Goal: Task Accomplishment & Management: Manage account settings

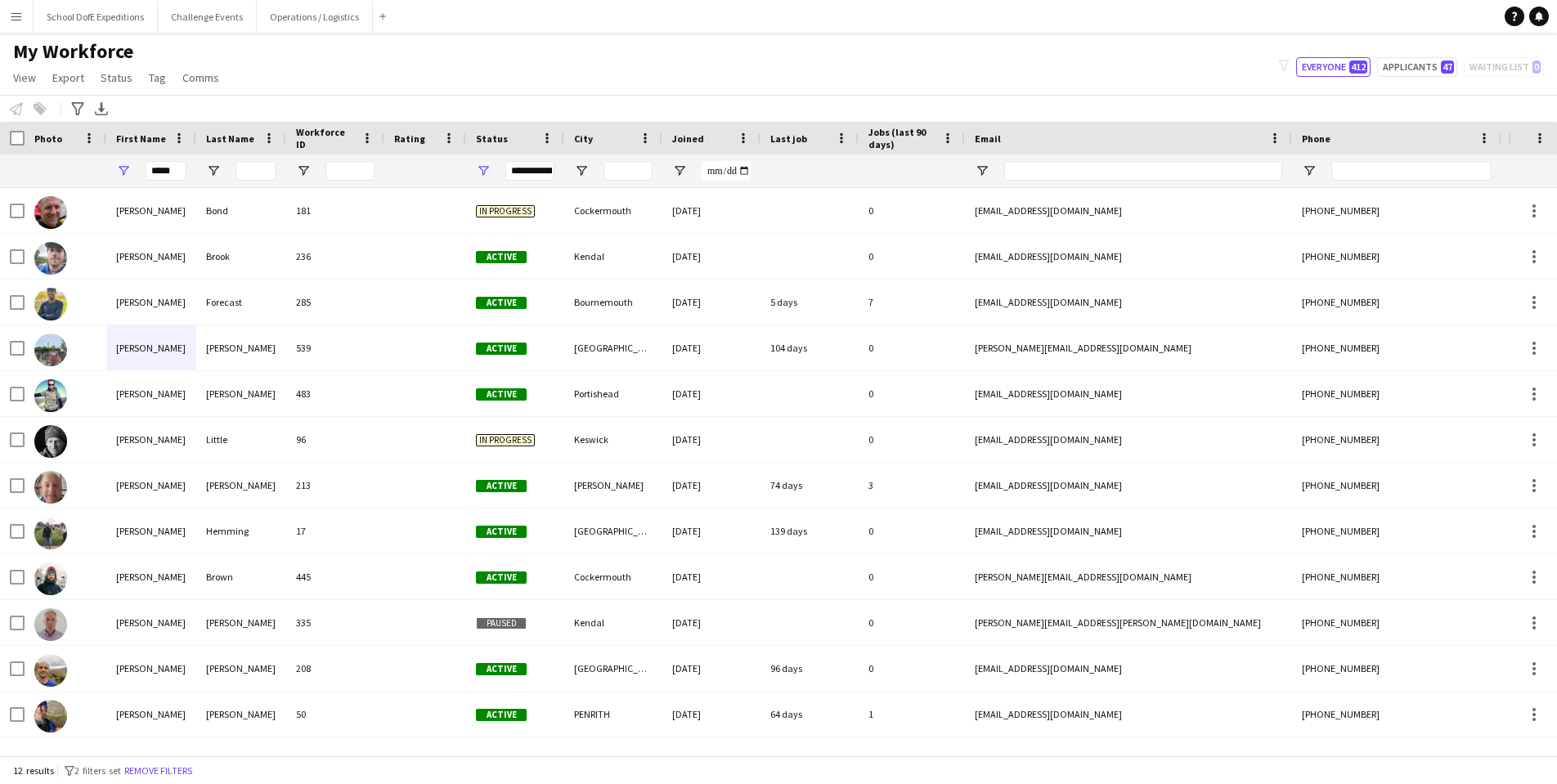
click at [19, 18] on app-icon "Menu" at bounding box center [16, 16] width 13 height 13
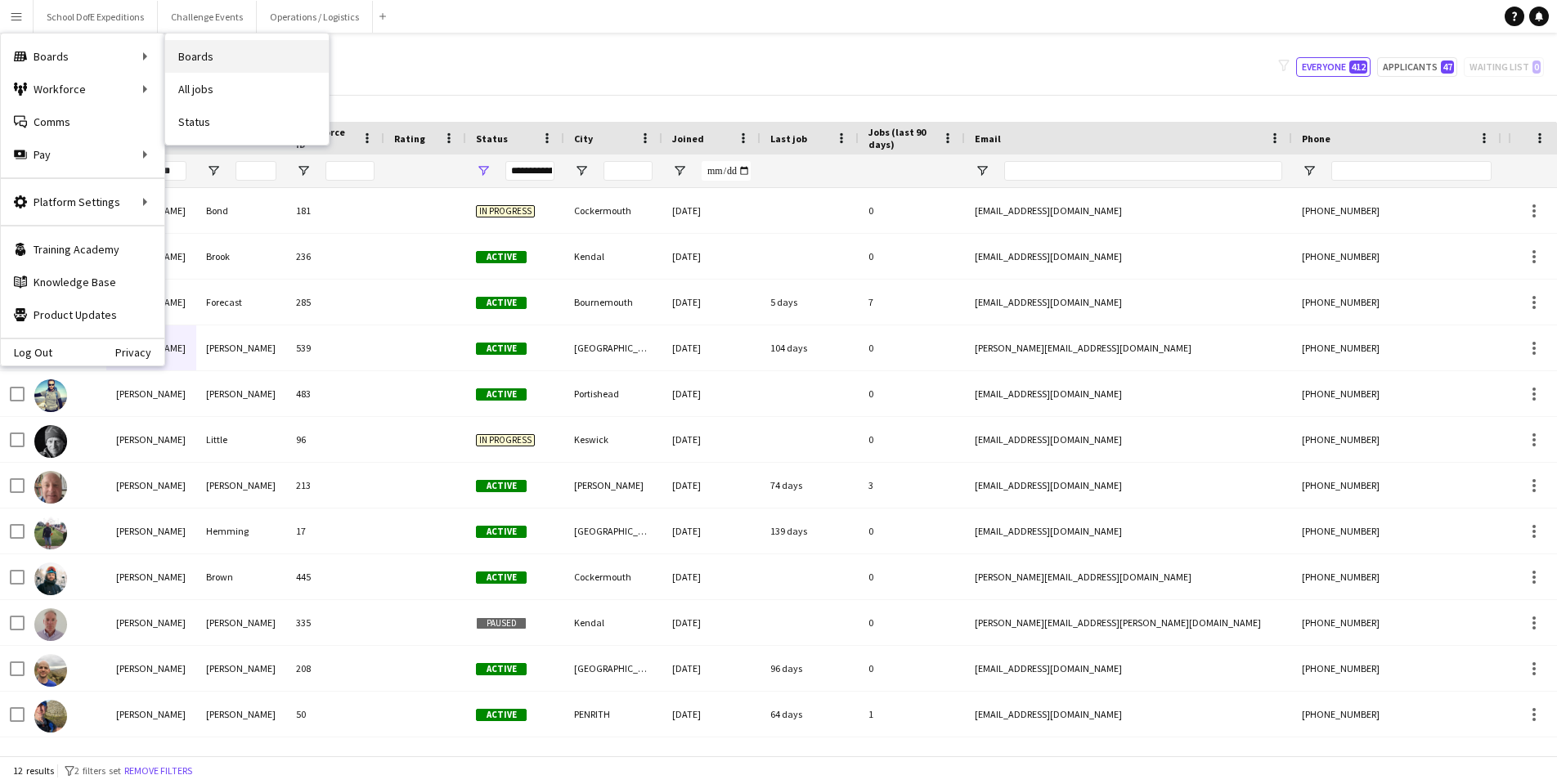
click at [209, 60] on link "Boards" at bounding box center [247, 56] width 164 height 33
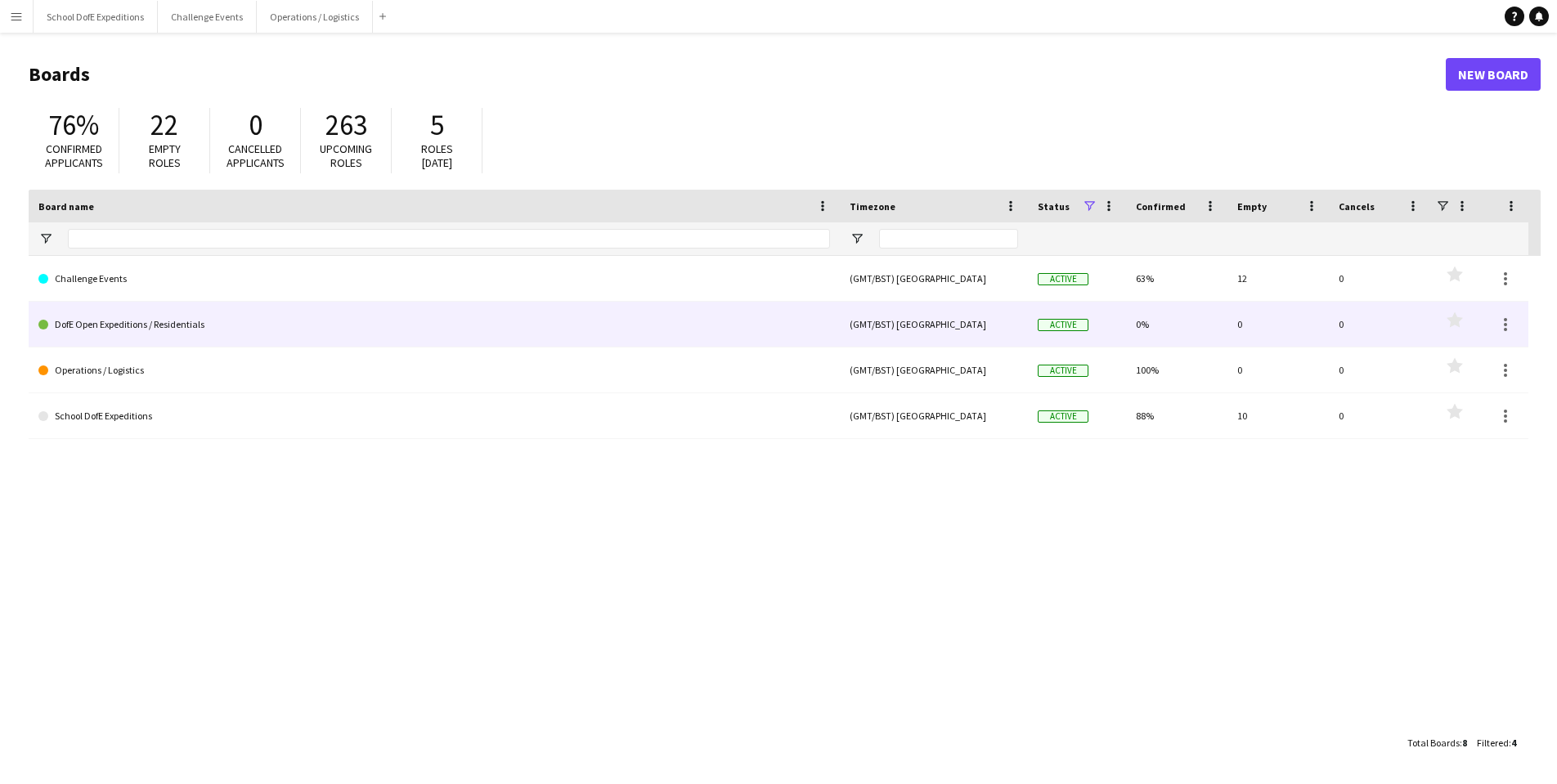
click at [198, 319] on link "DofE Open Expeditions / Residentials" at bounding box center [433, 324] width 791 height 46
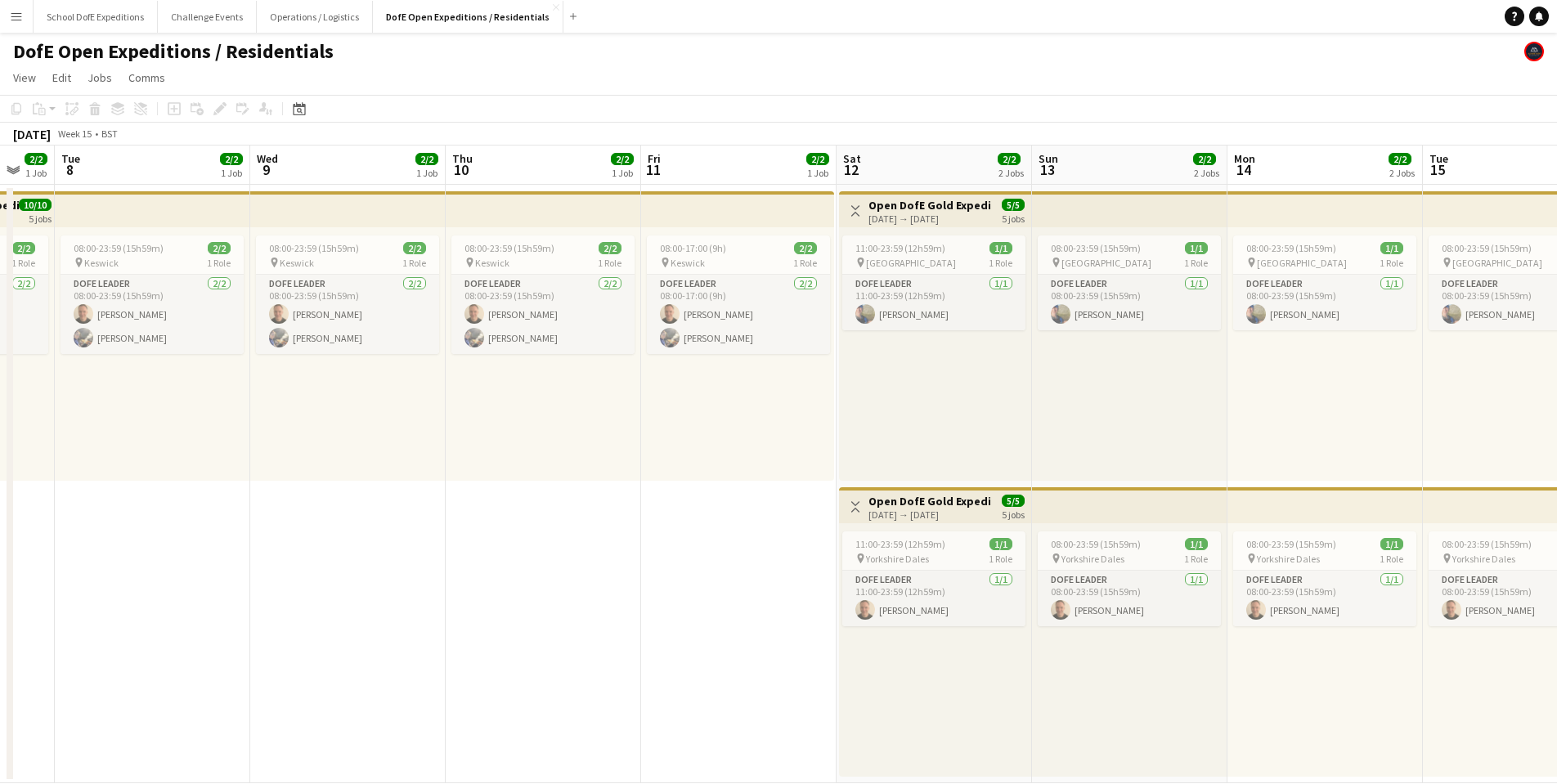
scroll to position [0, 425]
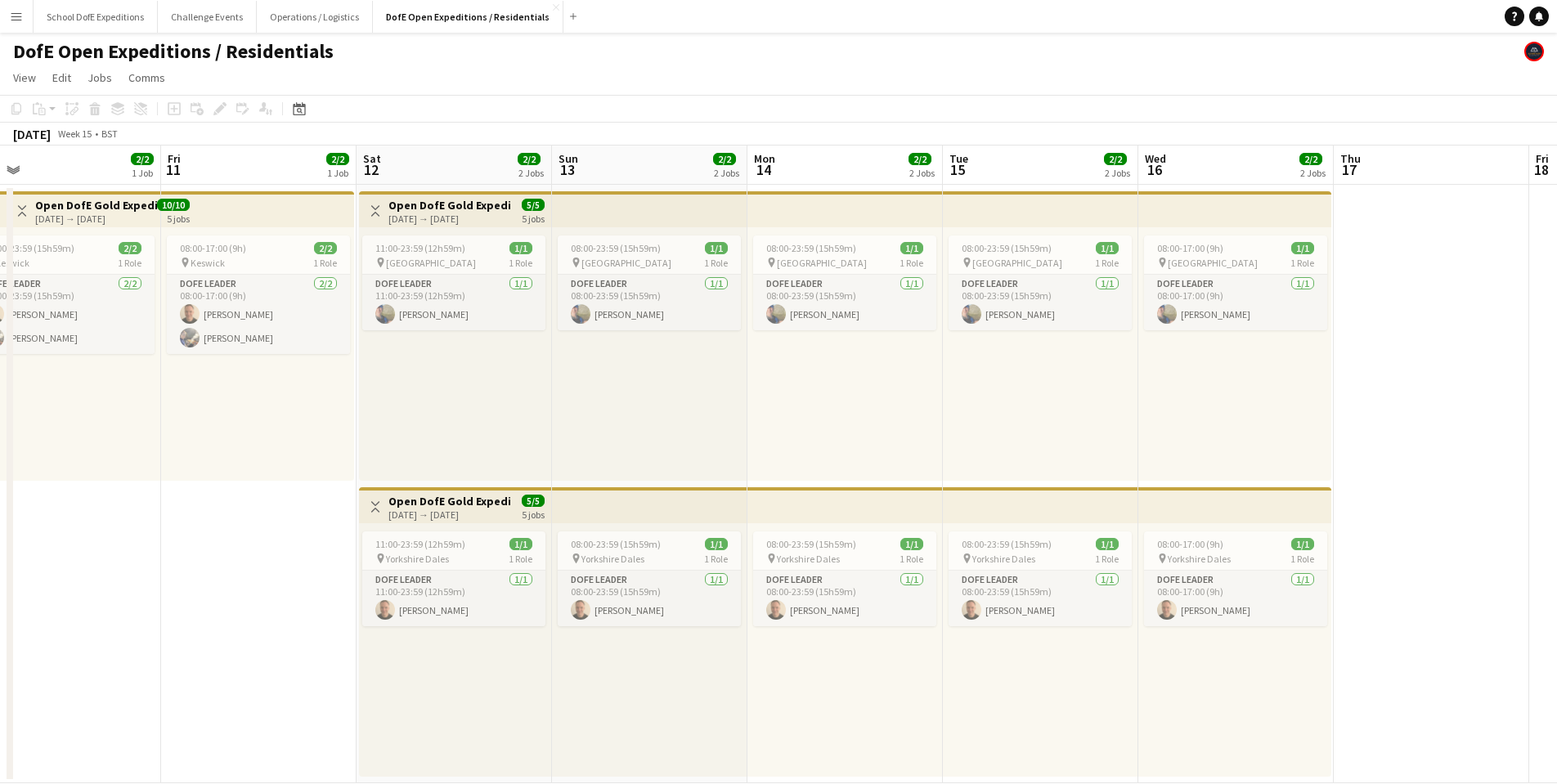
click at [396, 212] on div "[DATE] → [DATE]" at bounding box center [449, 218] width 122 height 12
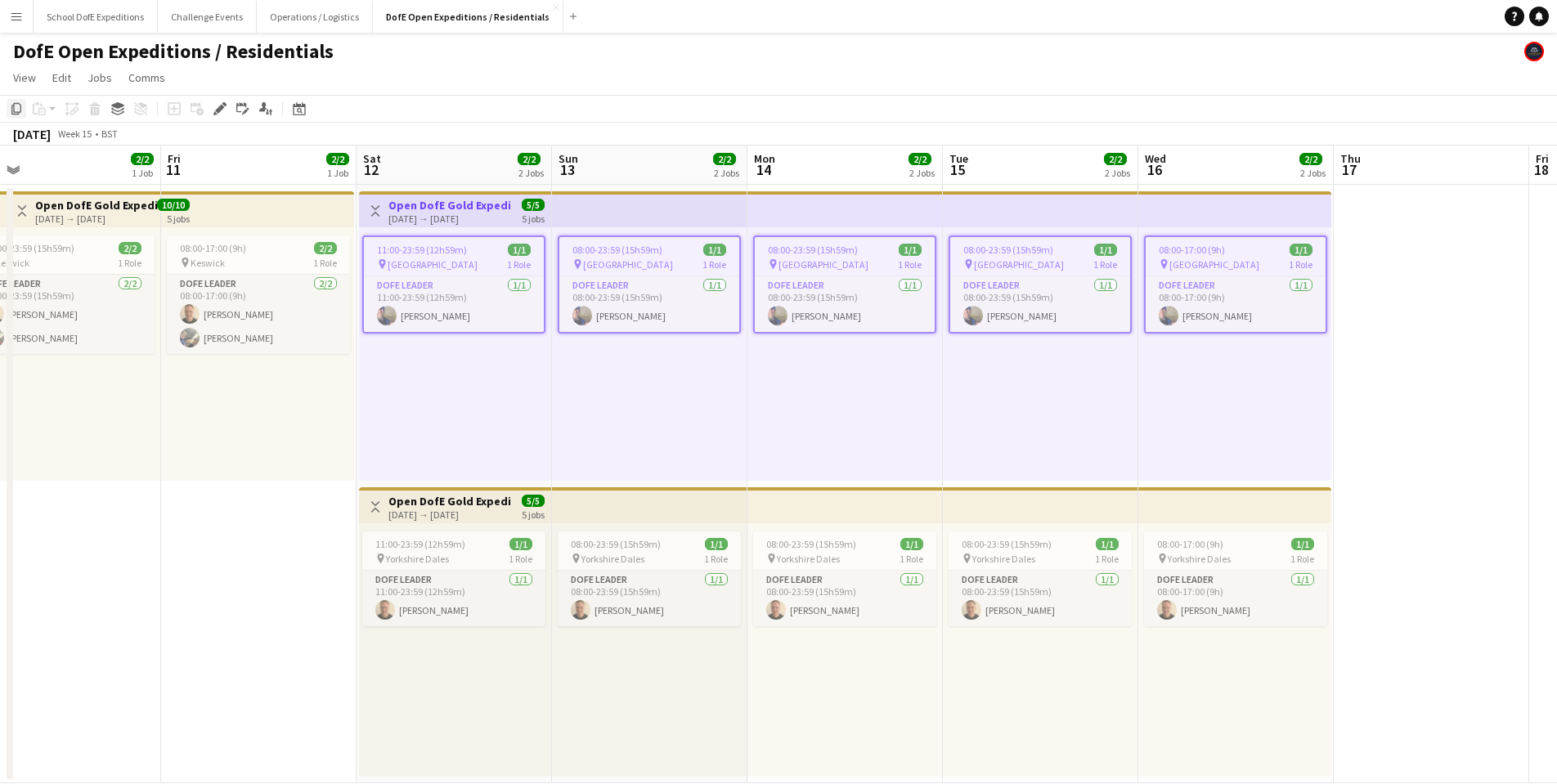
click at [16, 111] on icon "Copy" at bounding box center [16, 109] width 13 height 13
click at [301, 110] on icon "Date picker" at bounding box center [299, 109] width 13 height 13
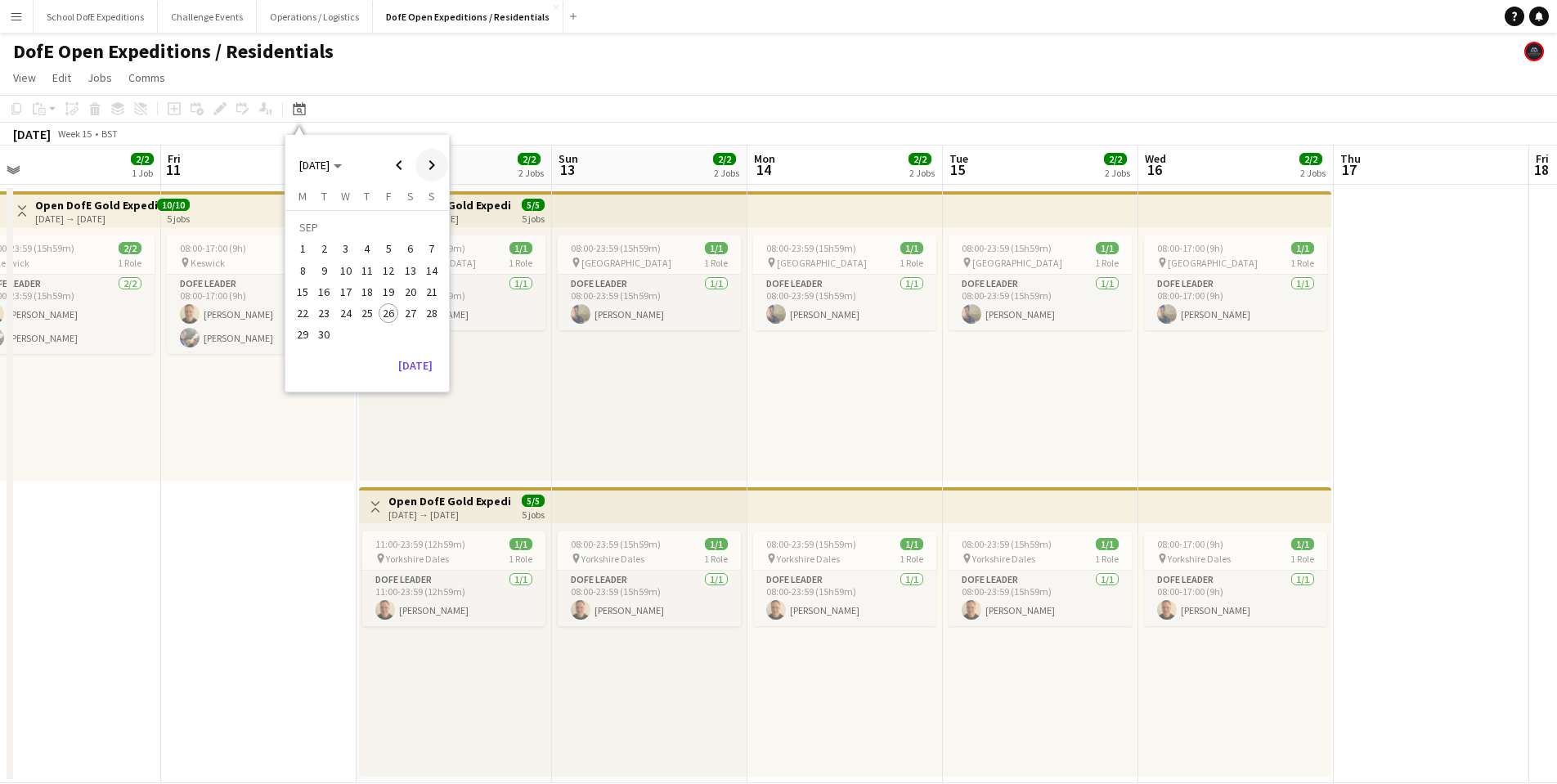
click at [425, 162] on span "Next month" at bounding box center [431, 164] width 33 height 33
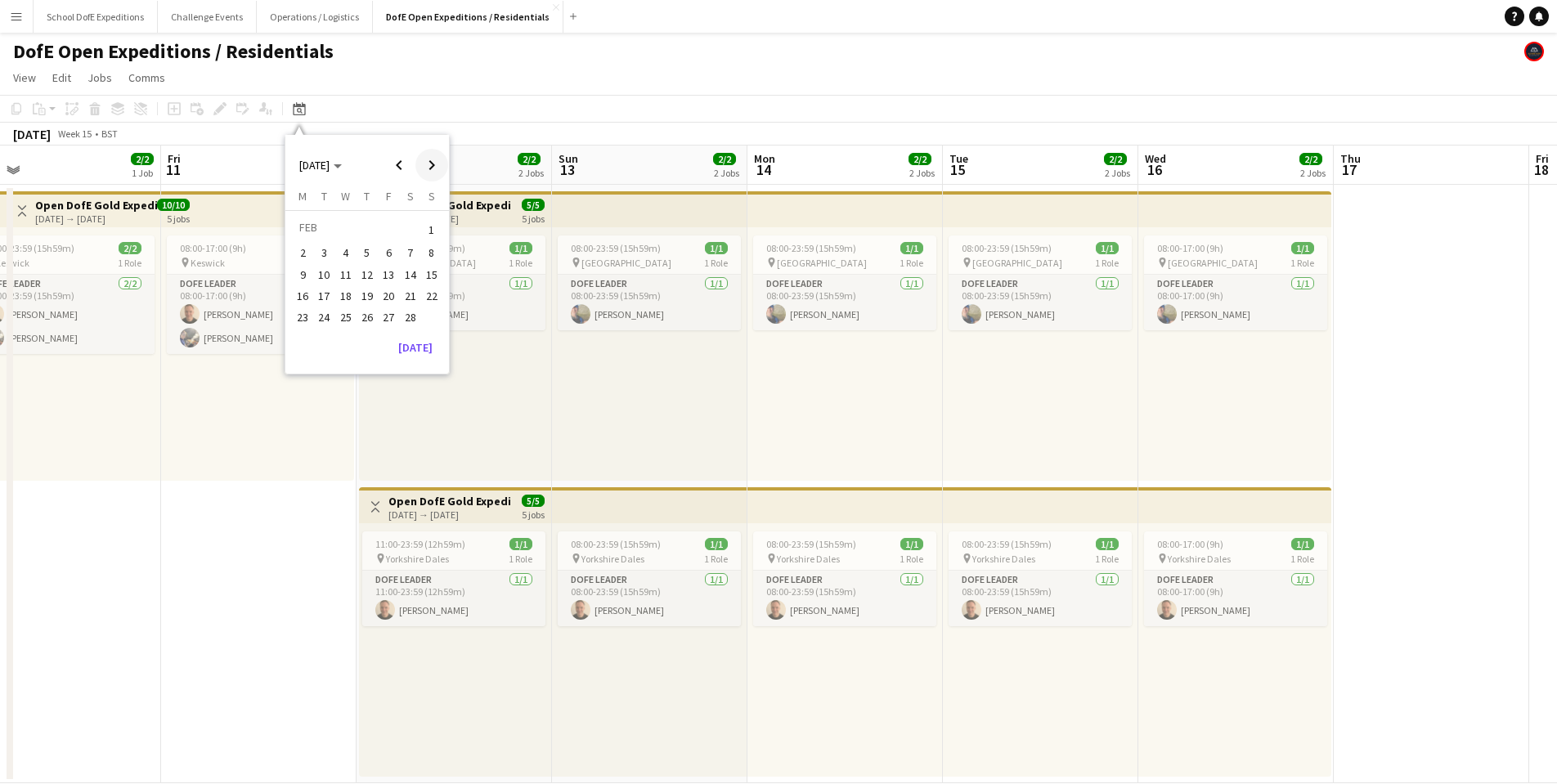
click at [425, 163] on span "Next month" at bounding box center [431, 164] width 33 height 33
click at [300, 332] on span "30" at bounding box center [302, 339] width 19 height 19
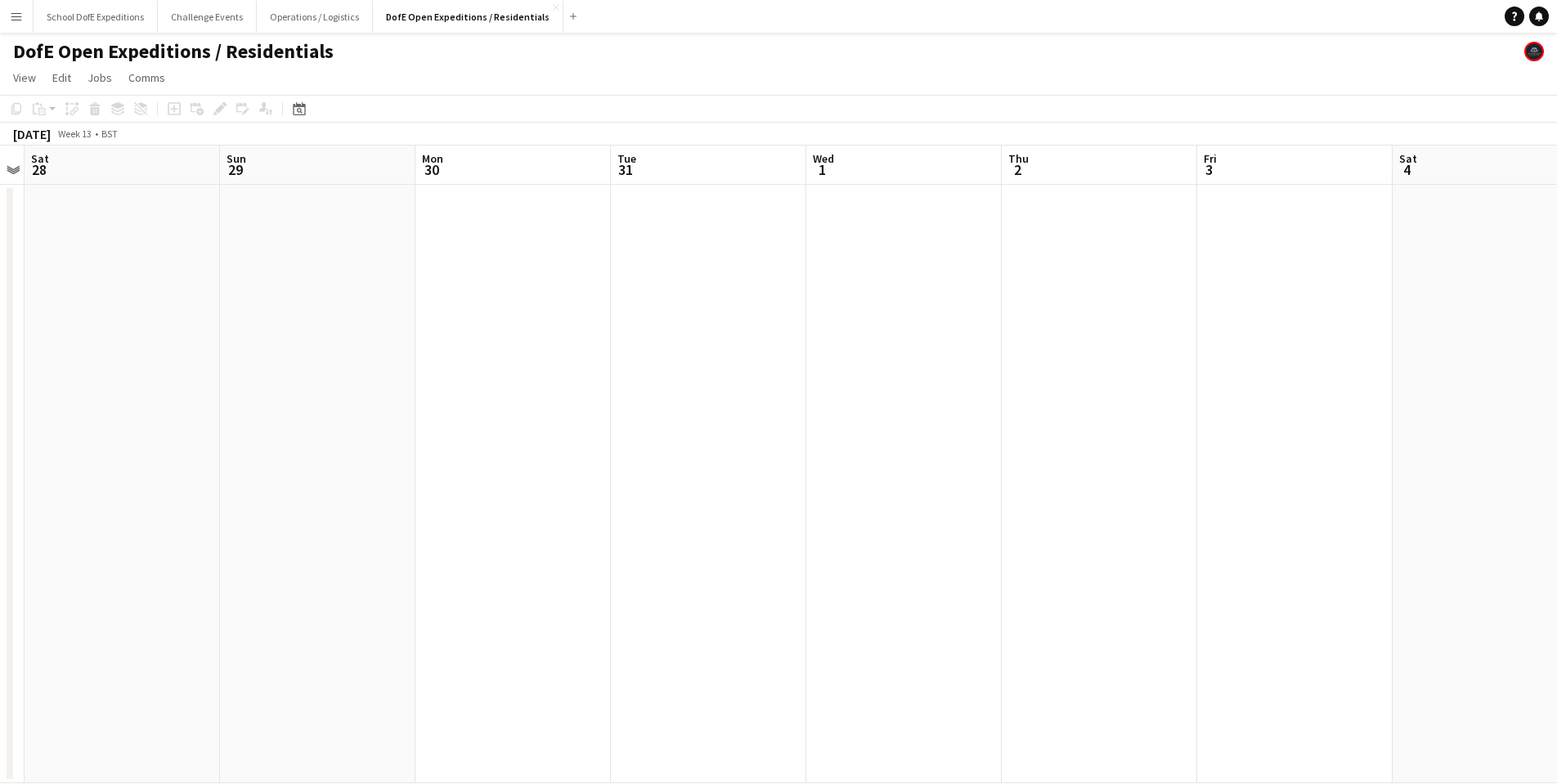
click at [453, 250] on app-date-cell at bounding box center [513, 483] width 195 height 598
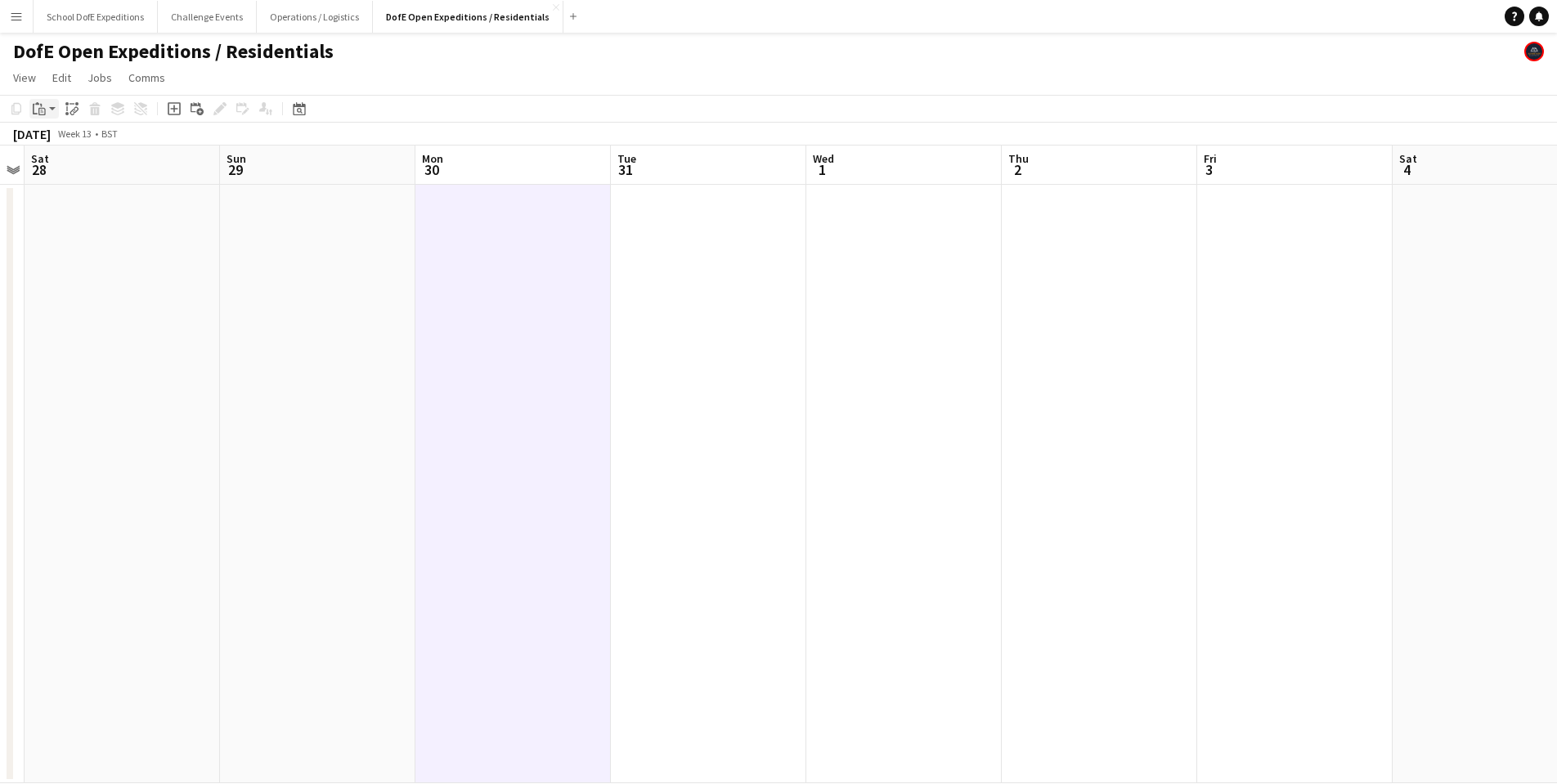
click at [50, 105] on app-action-btn "Paste" at bounding box center [43, 109] width 29 height 19
click at [49, 137] on link "Paste Command V" at bounding box center [108, 140] width 129 height 15
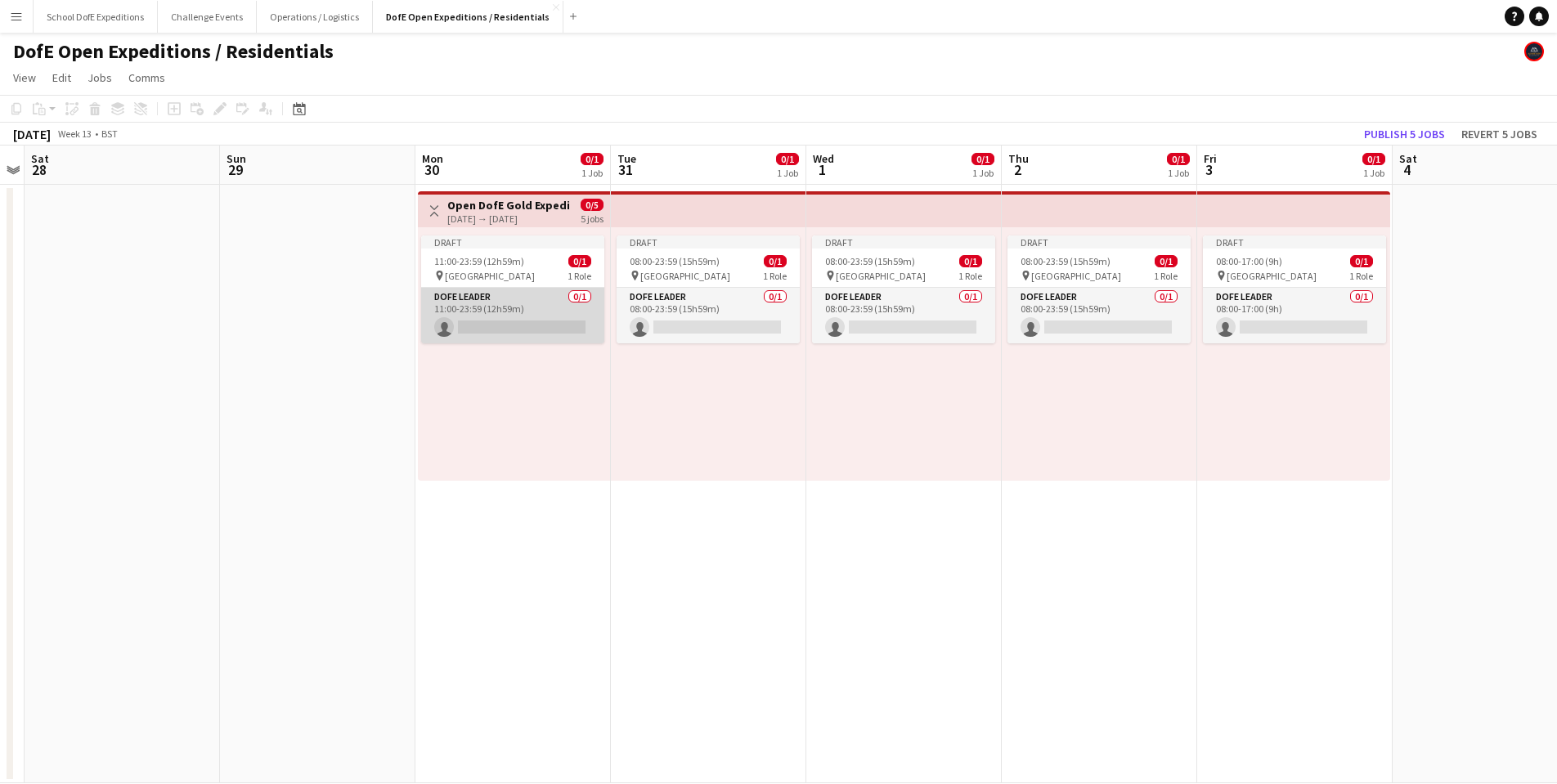
click at [492, 293] on app-card-role "DofE Leader 0/1 11:00-23:59 (12h59m) single-neutral-actions" at bounding box center [512, 316] width 183 height 56
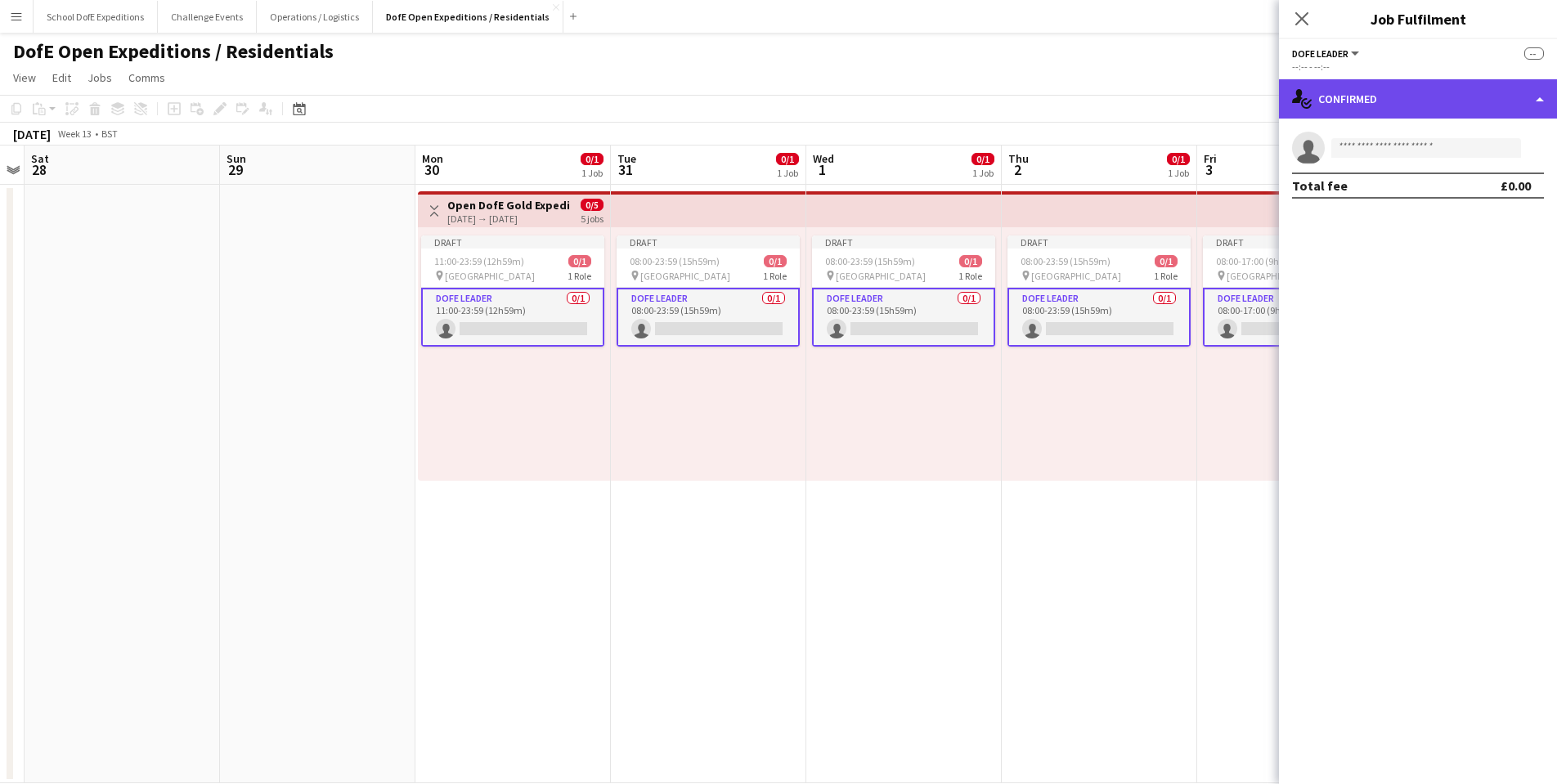
click at [1349, 93] on div "single-neutral-actions-check-2 Confirmed" at bounding box center [1418, 99] width 278 height 39
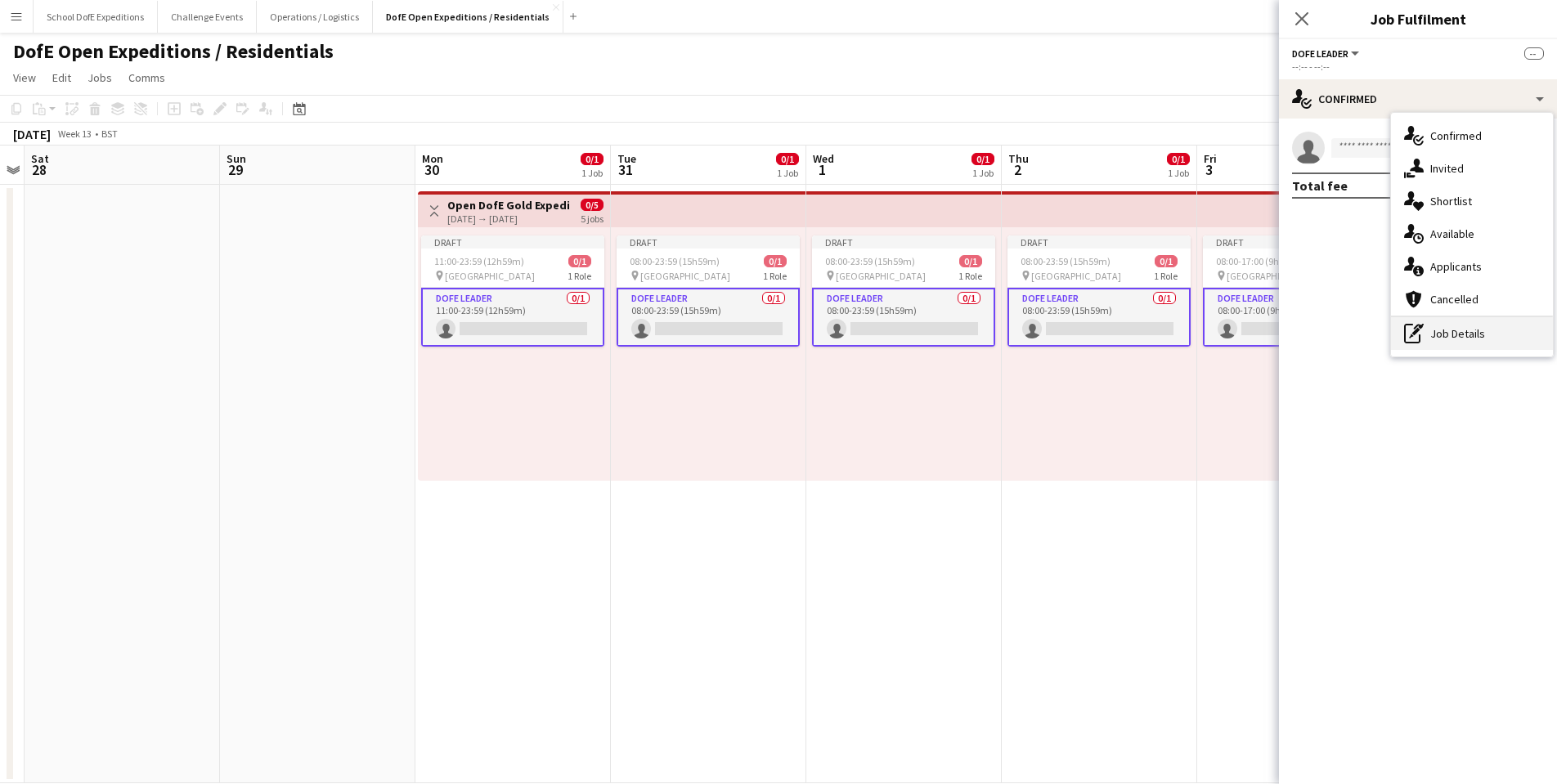
click at [1429, 332] on div "pen-write Job Details" at bounding box center [1471, 333] width 162 height 33
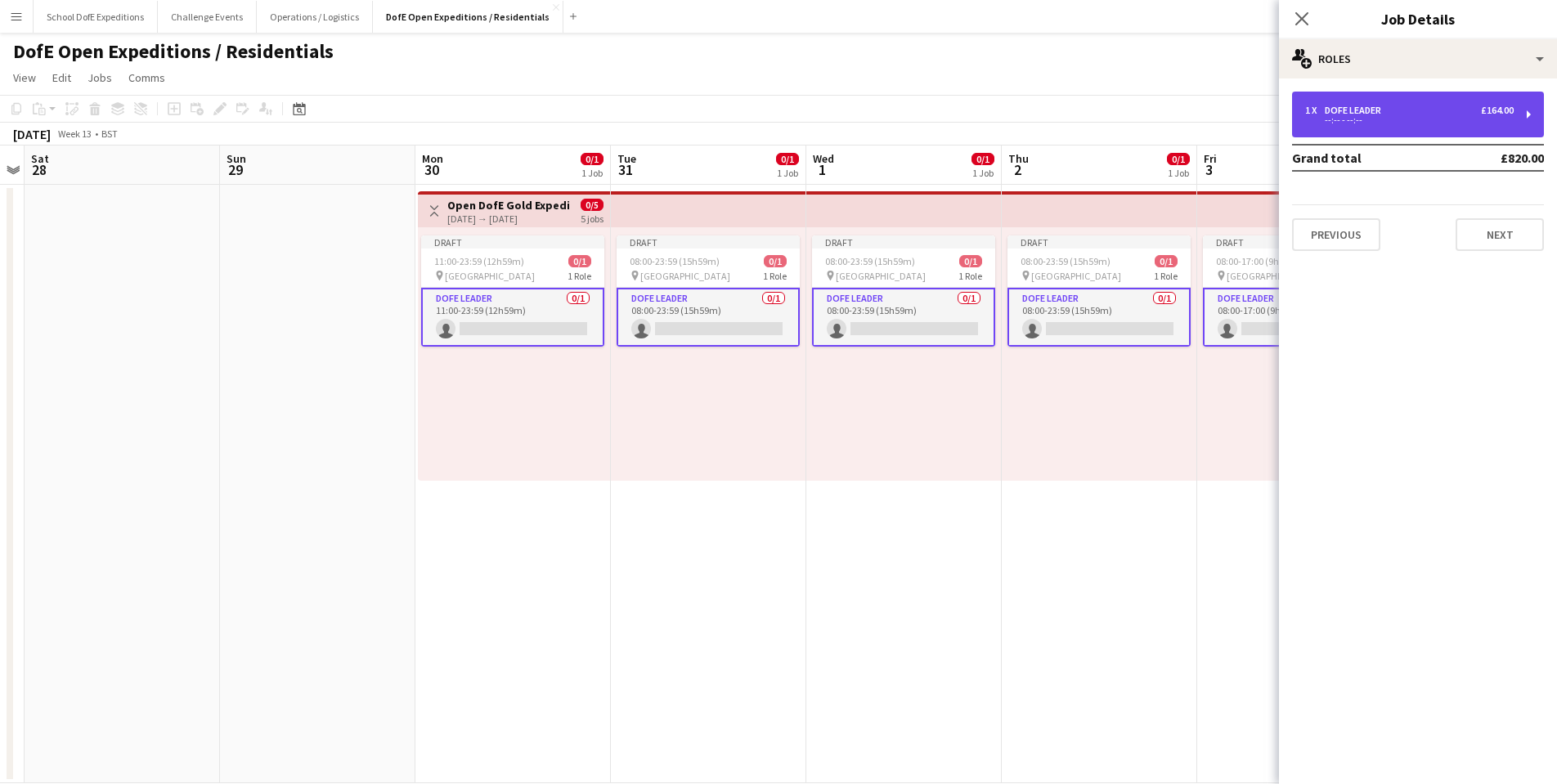
click at [1379, 115] on div "DofE Leader" at bounding box center [1355, 110] width 63 height 11
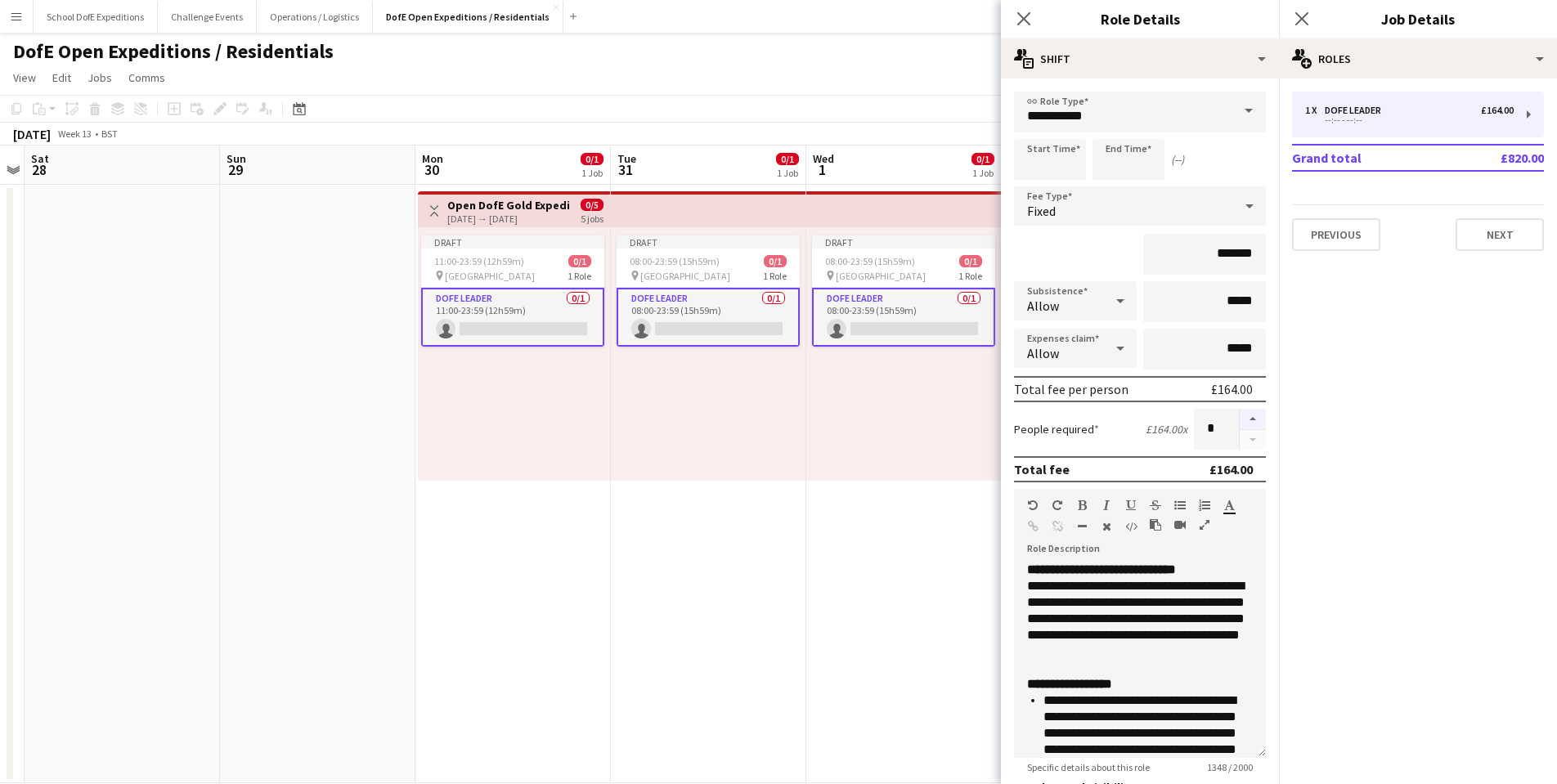
click at [1250, 416] on button "button" at bounding box center [1253, 419] width 27 height 21
type input "*"
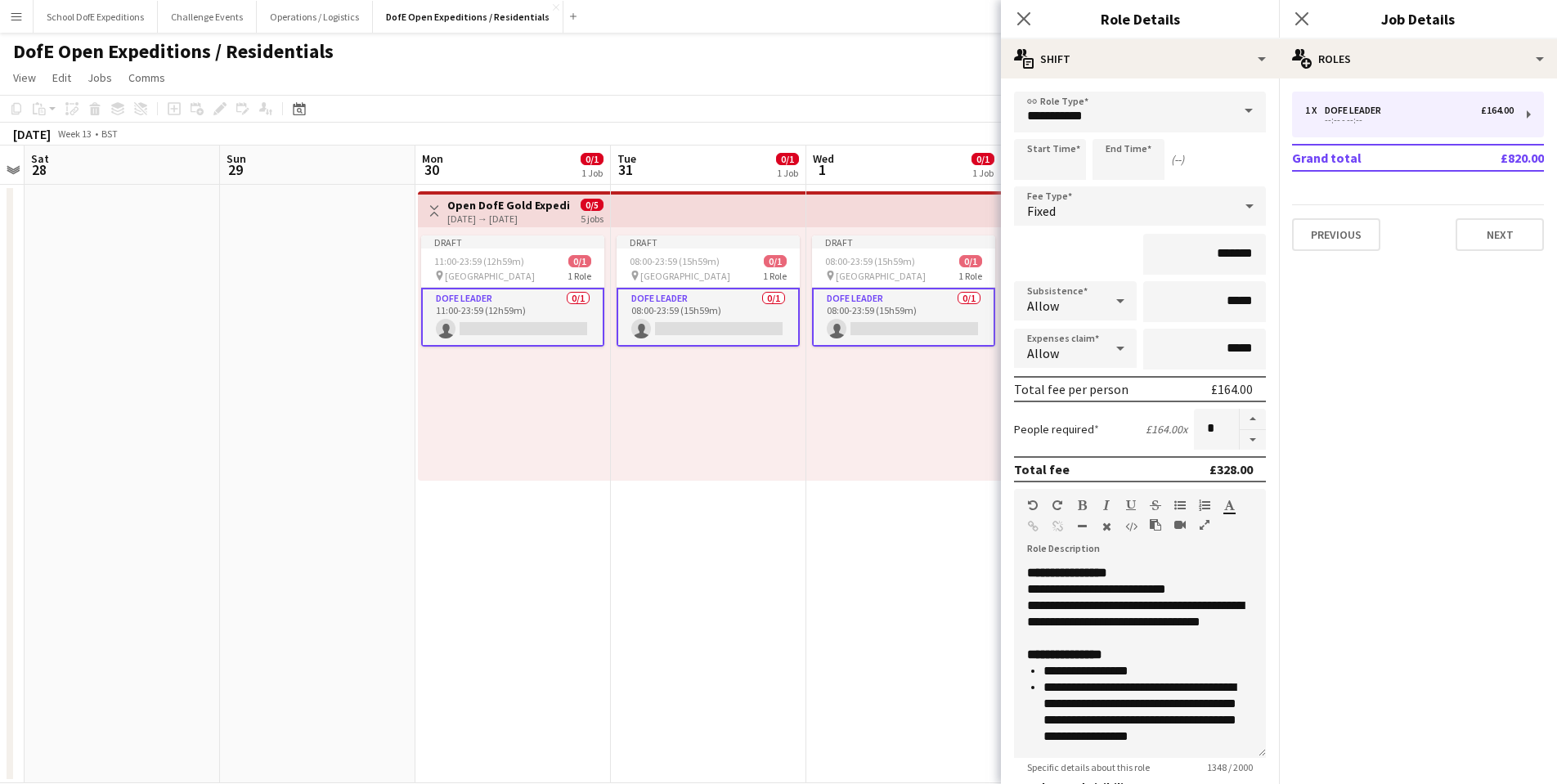
scroll to position [635, 0]
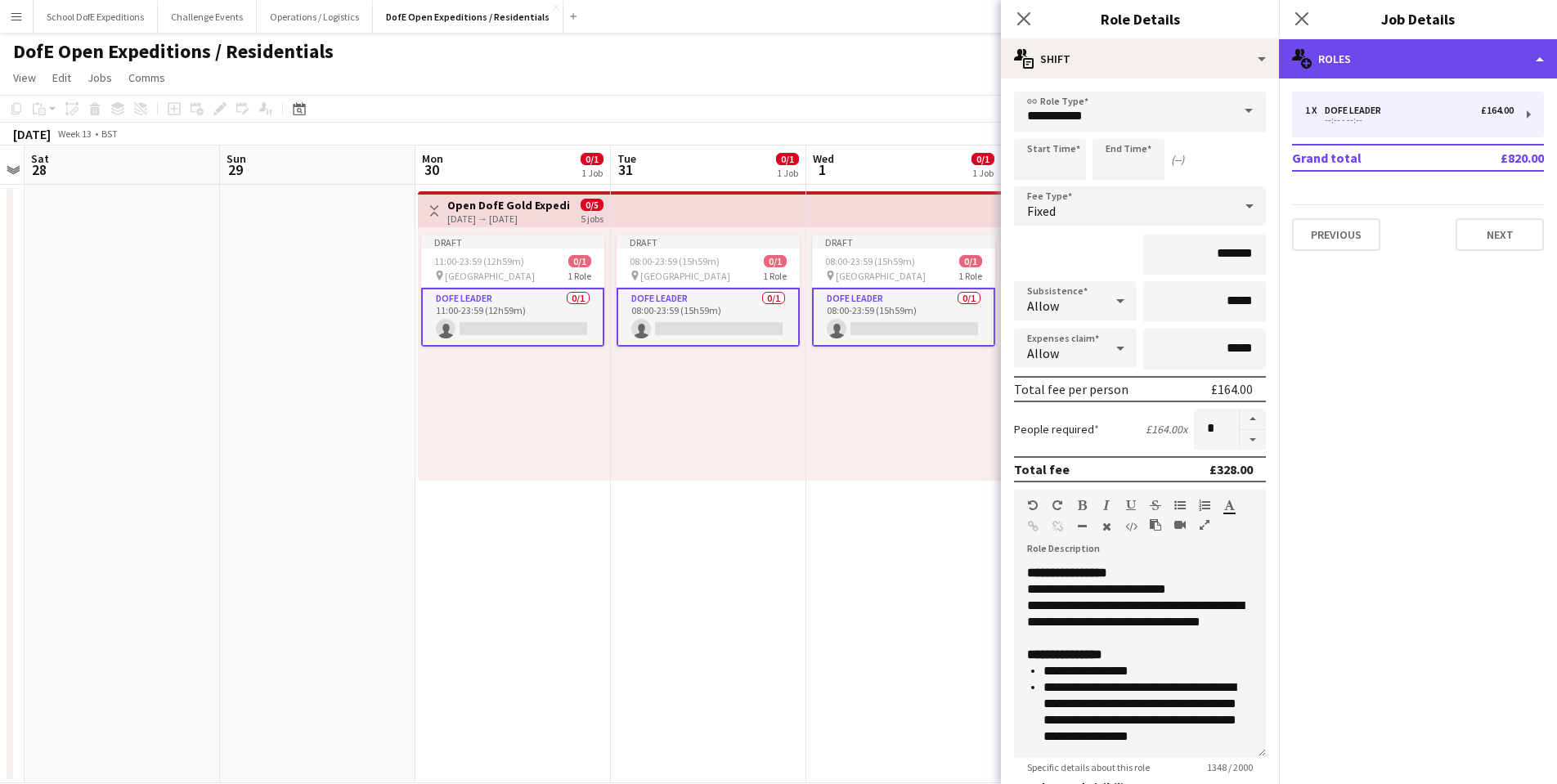
click at [1360, 56] on div "multiple-users-add Roles" at bounding box center [1418, 58] width 278 height 39
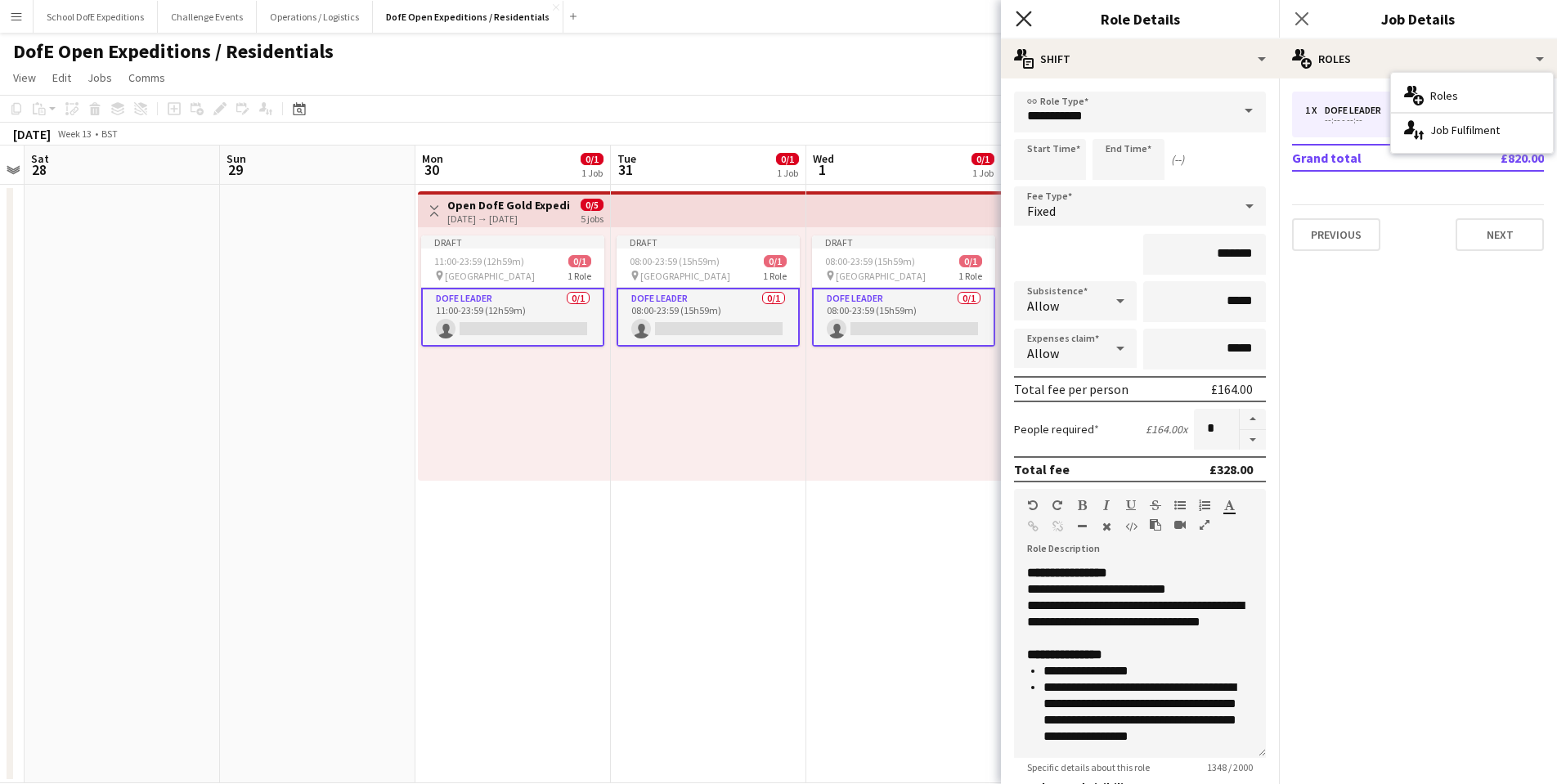
click at [1026, 16] on icon at bounding box center [1024, 19] width 16 height 16
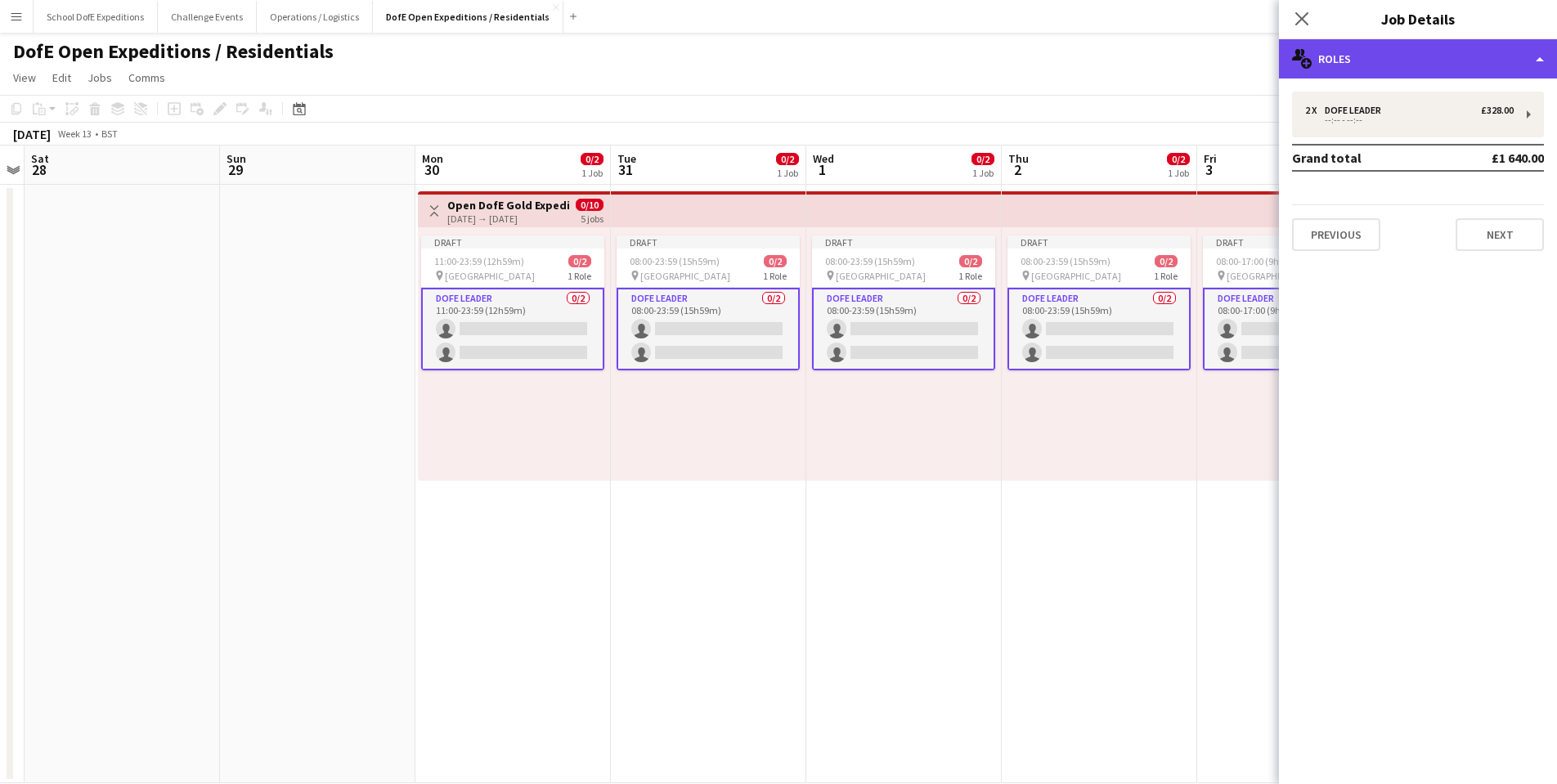
click at [1332, 57] on div "multiple-users-add Roles" at bounding box center [1418, 58] width 278 height 39
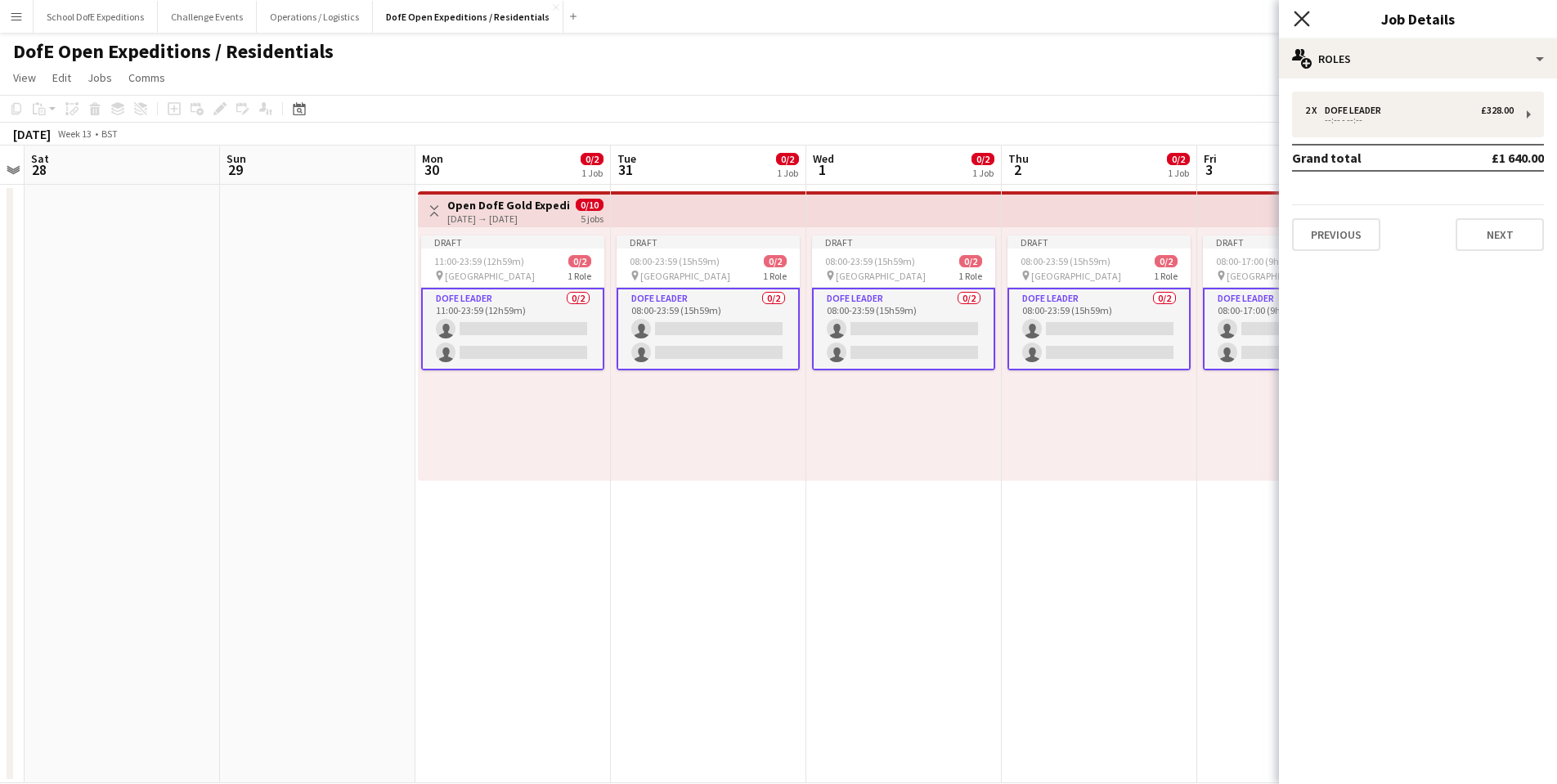
click at [1303, 25] on icon "Close pop-in" at bounding box center [1301, 19] width 16 height 16
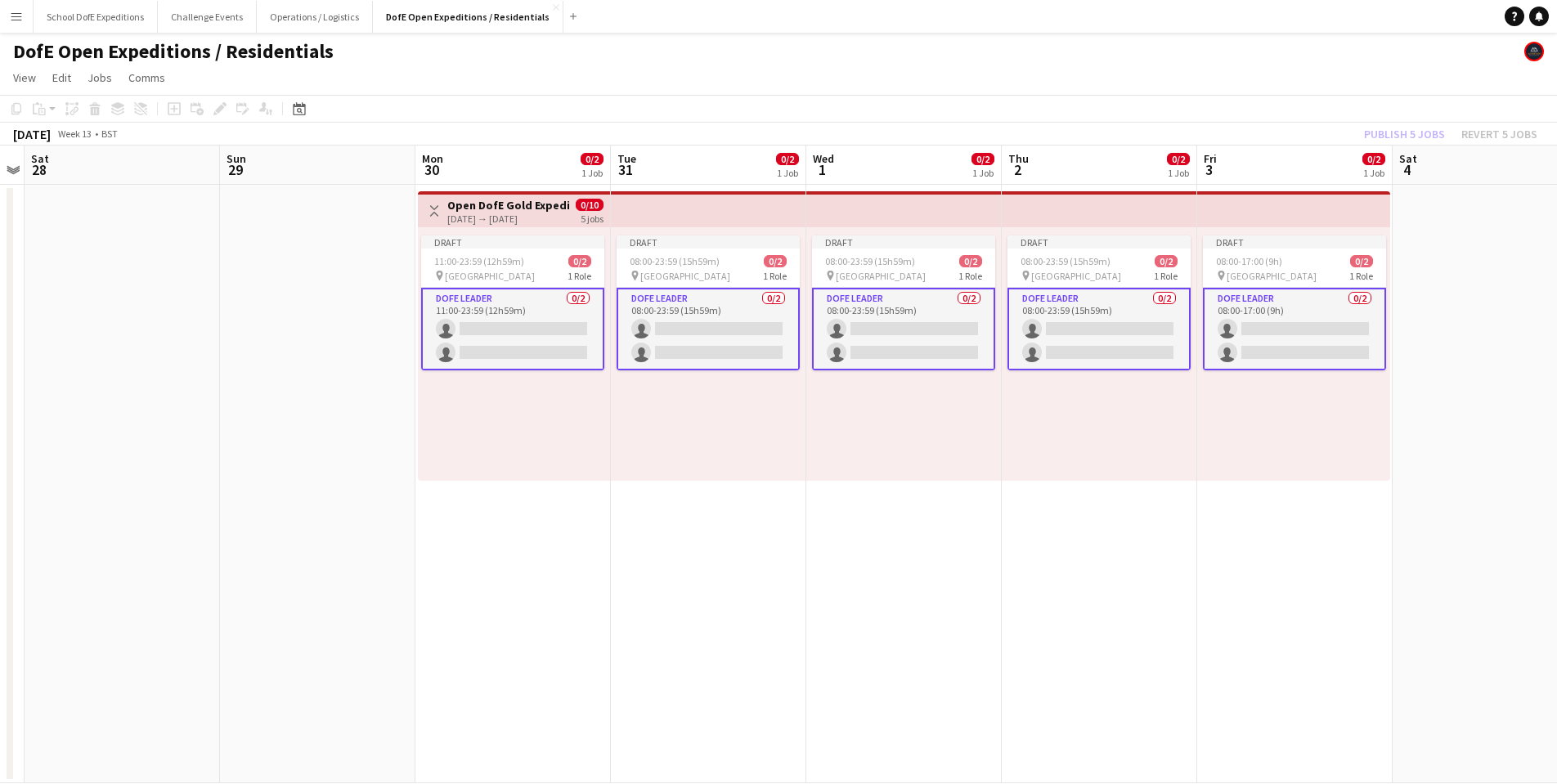
click at [500, 308] on app-card-role "DofE Leader 0/2 11:00-23:59 (12h59m) single-neutral-actions single-neutral-acti…" at bounding box center [512, 329] width 183 height 82
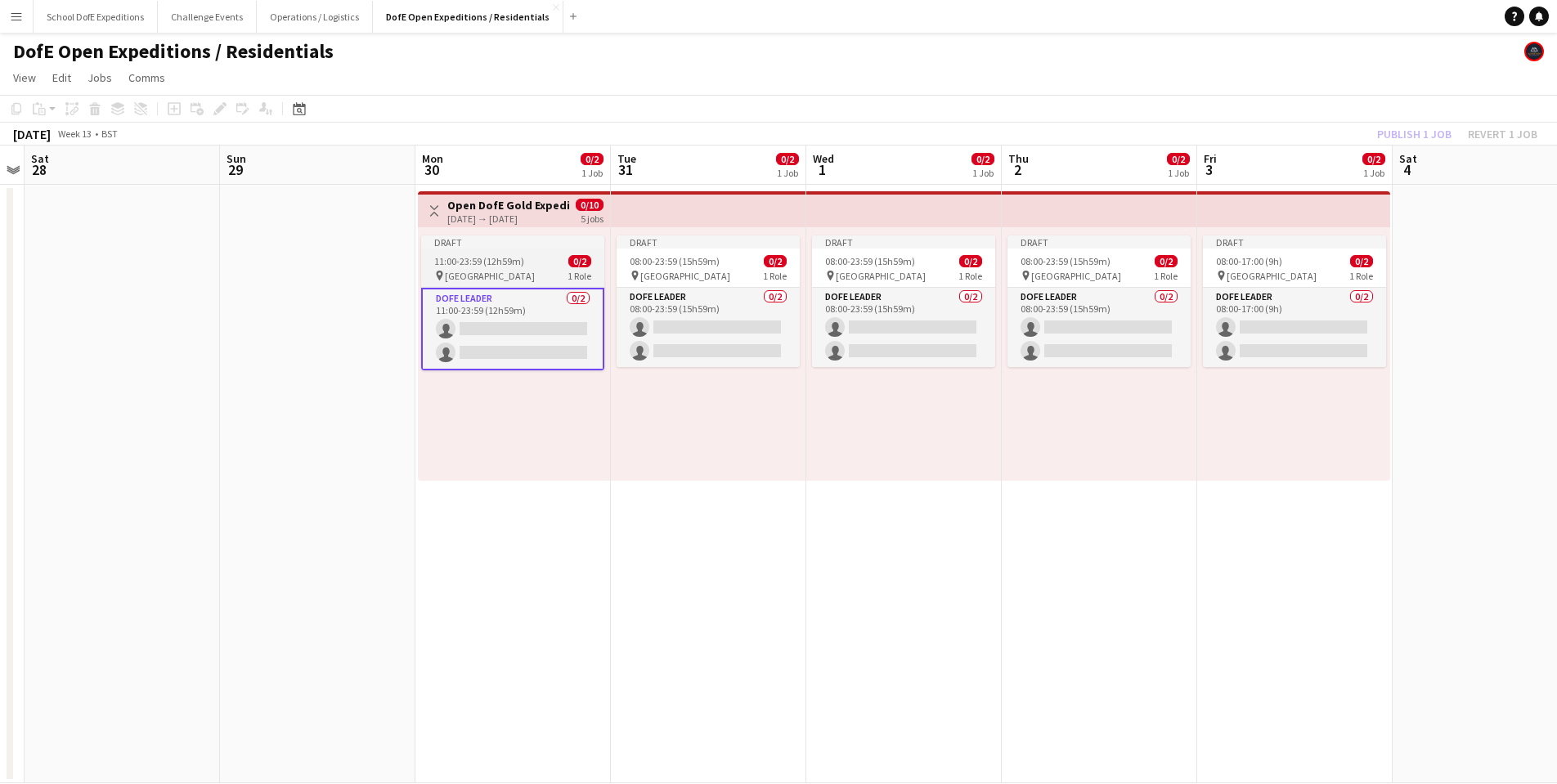
click at [495, 255] on span "11:00-23:59 (12h59m)" at bounding box center [479, 262] width 90 height 12
click at [222, 112] on icon "Edit" at bounding box center [219, 109] width 13 height 13
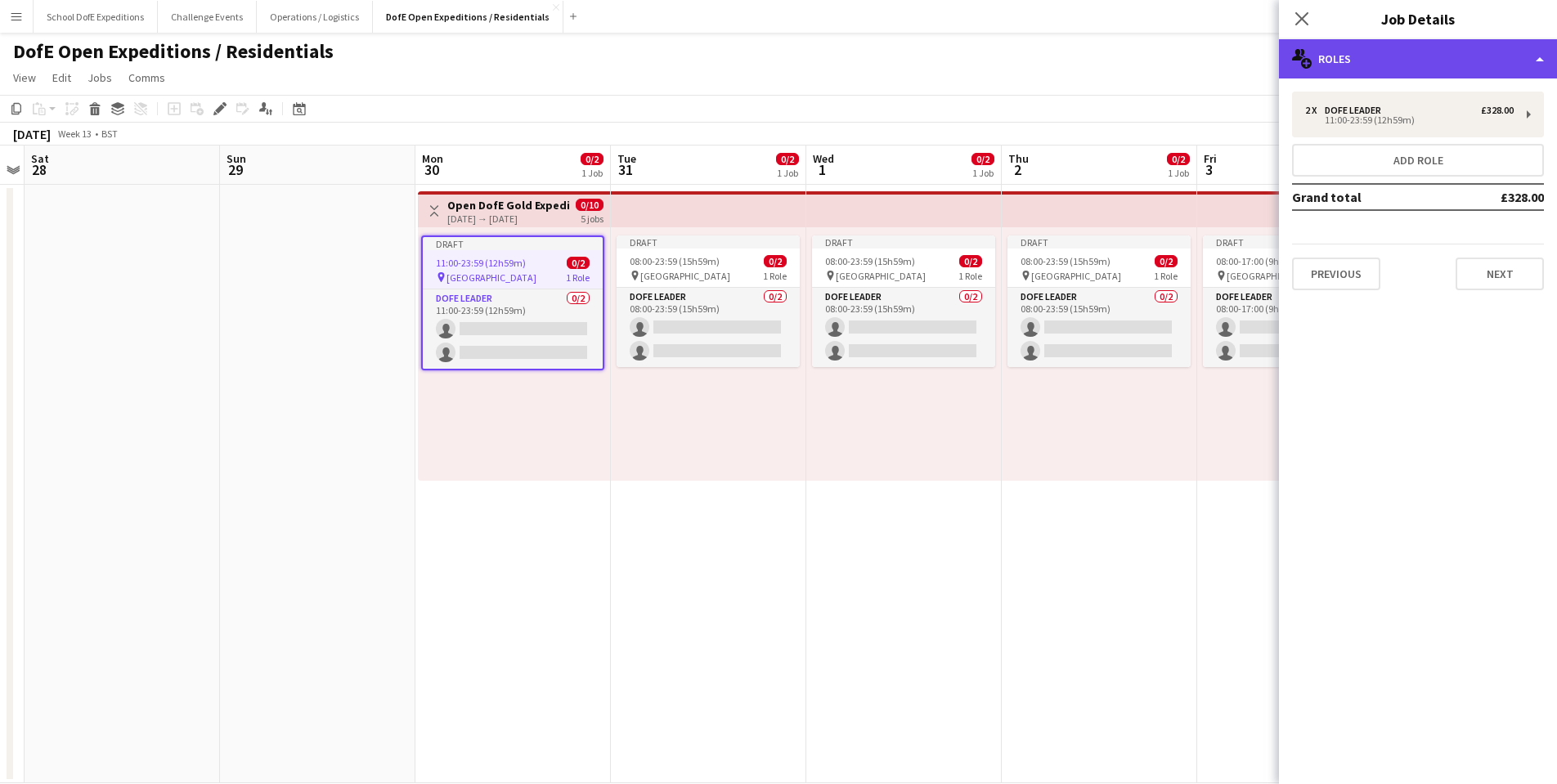
click at [1355, 71] on div "multiple-users-add Roles" at bounding box center [1418, 58] width 278 height 39
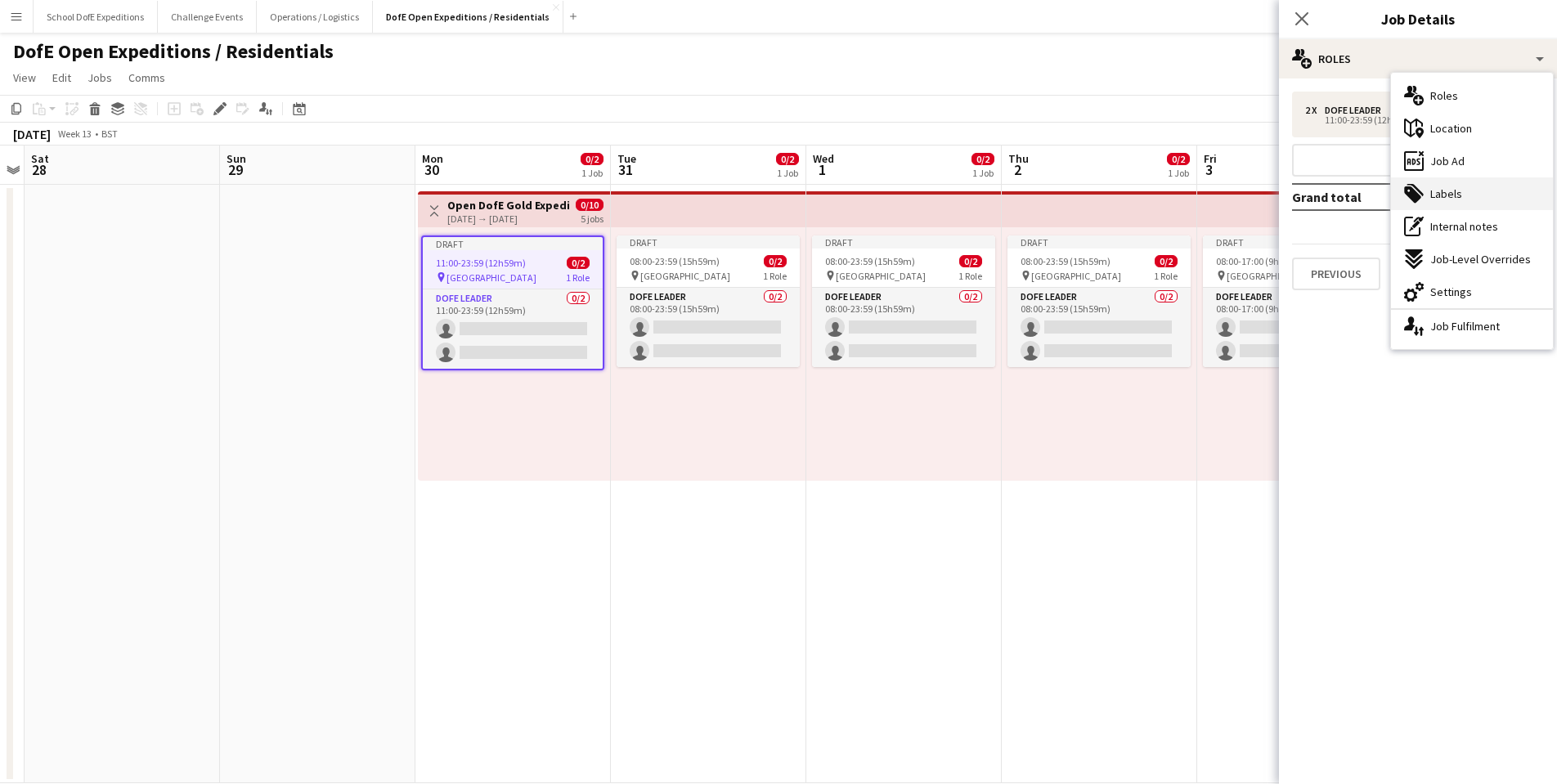
click at [1439, 189] on span "Labels" at bounding box center [1446, 194] width 32 height 15
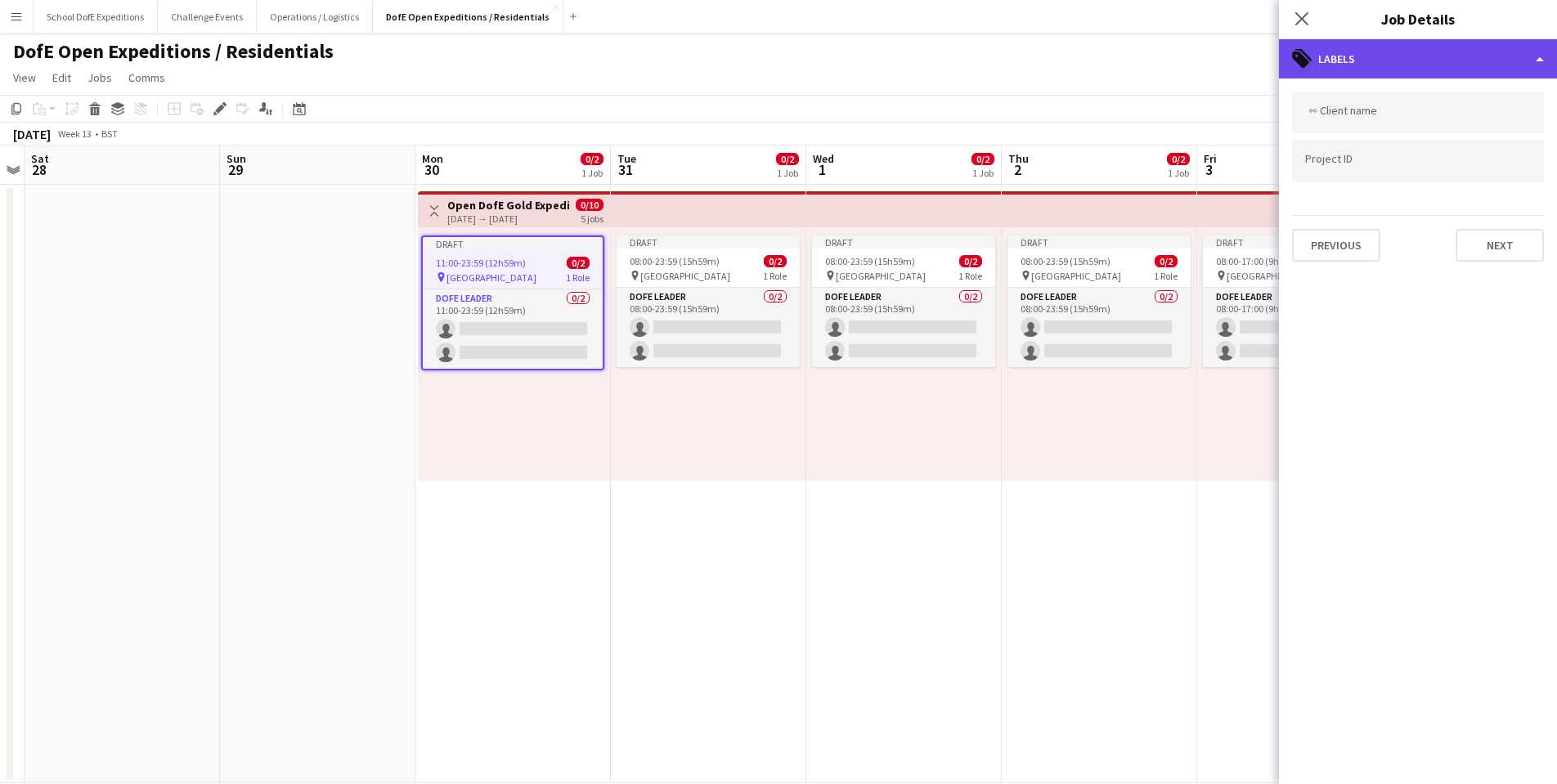
click at [1351, 57] on div "tags-double Labels" at bounding box center [1418, 58] width 278 height 39
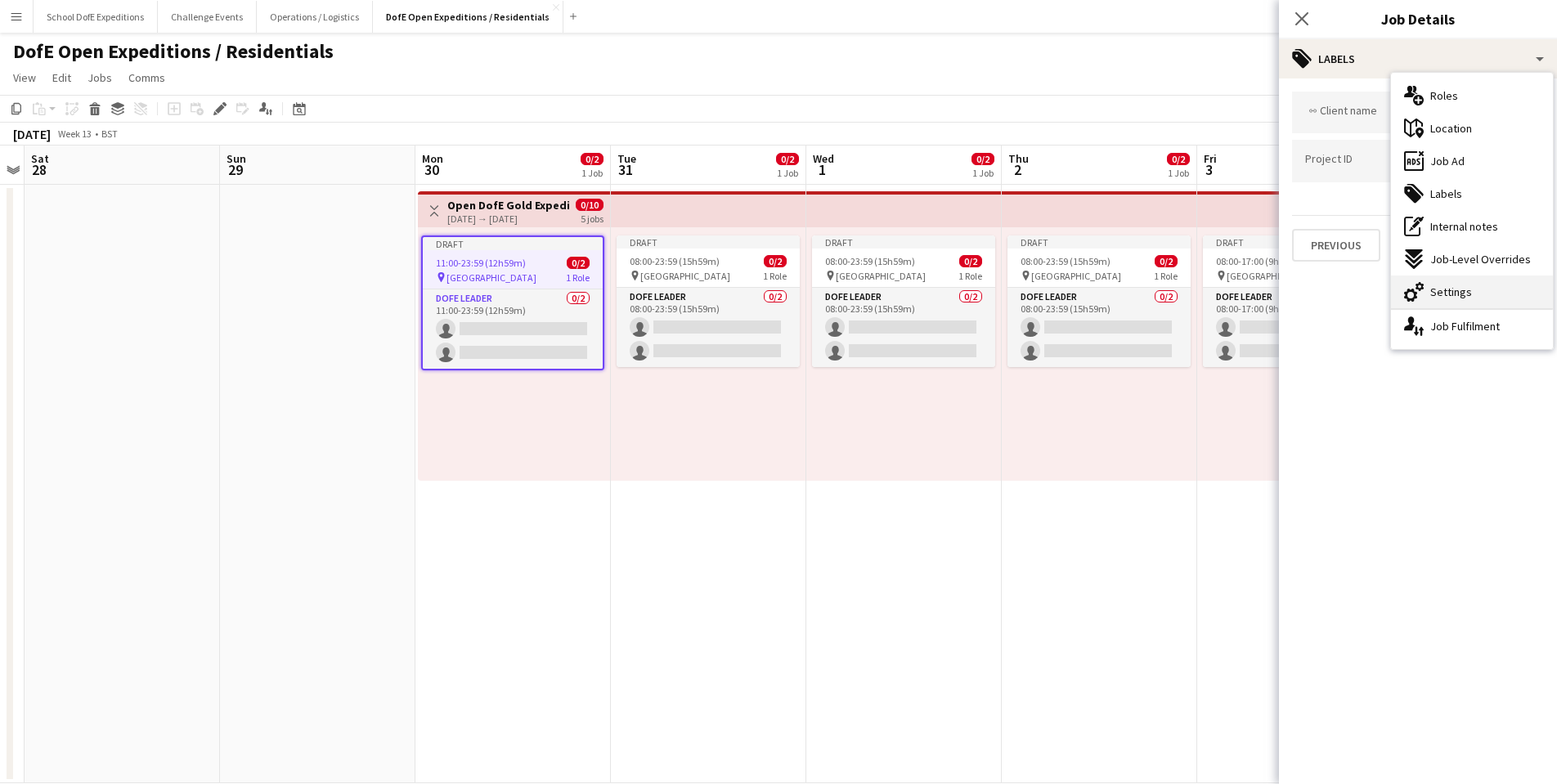
click at [1448, 288] on span "Settings" at bounding box center [1451, 292] width 42 height 15
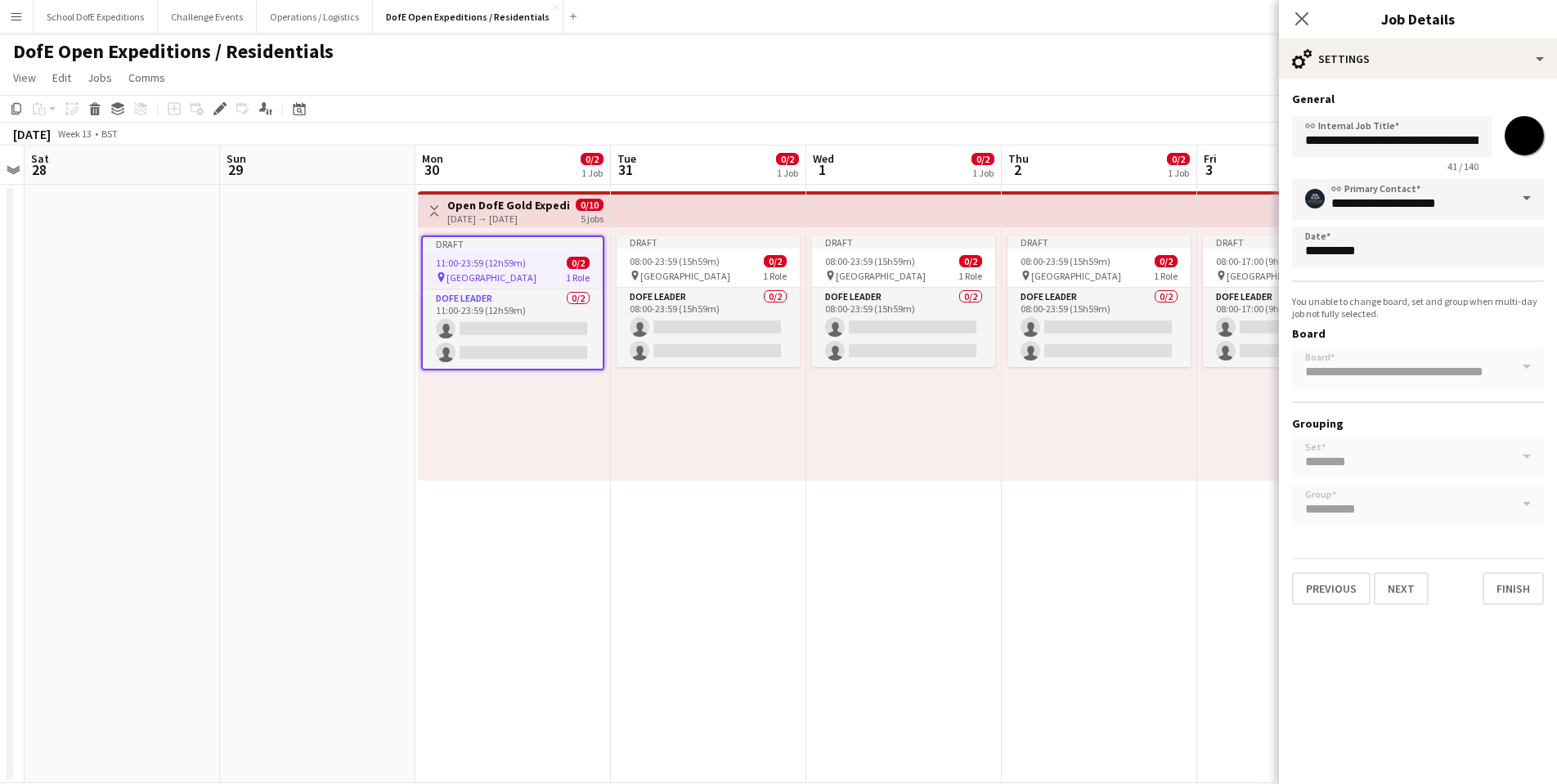
click at [1519, 144] on input "*******" at bounding box center [1524, 135] width 59 height 59
type input "*******"
click at [737, 517] on app-date-cell "Draft 08:00-23:59 (15h59m) 0/2 pin Peak District 1 Role DofE Leader 0/2 08:00-2…" at bounding box center [708, 483] width 195 height 598
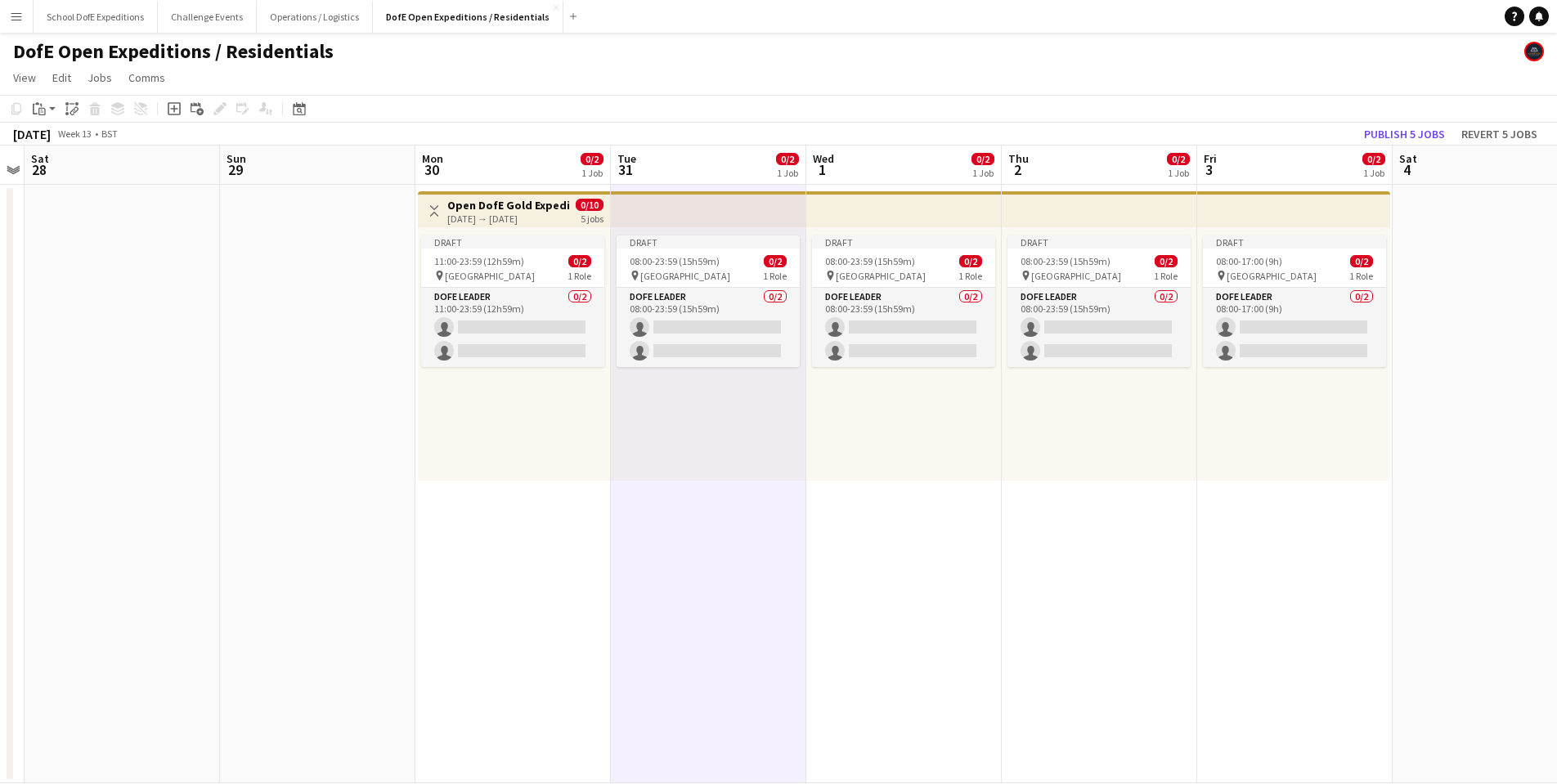
click at [497, 218] on div "[DATE] → [DATE]" at bounding box center [508, 218] width 122 height 12
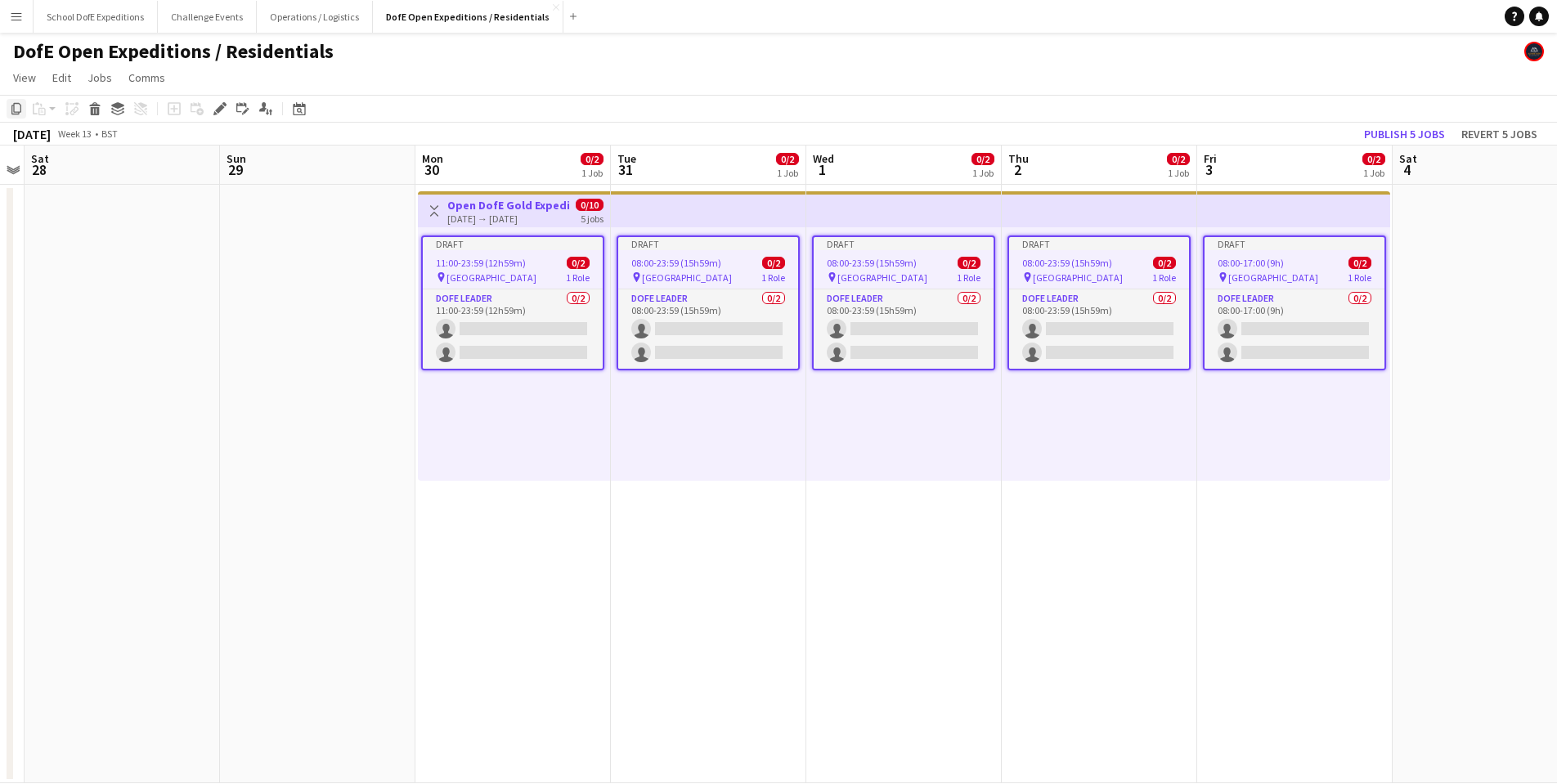
click at [16, 113] on icon "Copy" at bounding box center [16, 109] width 13 height 13
click at [301, 112] on icon at bounding box center [300, 110] width 5 height 5
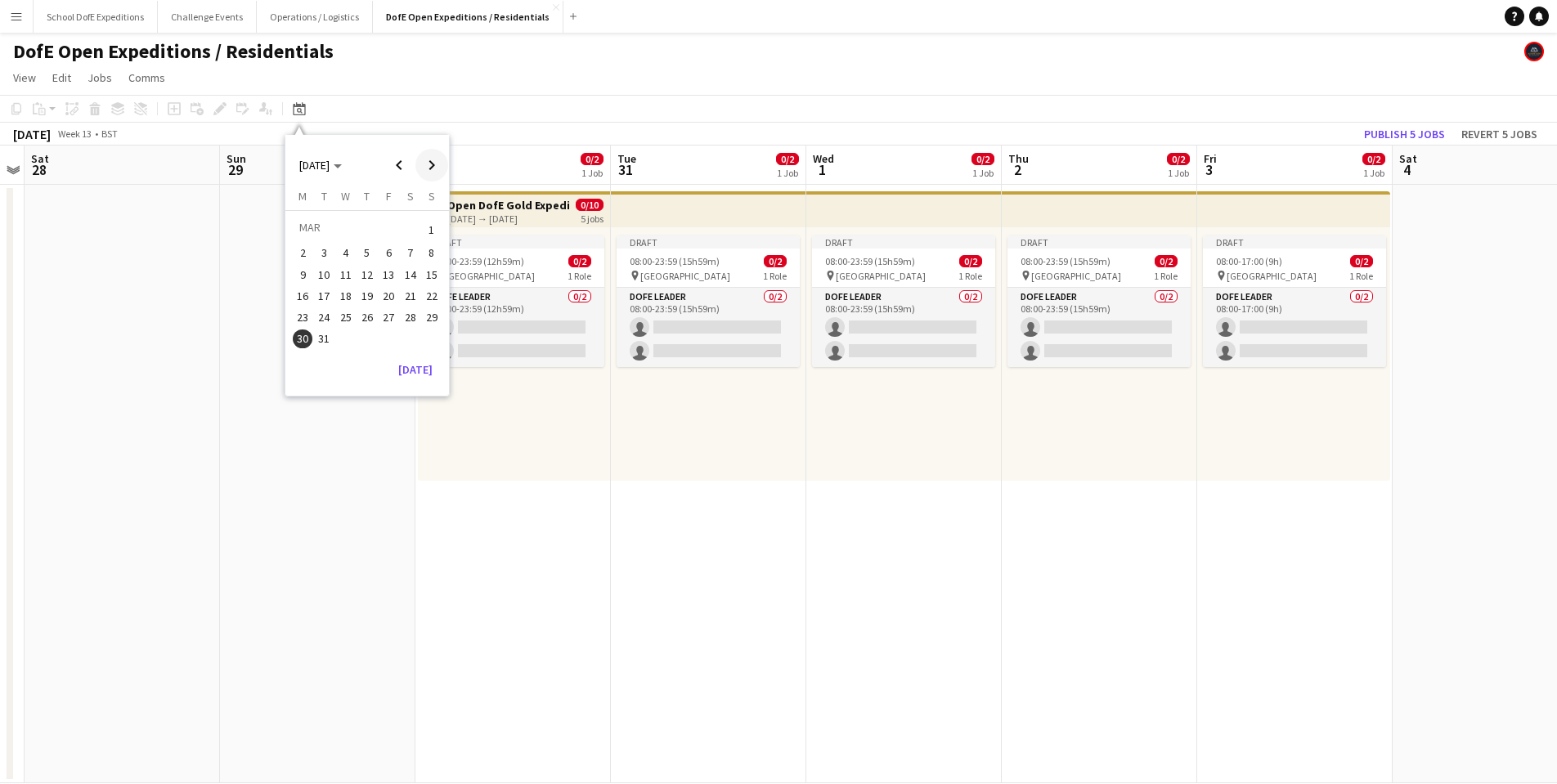
click at [434, 164] on span "Next month" at bounding box center [431, 164] width 33 height 33
click at [322, 315] on span "26" at bounding box center [324, 317] width 19 height 19
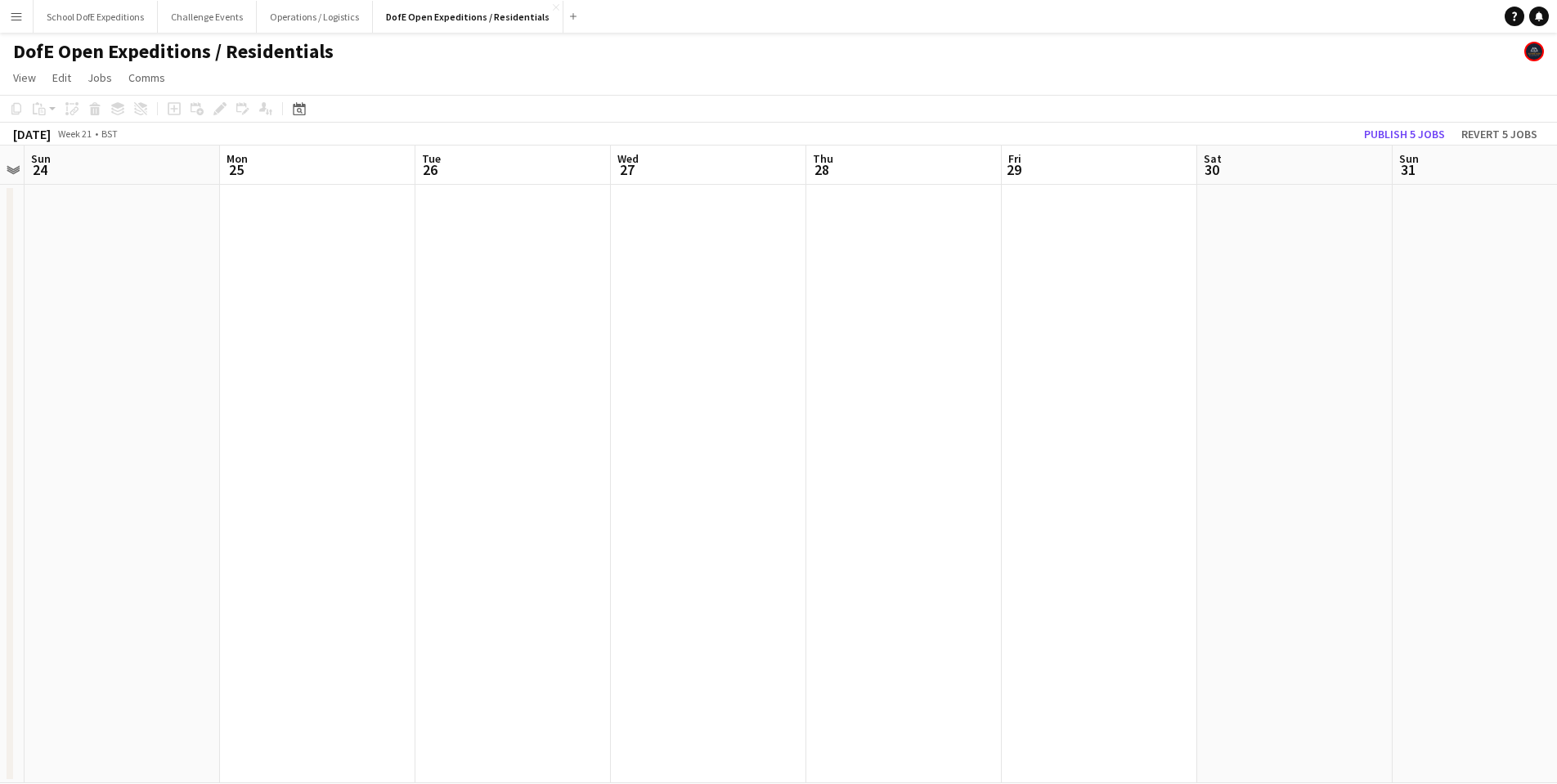
click at [481, 253] on app-date-cell at bounding box center [513, 483] width 195 height 598
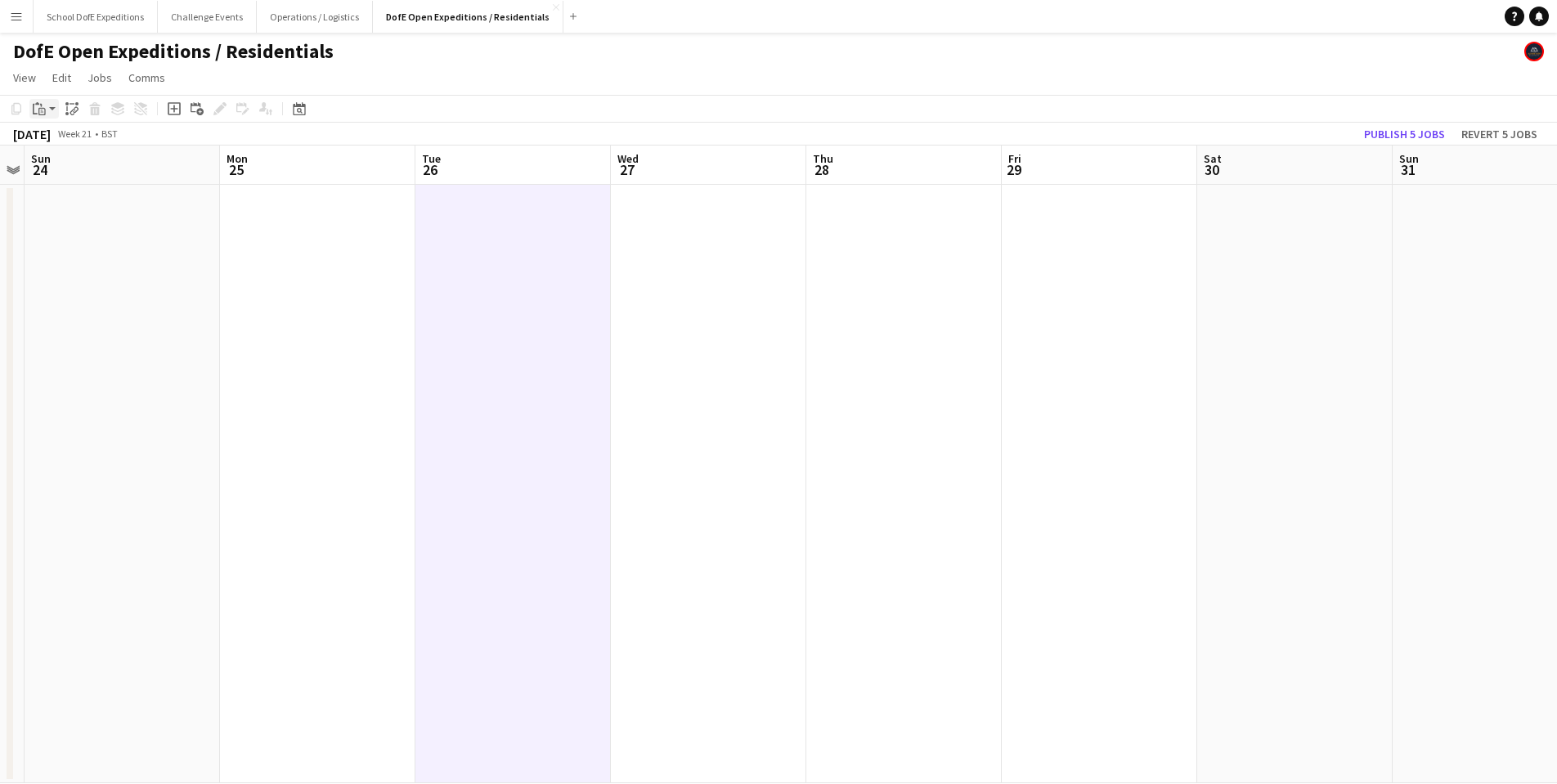
click at [50, 108] on app-action-btn "Paste" at bounding box center [43, 109] width 29 height 19
click at [56, 143] on link "Paste Command V" at bounding box center [108, 140] width 129 height 15
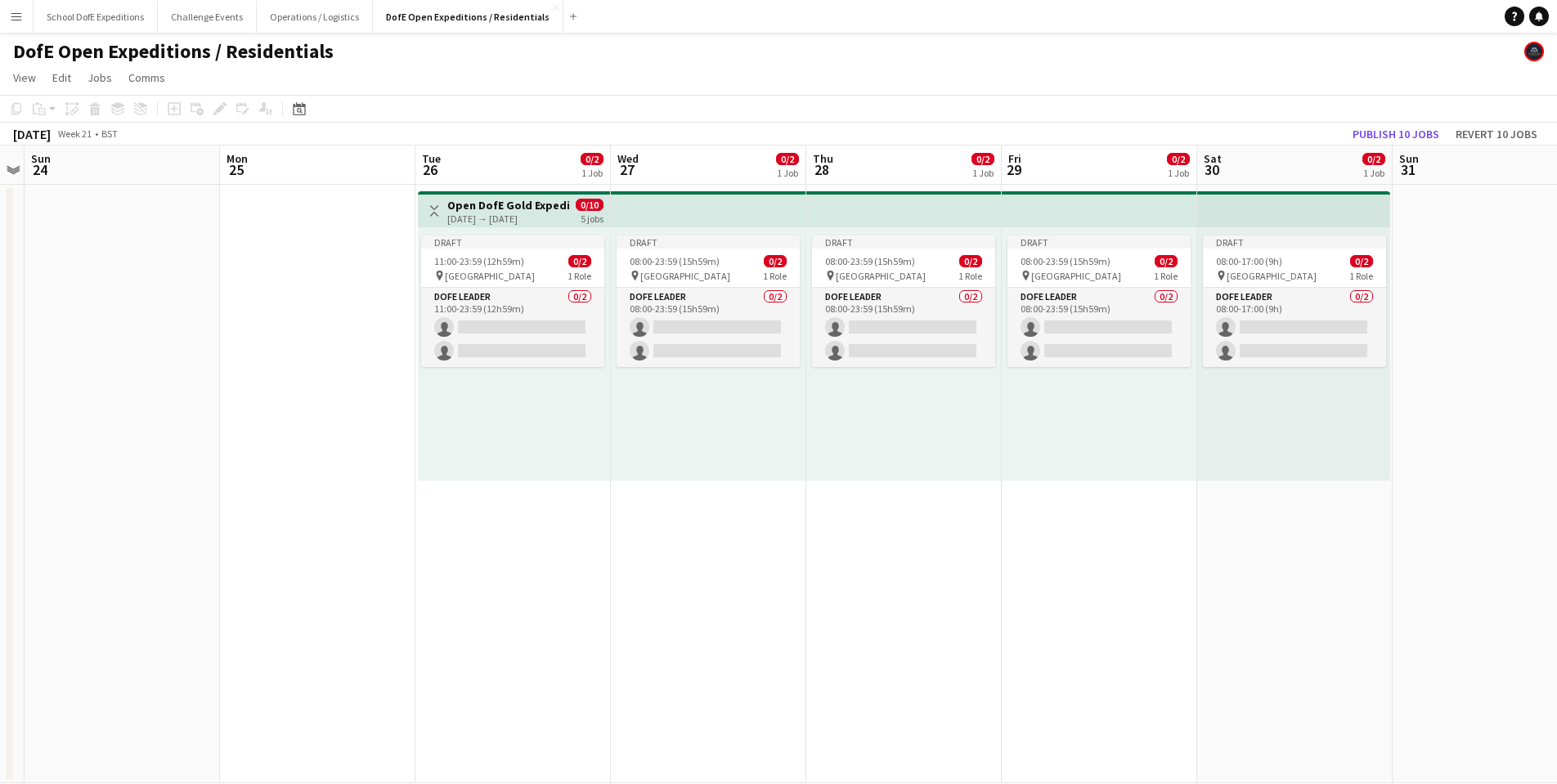
click at [485, 217] on div "[DATE] → [DATE]" at bounding box center [508, 218] width 122 height 12
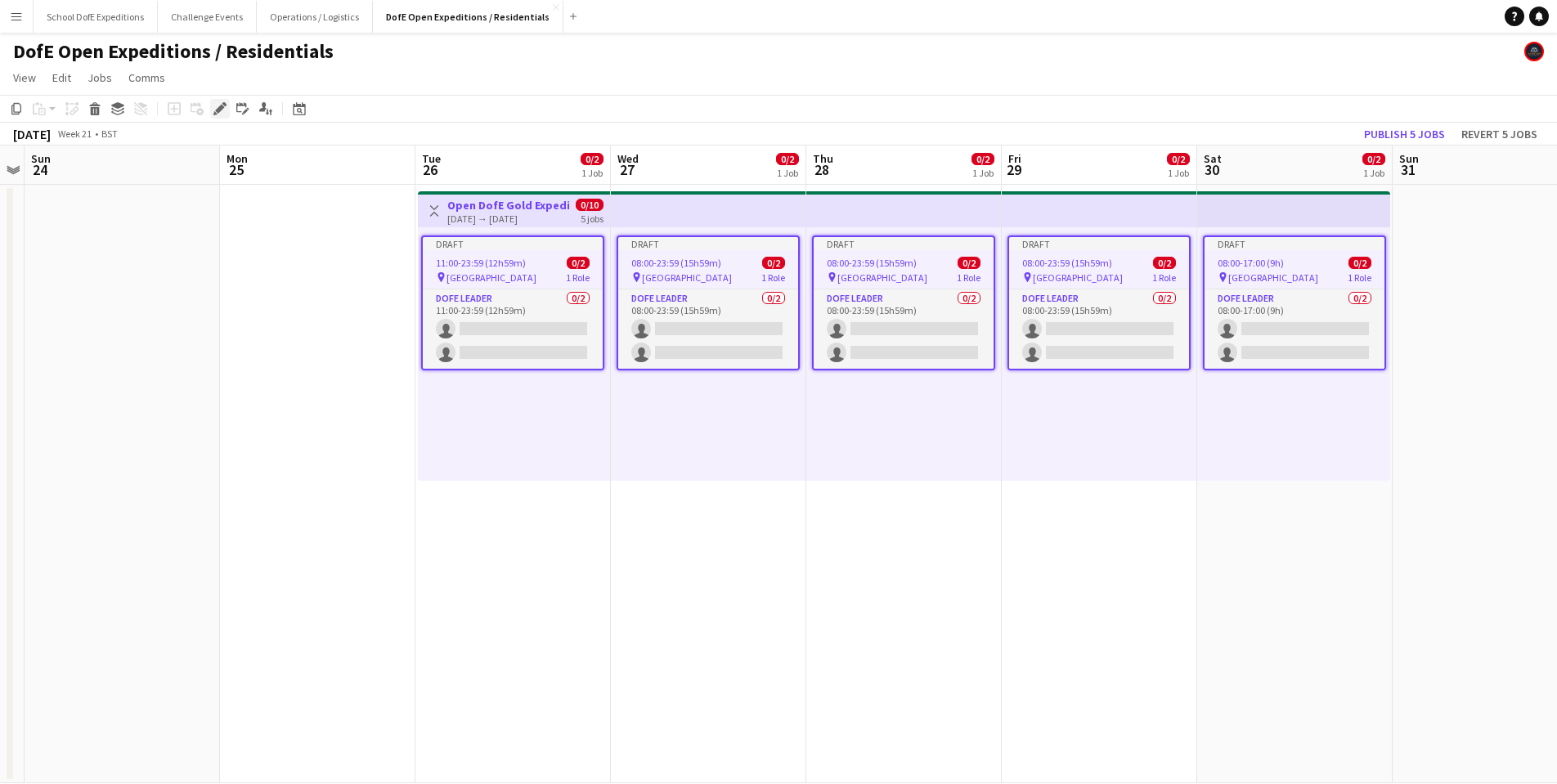
click at [222, 112] on icon "Edit" at bounding box center [219, 109] width 13 height 13
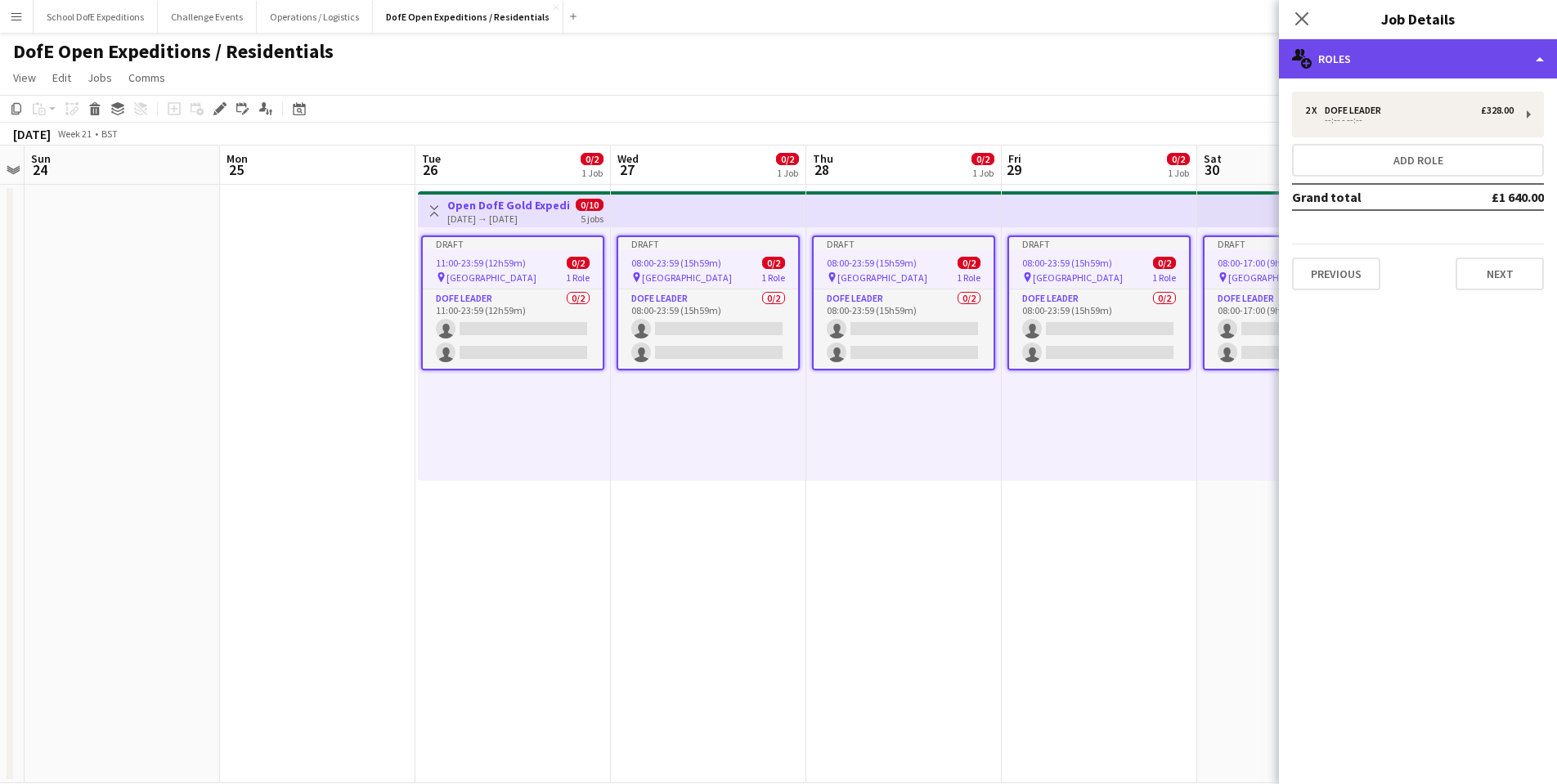
click at [1391, 64] on div "multiple-users-add Roles" at bounding box center [1418, 58] width 278 height 39
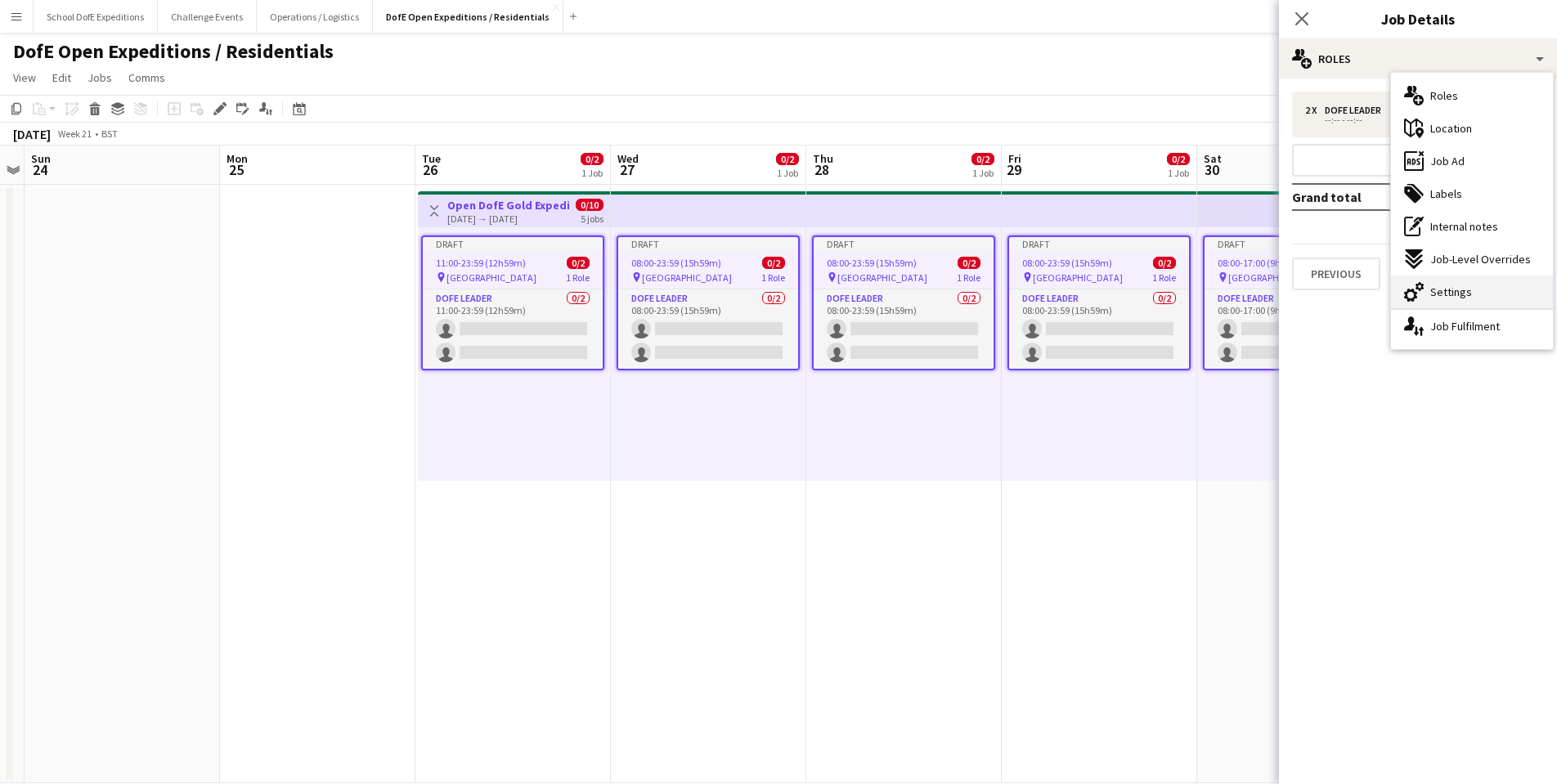
click at [1454, 296] on span "Settings" at bounding box center [1451, 292] width 42 height 15
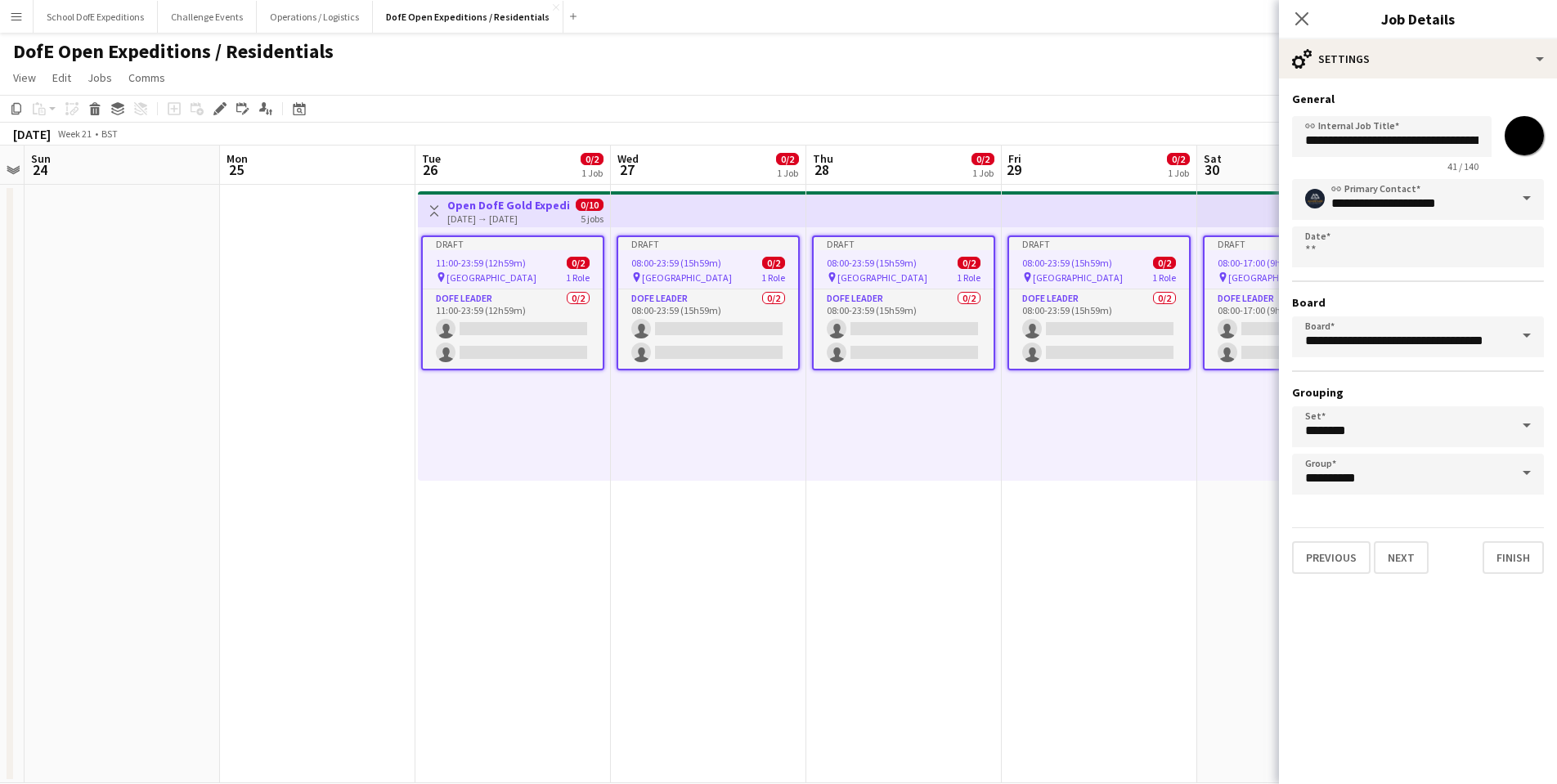
click at [1523, 139] on input "*******" at bounding box center [1524, 135] width 59 height 59
type input "*******"
click at [720, 511] on app-date-cell "Draft 08:00-23:59 (15h59m) 0/2 pin Peak District 1 Role DofE Leader 0/2 08:00-2…" at bounding box center [708, 483] width 195 height 598
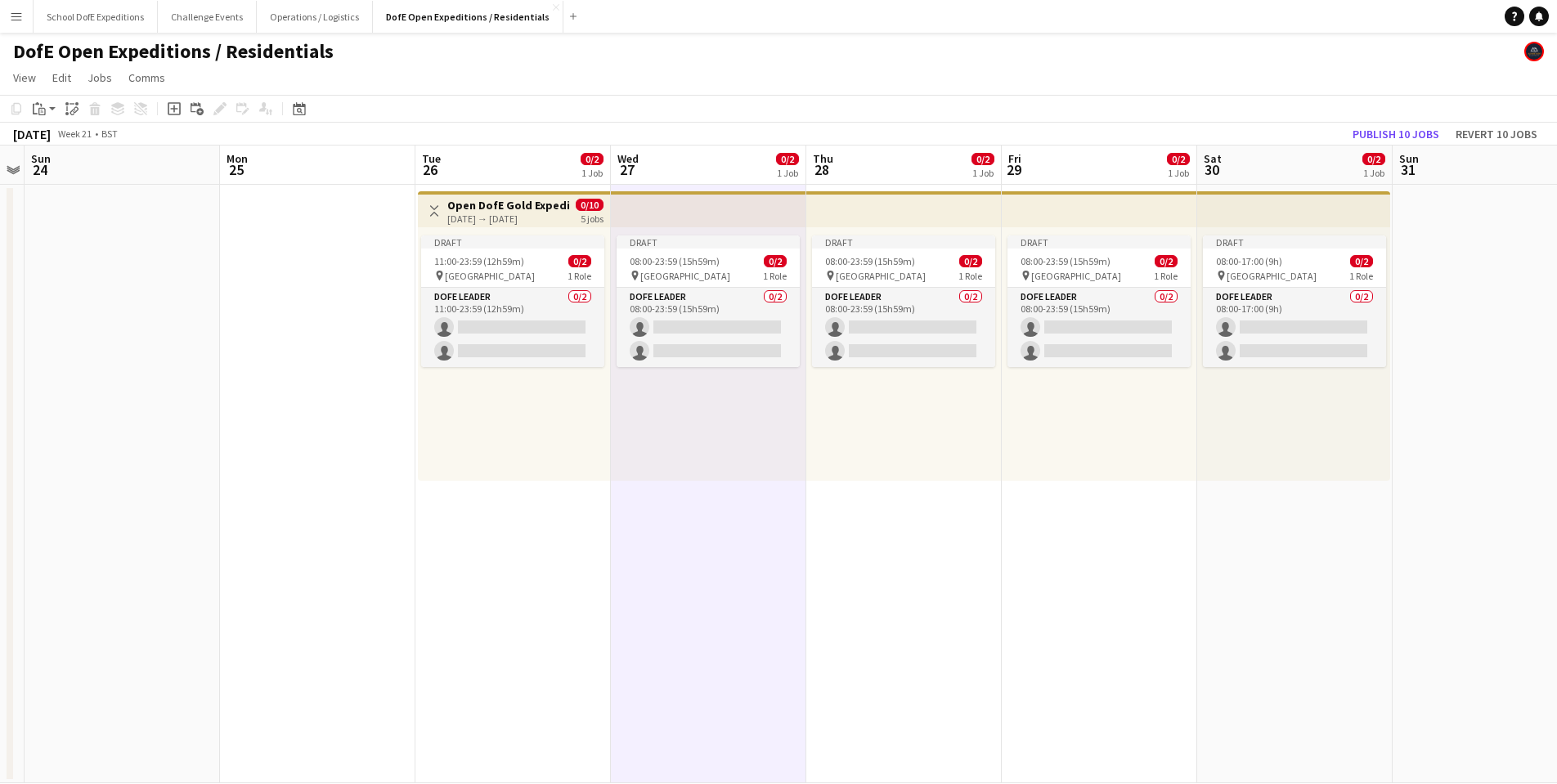
click at [495, 215] on div "[DATE] → [DATE]" at bounding box center [508, 218] width 122 height 12
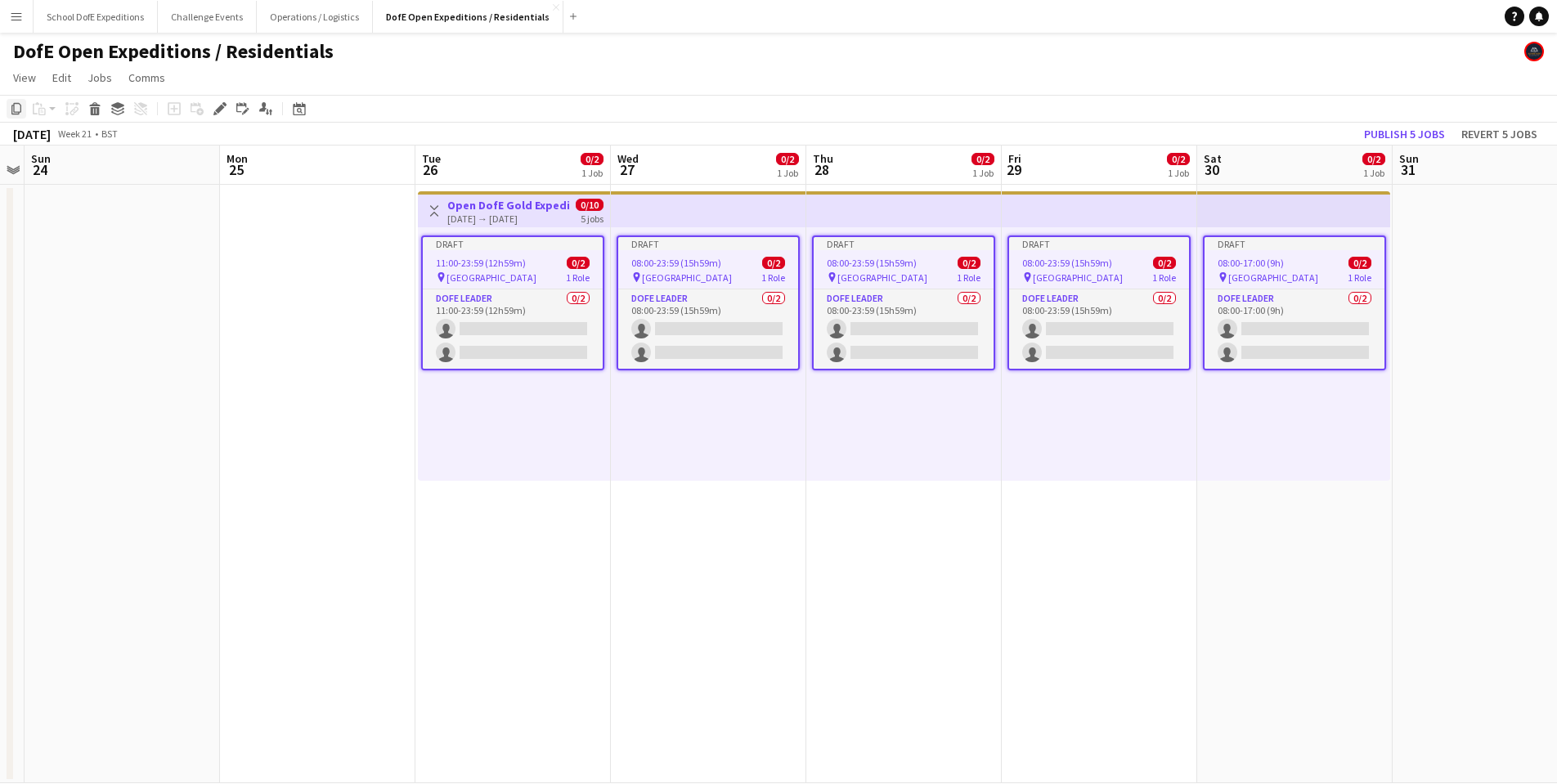
click at [18, 113] on icon "Copy" at bounding box center [16, 109] width 13 height 13
click at [1416, 135] on button "Publish 5 jobs" at bounding box center [1404, 134] width 94 height 21
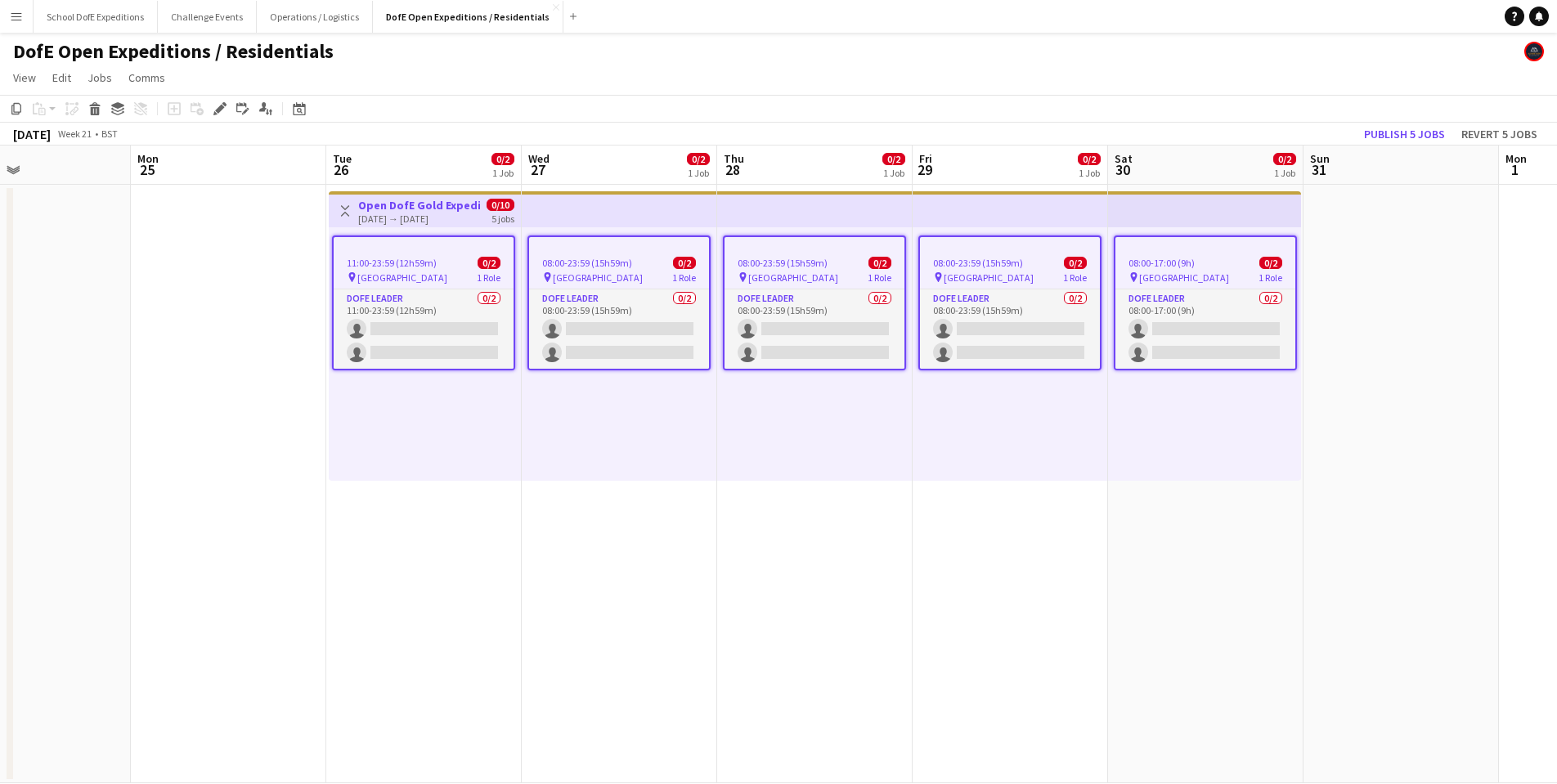
scroll to position [0, 571]
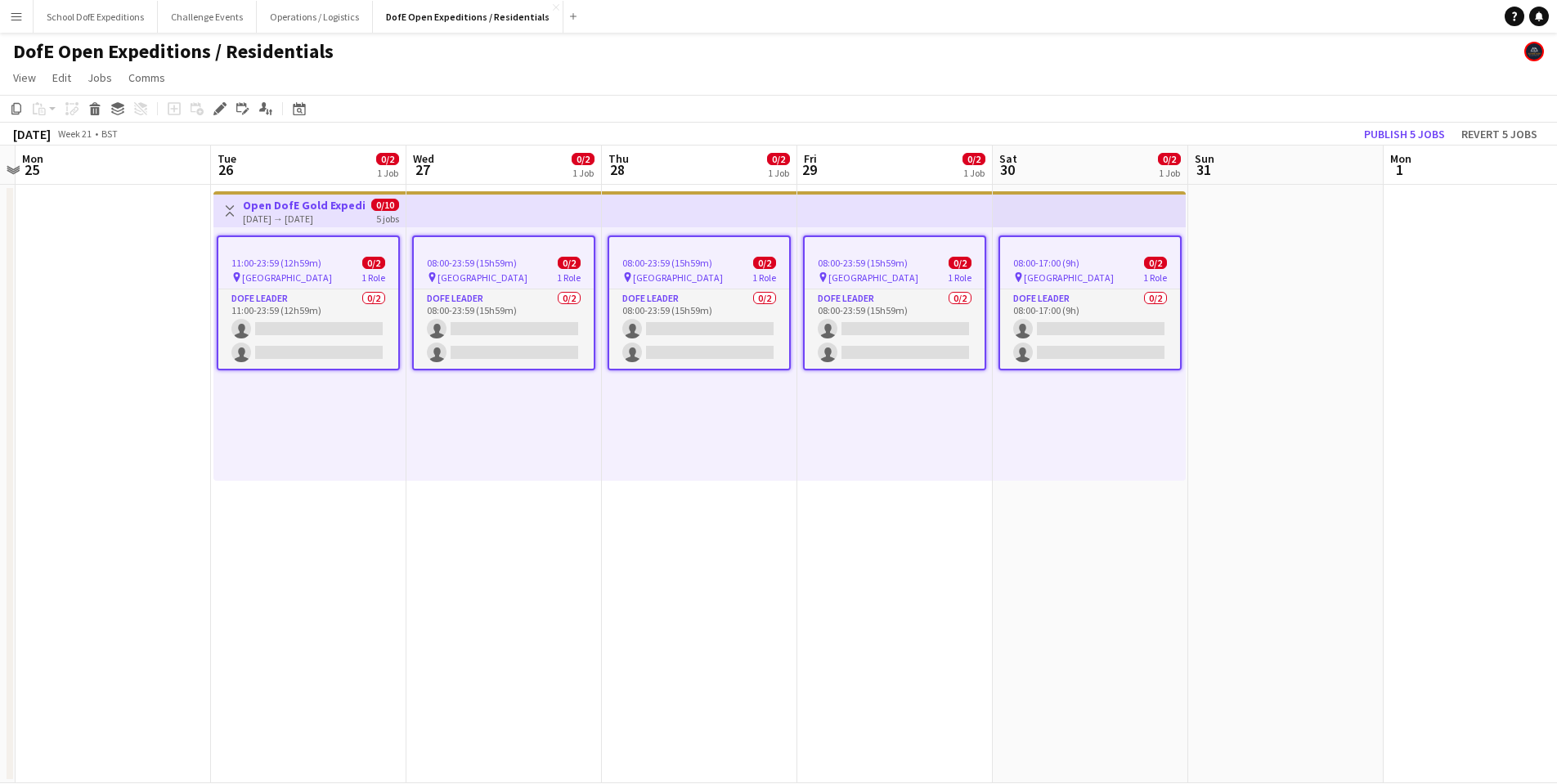
click at [294, 260] on span "11:00-23:59 (12h59m)" at bounding box center [277, 263] width 90 height 12
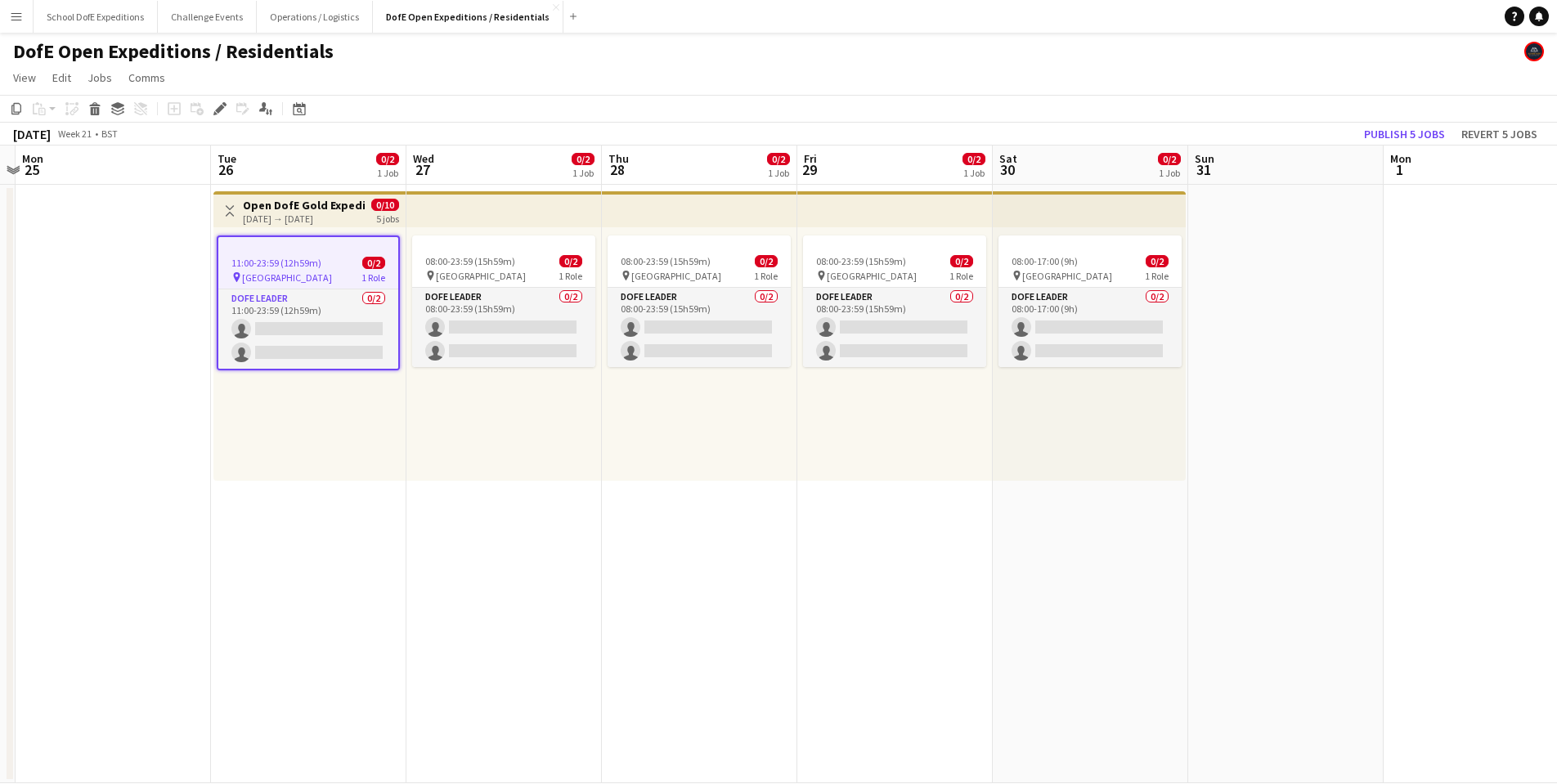
click at [315, 507] on app-date-cell "Toggle View Open DofE Gold Expedition - [GEOGRAPHIC_DATA] [DATE] → [DATE] 0/10 …" at bounding box center [309, 483] width 195 height 598
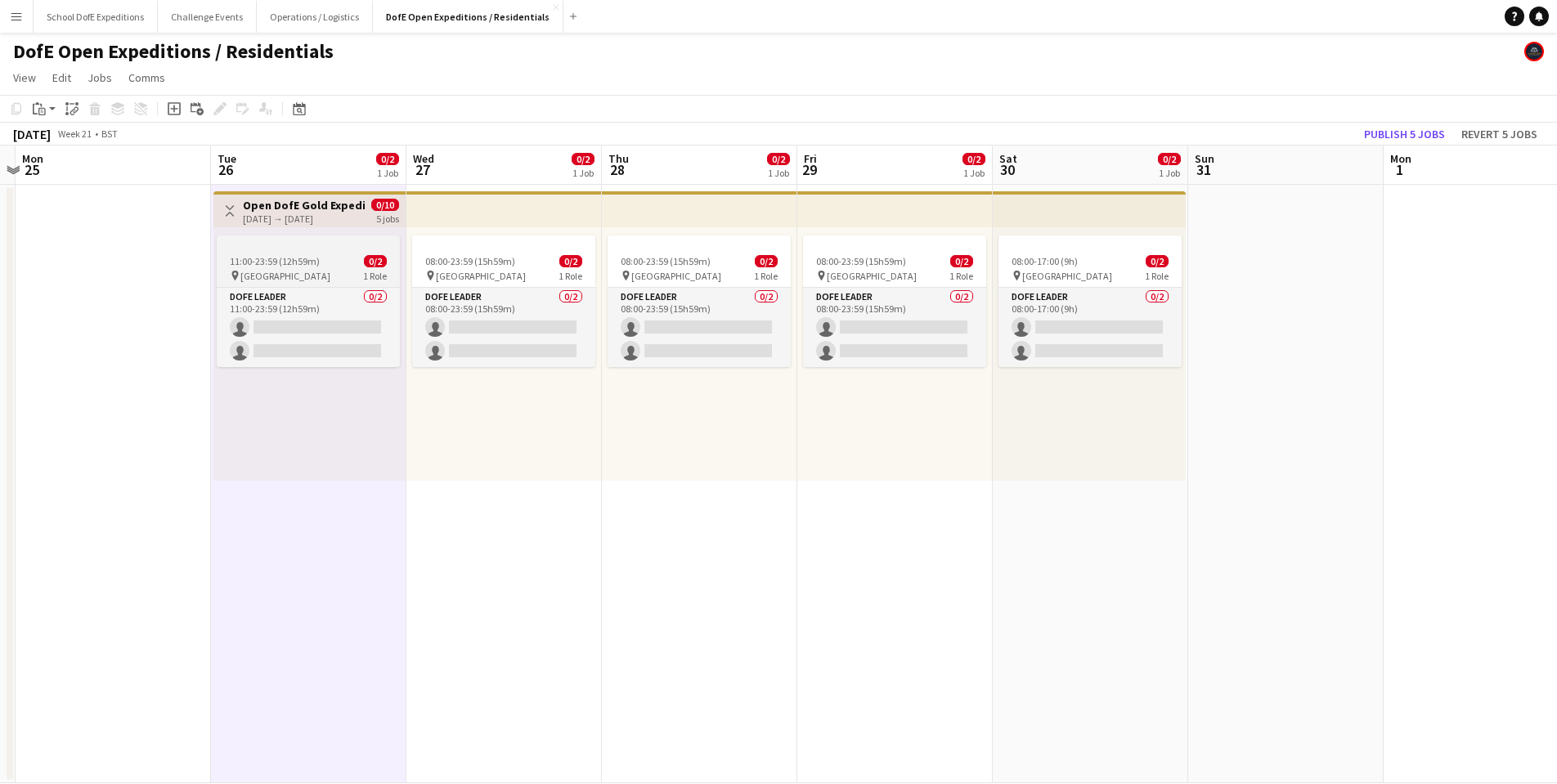
click at [333, 276] on div "pin Peak District 1 Role" at bounding box center [308, 275] width 183 height 13
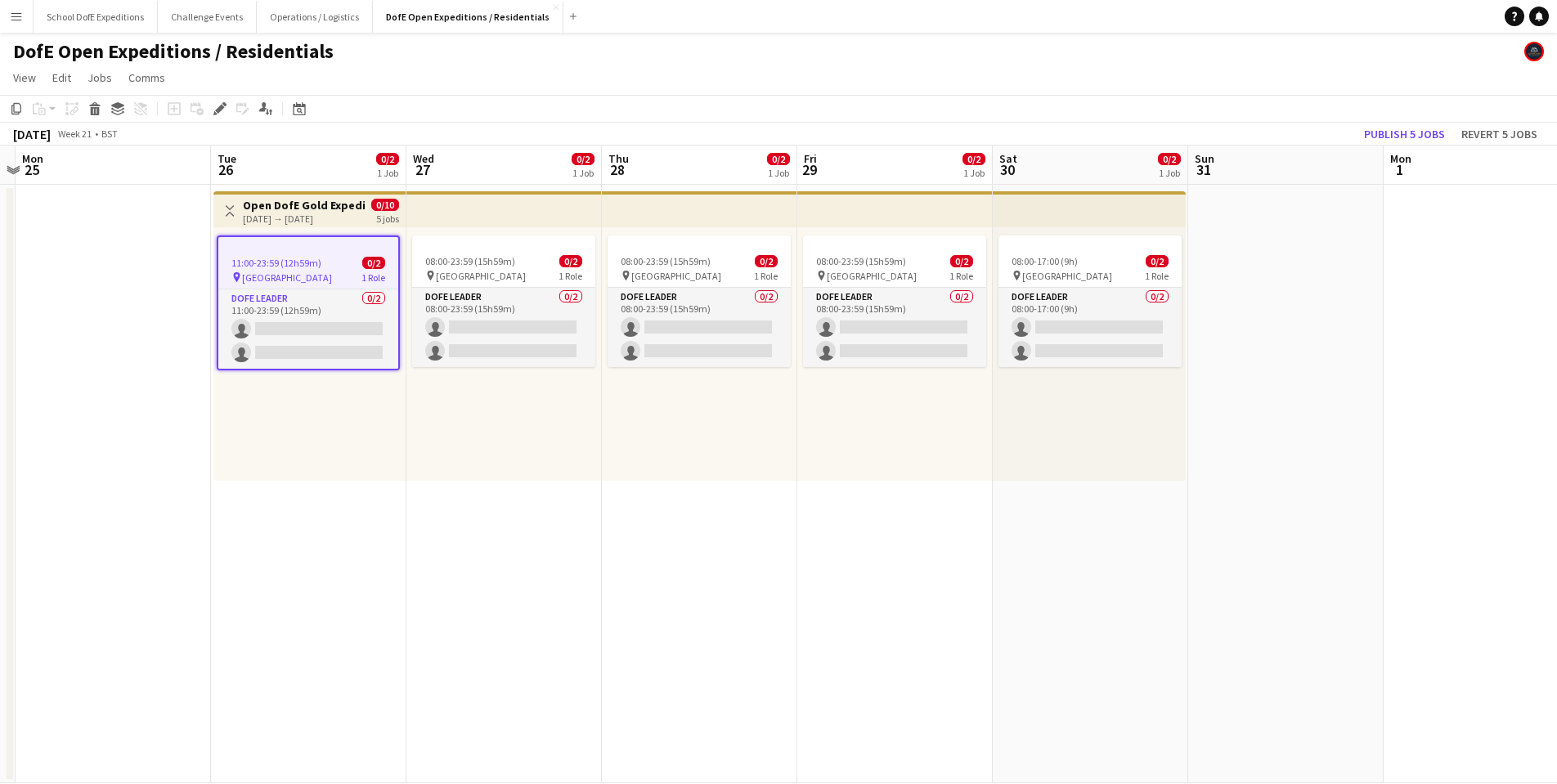
click at [306, 223] on div "[DATE] → [DATE]" at bounding box center [304, 218] width 122 height 12
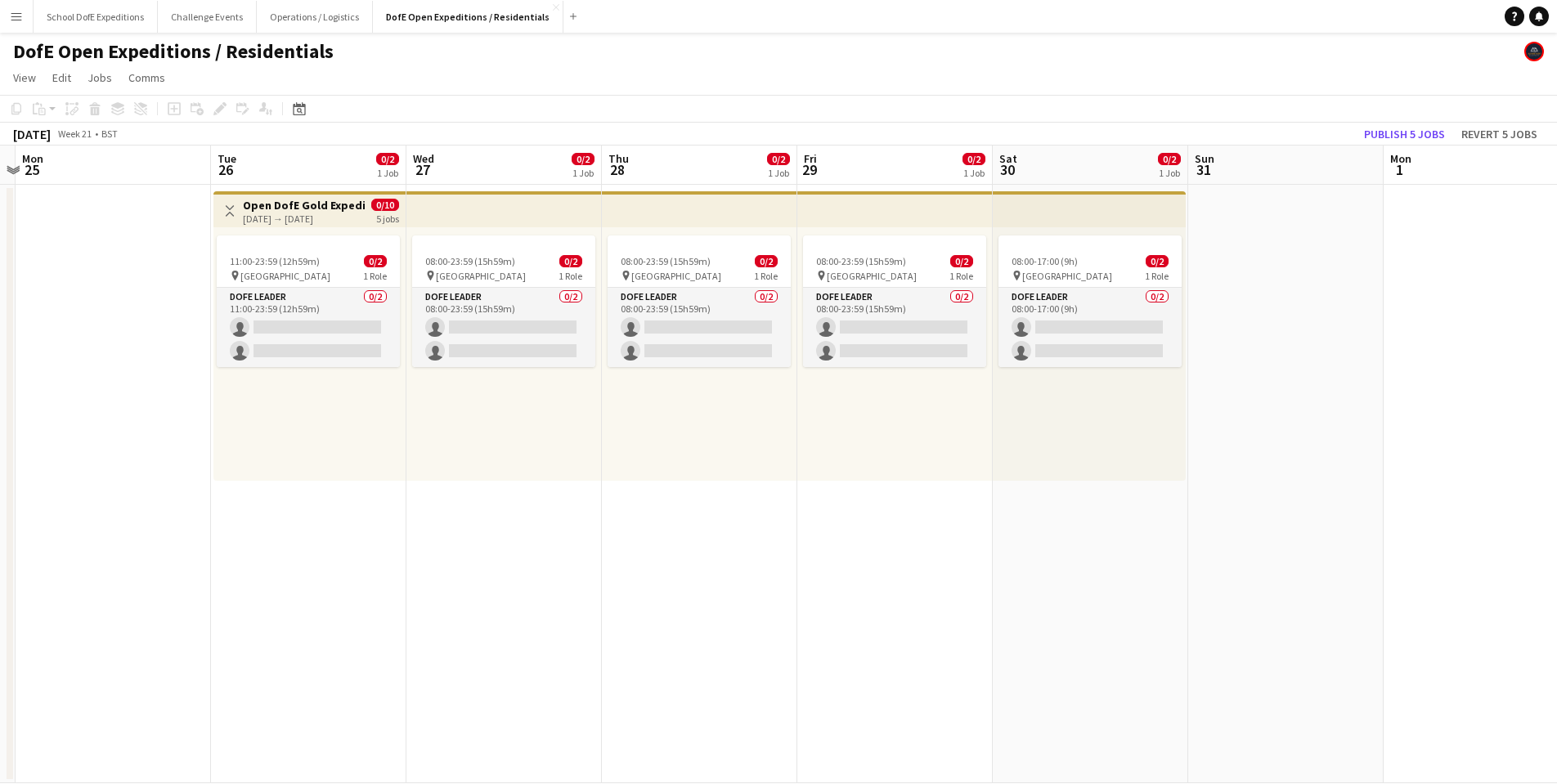
click at [309, 212] on div "[DATE] → [DATE]" at bounding box center [304, 218] width 122 height 12
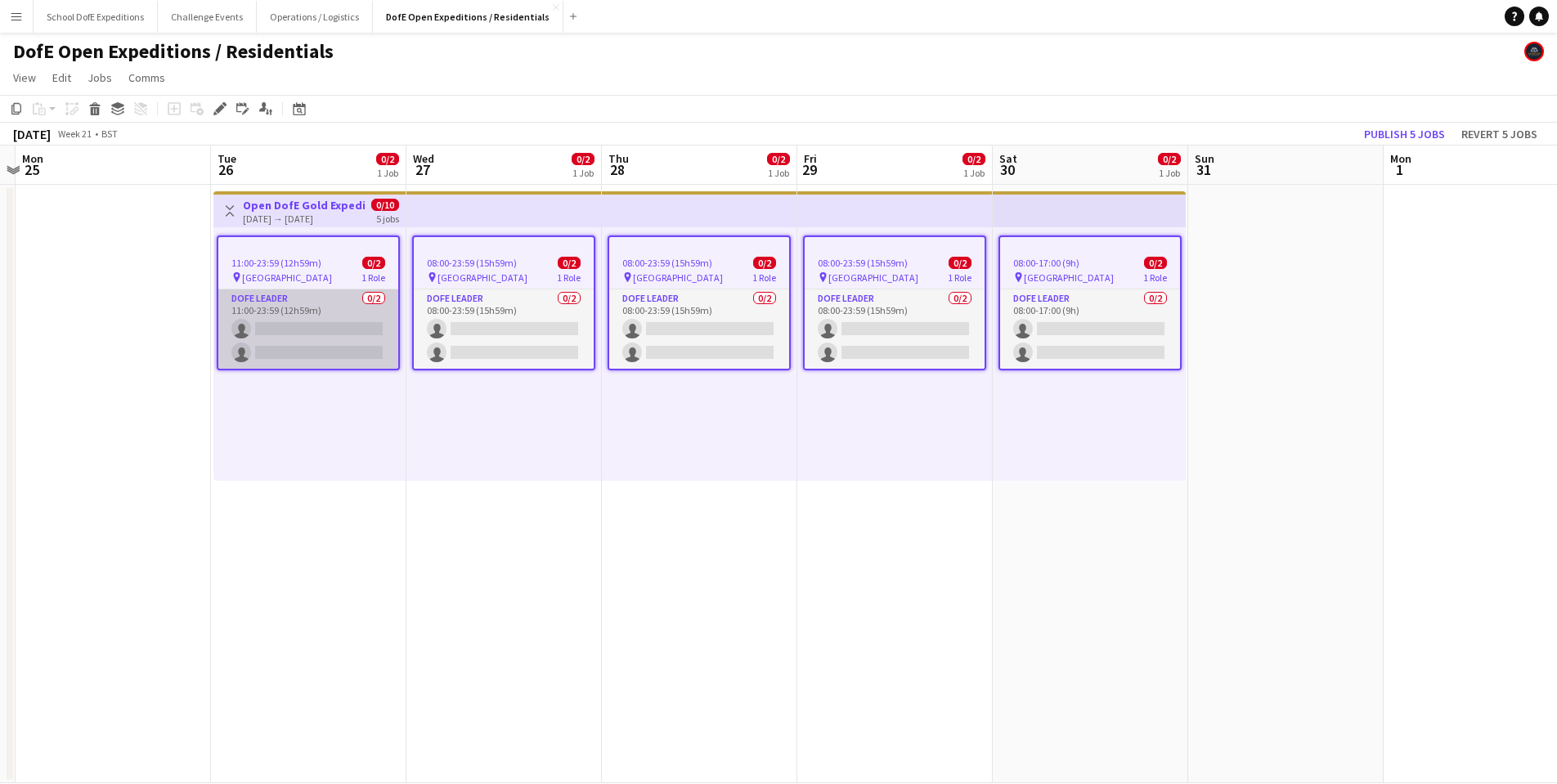
click at [287, 315] on app-card-role "DofE Leader 0/2 11:00-23:59 (12h59m) single-neutral-actions single-neutral-acti…" at bounding box center [308, 329] width 179 height 80
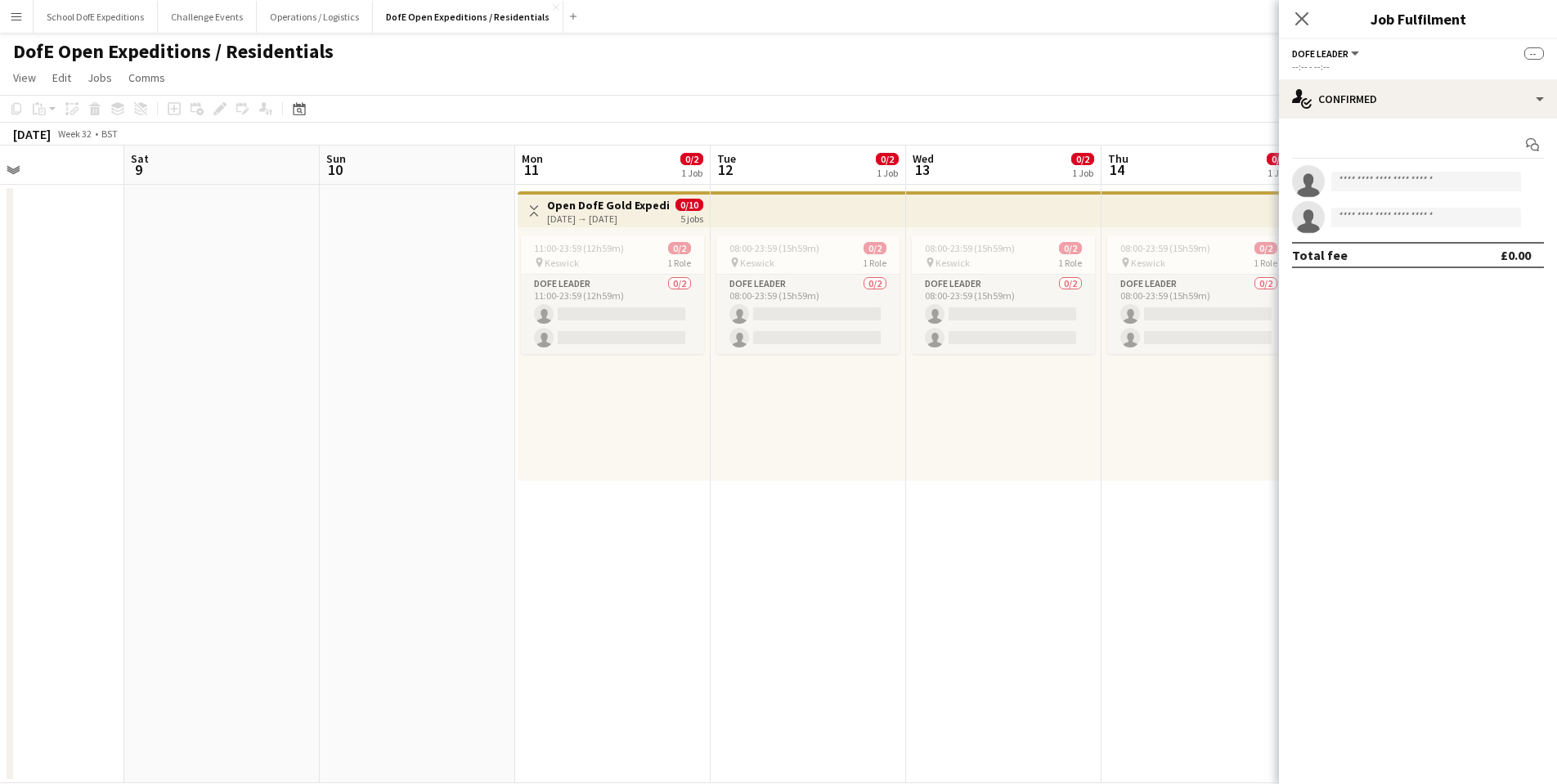
scroll to position [0, 474]
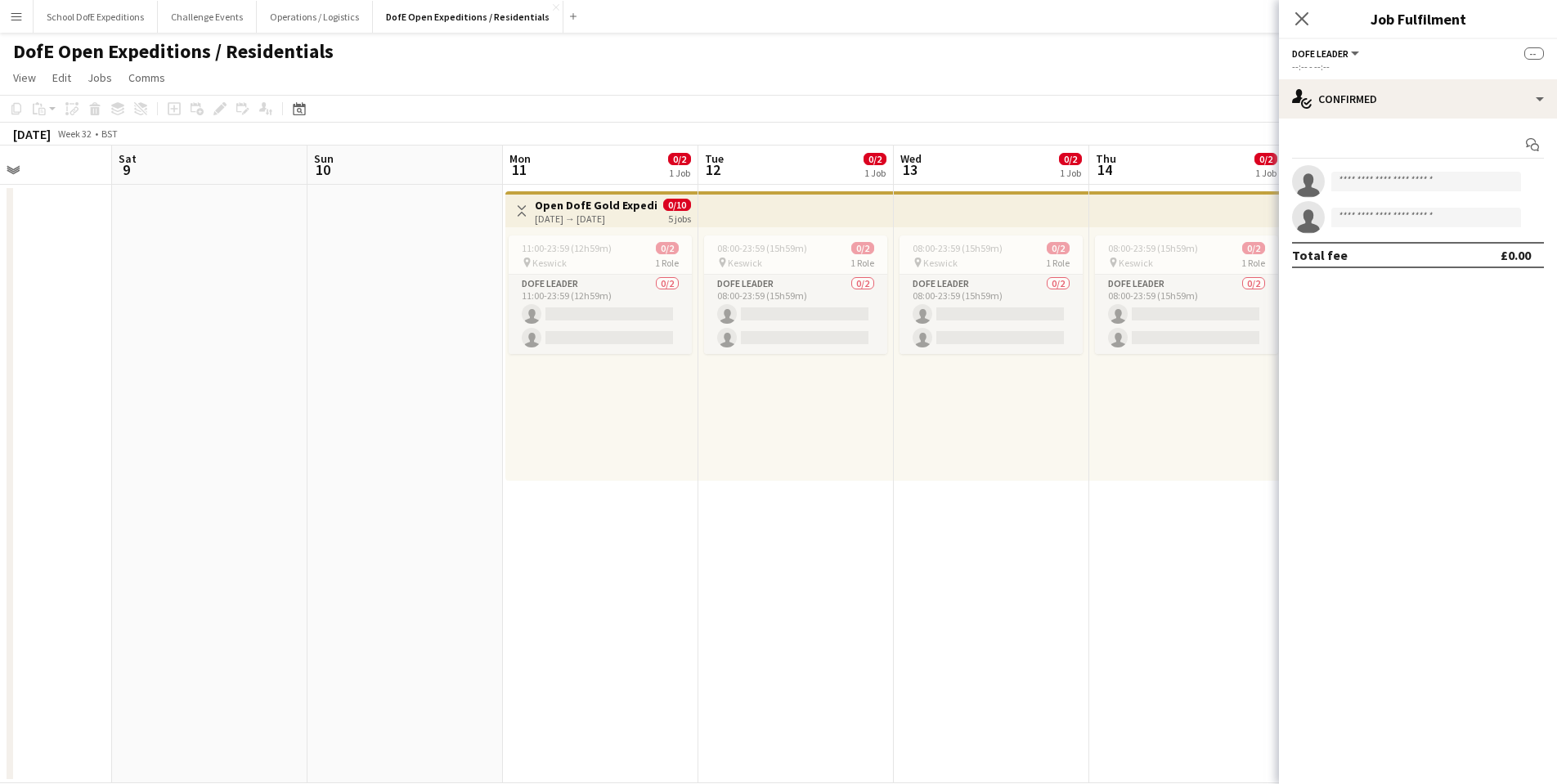
click at [569, 213] on div "[DATE] → [DATE]" at bounding box center [596, 218] width 122 height 12
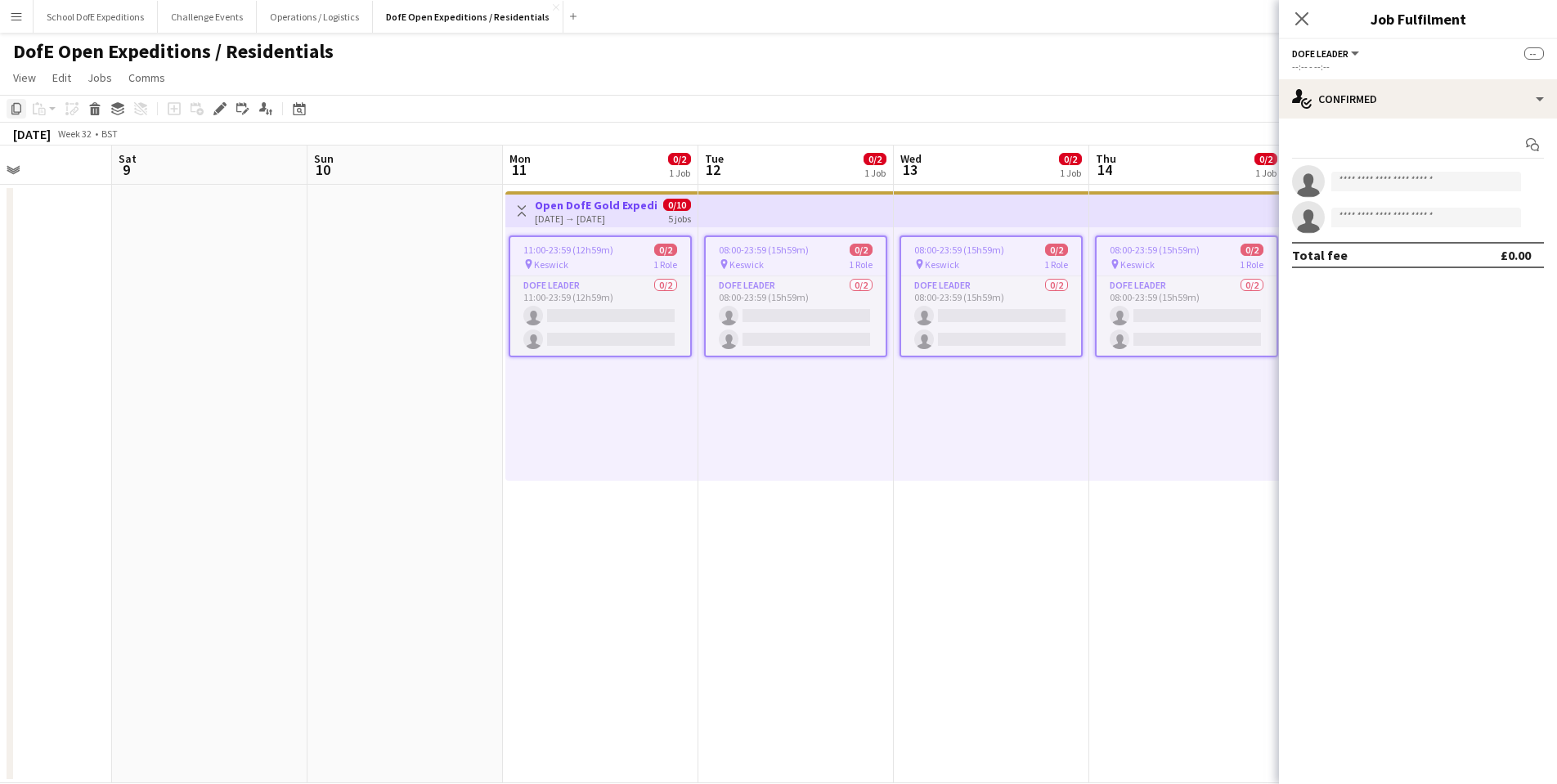
click at [16, 110] on icon "Copy" at bounding box center [16, 109] width 13 height 13
click at [299, 102] on div "Date picker" at bounding box center [299, 109] width 19 height 19
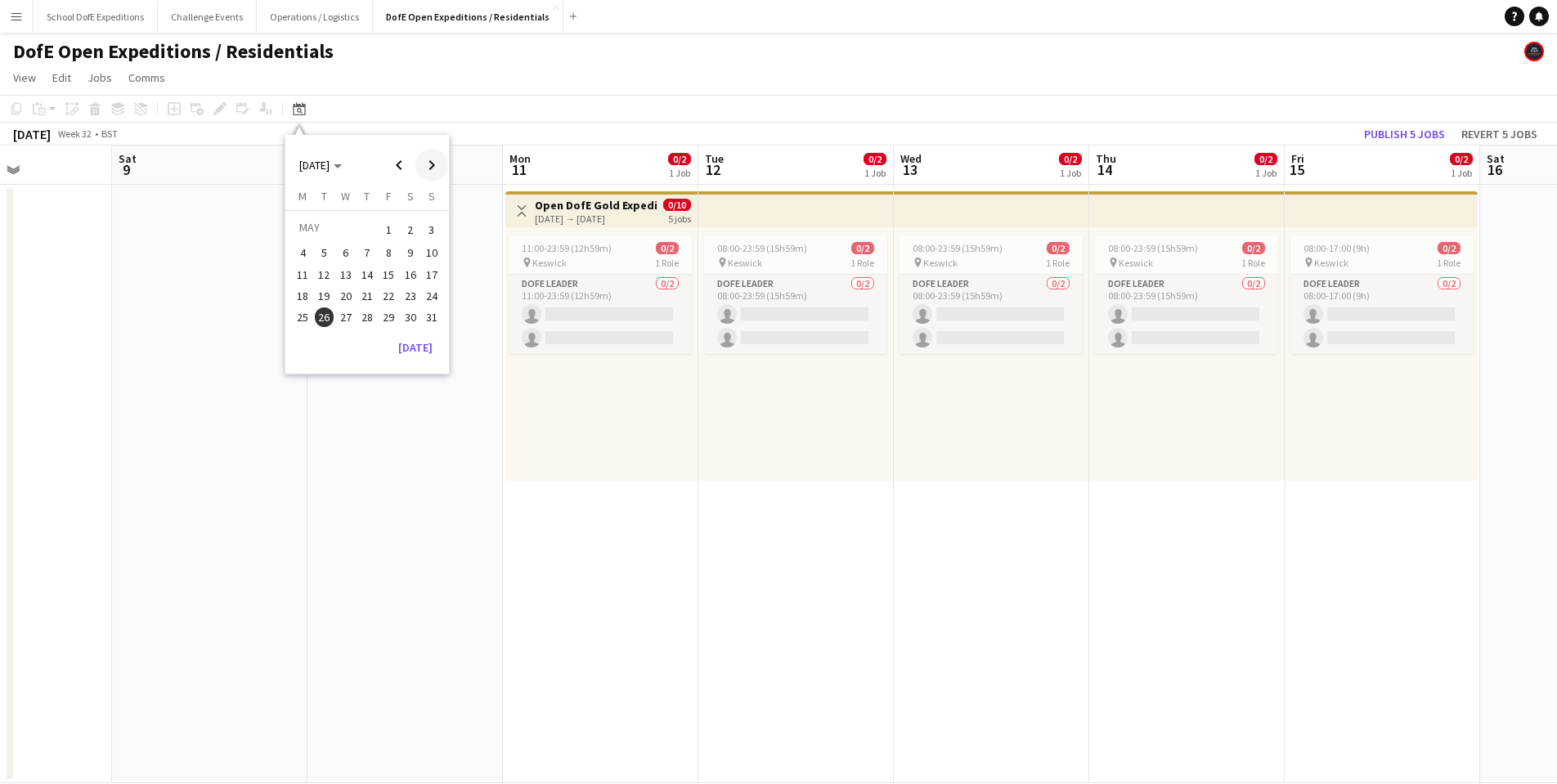
click at [433, 162] on span "Next month" at bounding box center [431, 164] width 33 height 33
click at [404, 162] on span "Previous month" at bounding box center [399, 164] width 33 height 33
click at [329, 270] on span "7" at bounding box center [324, 270] width 19 height 19
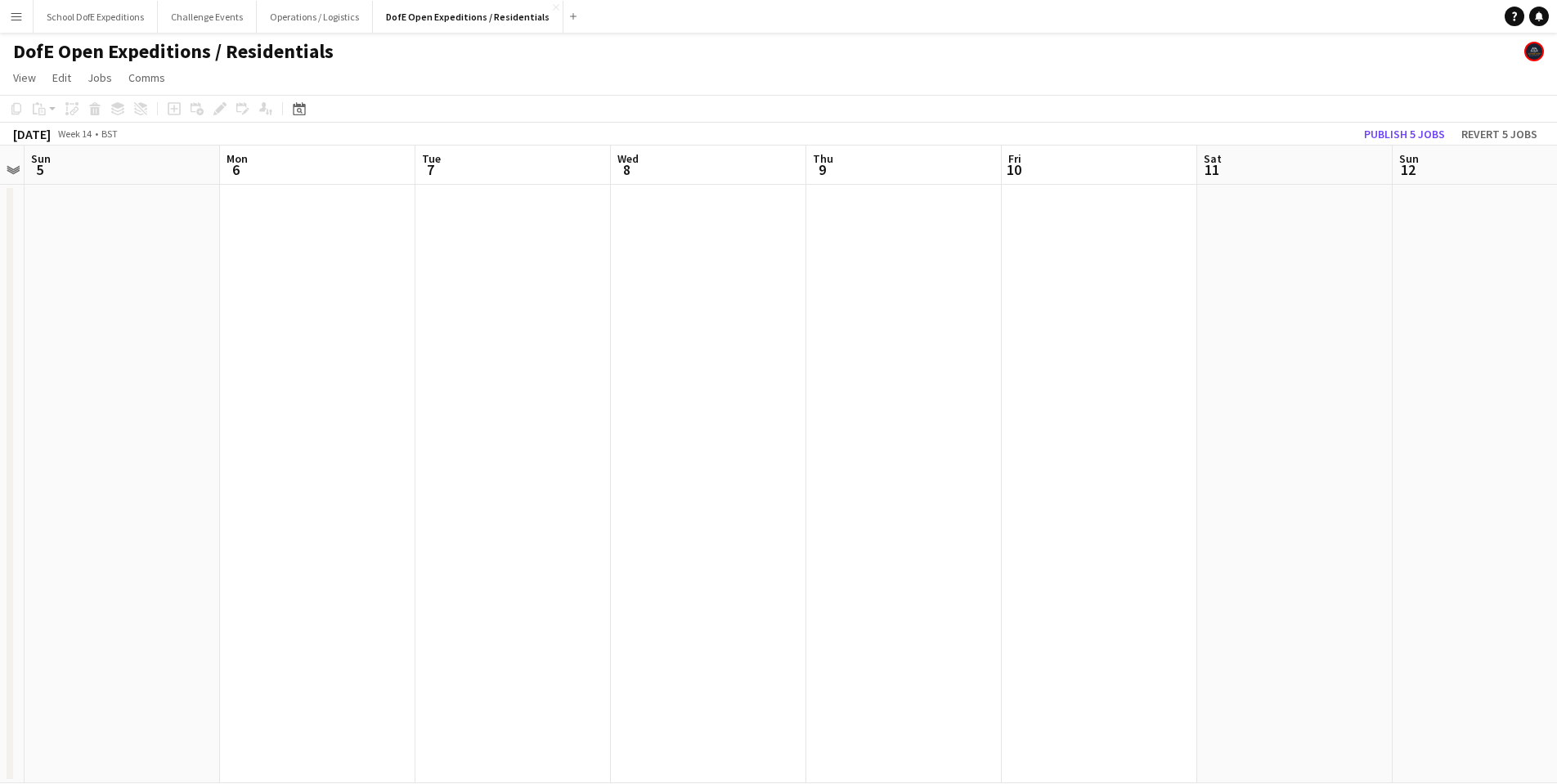
click at [462, 247] on app-date-cell at bounding box center [513, 483] width 195 height 598
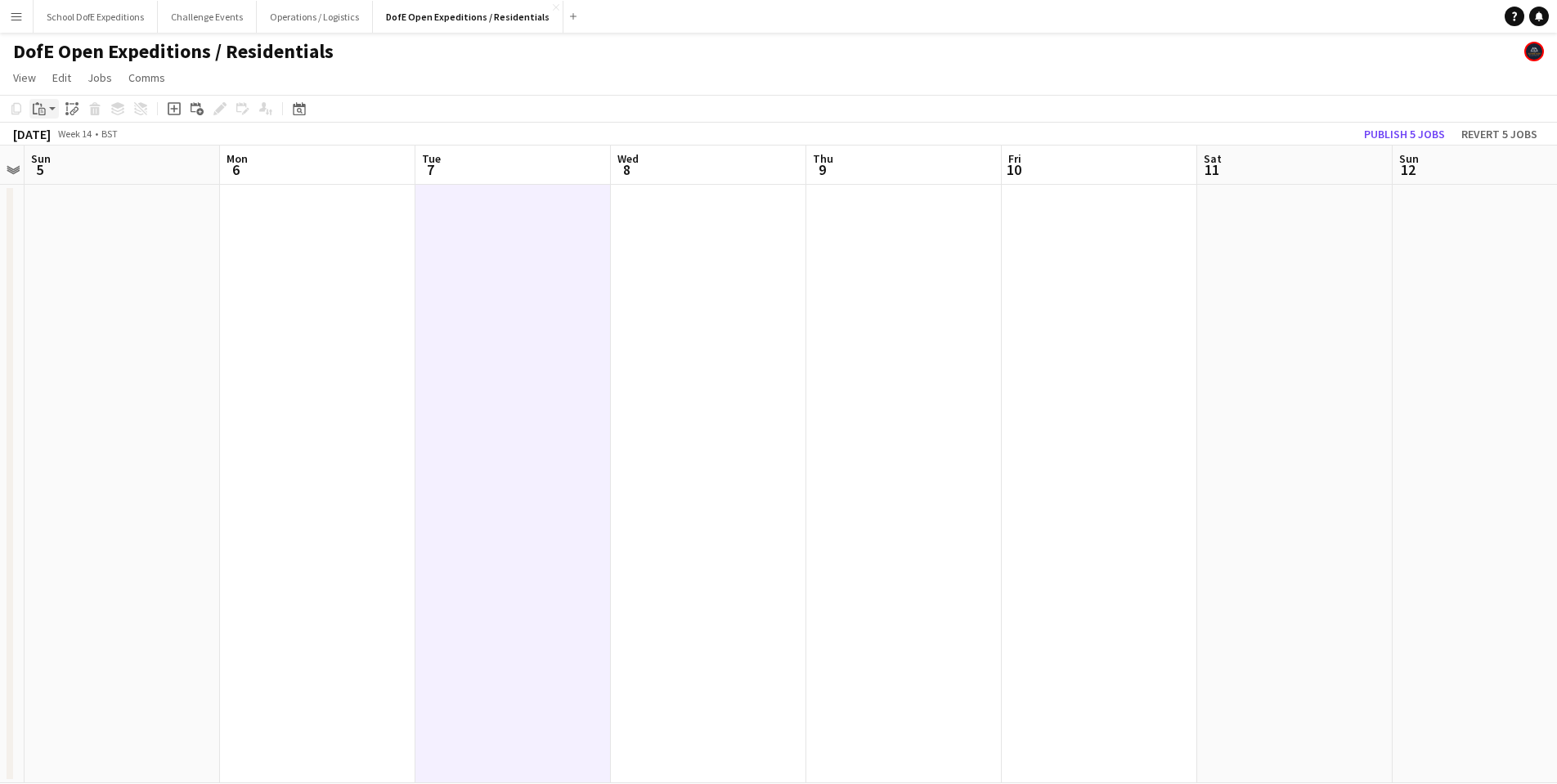
click at [51, 110] on app-action-btn "Paste" at bounding box center [43, 109] width 29 height 19
click at [49, 138] on link "Paste Command V" at bounding box center [108, 140] width 129 height 15
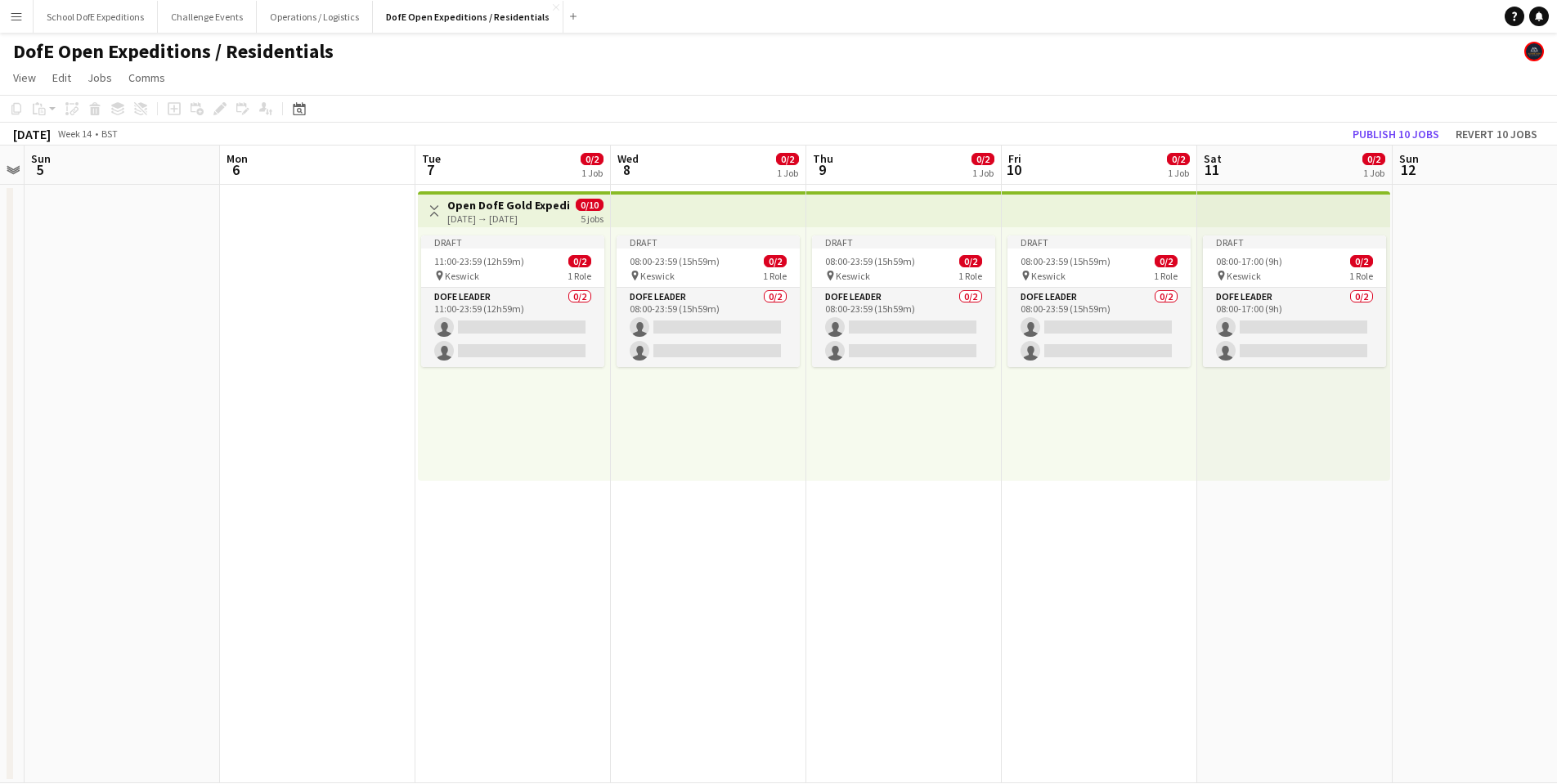
click at [469, 202] on h3 "Open DofE Gold Expedition - [GEOGRAPHIC_DATA]" at bounding box center [508, 205] width 122 height 15
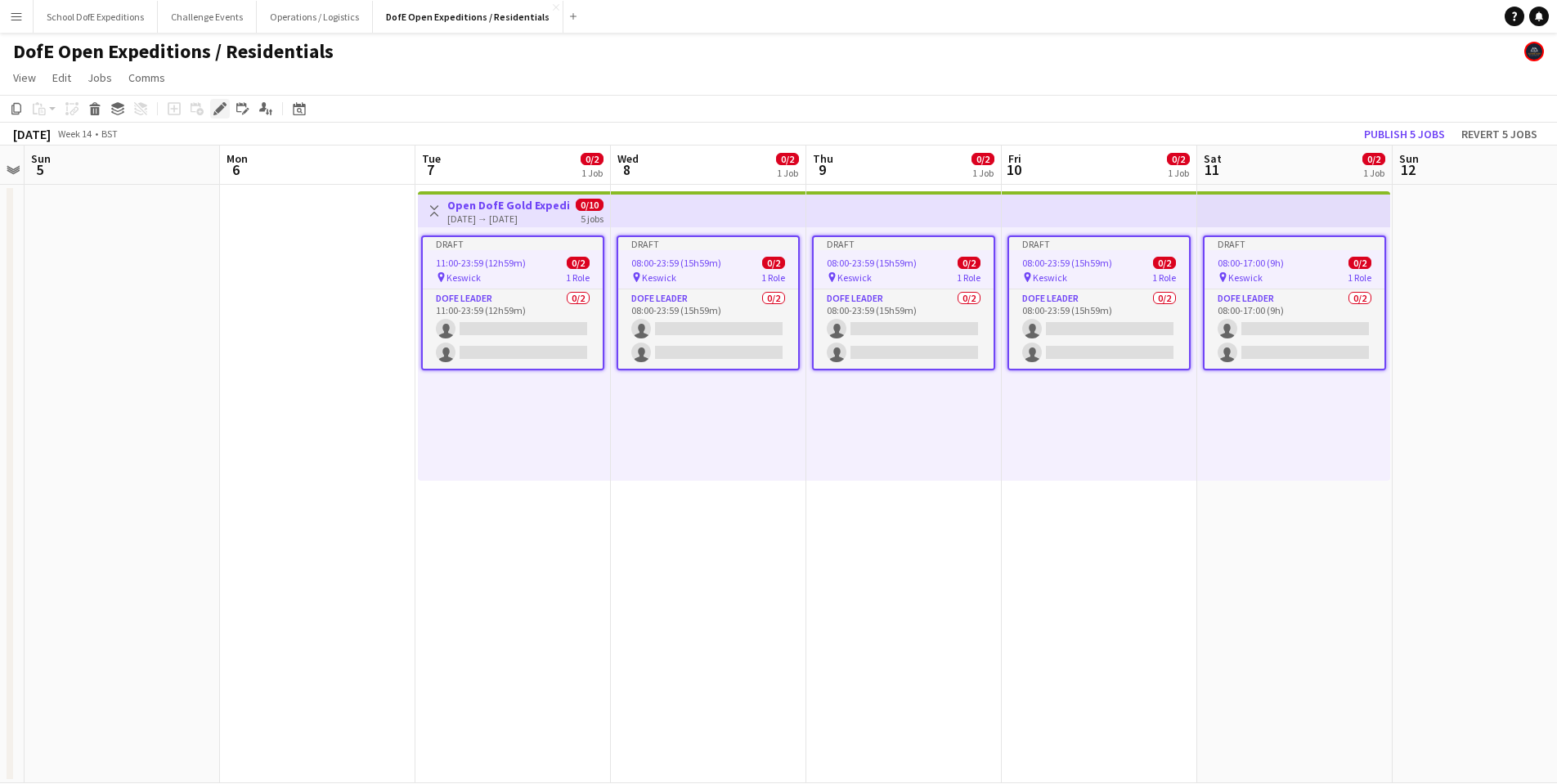
click at [217, 109] on icon "Edit" at bounding box center [219, 109] width 13 height 13
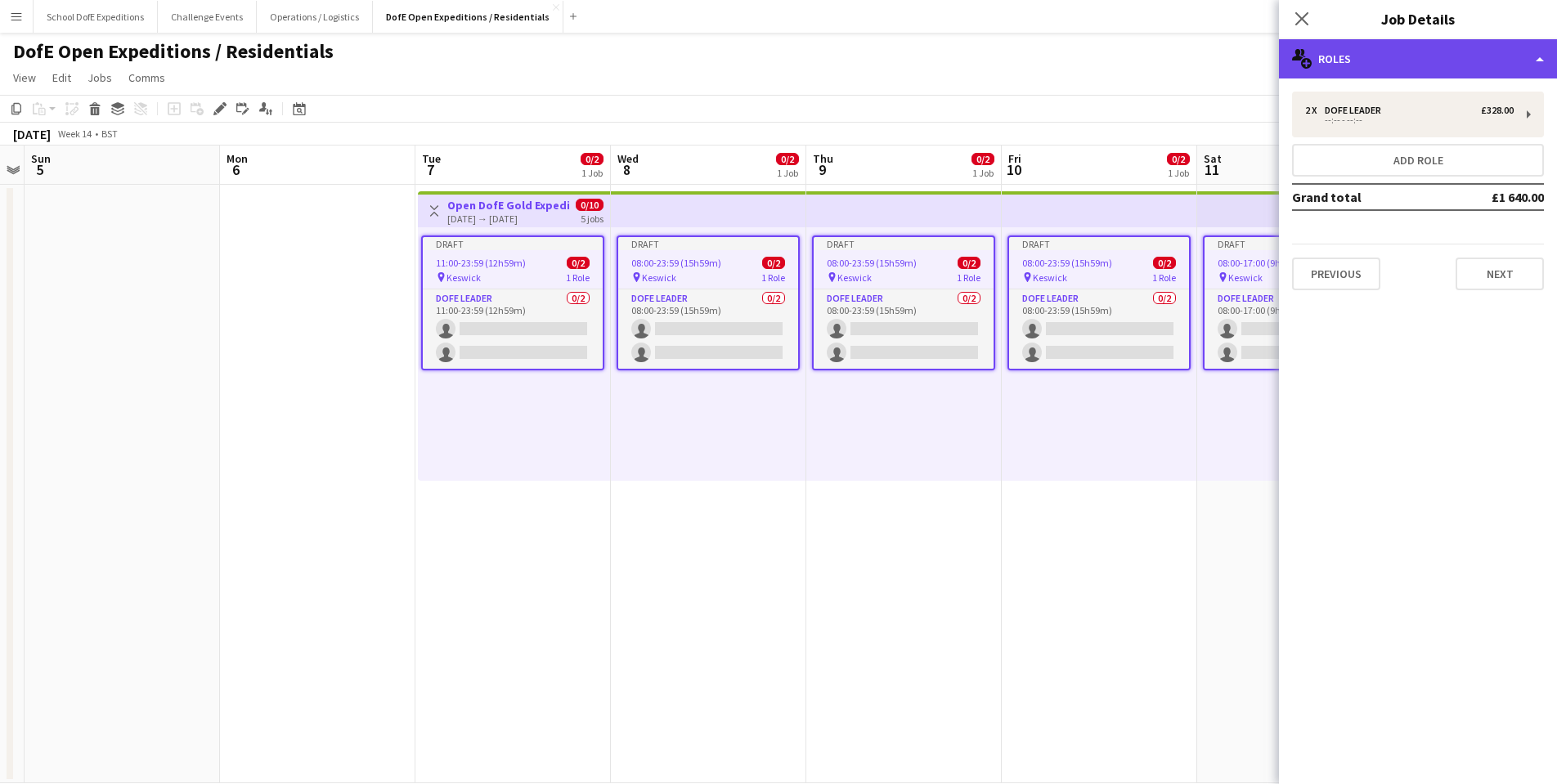
click at [1380, 65] on div "multiple-users-add Roles" at bounding box center [1418, 58] width 278 height 39
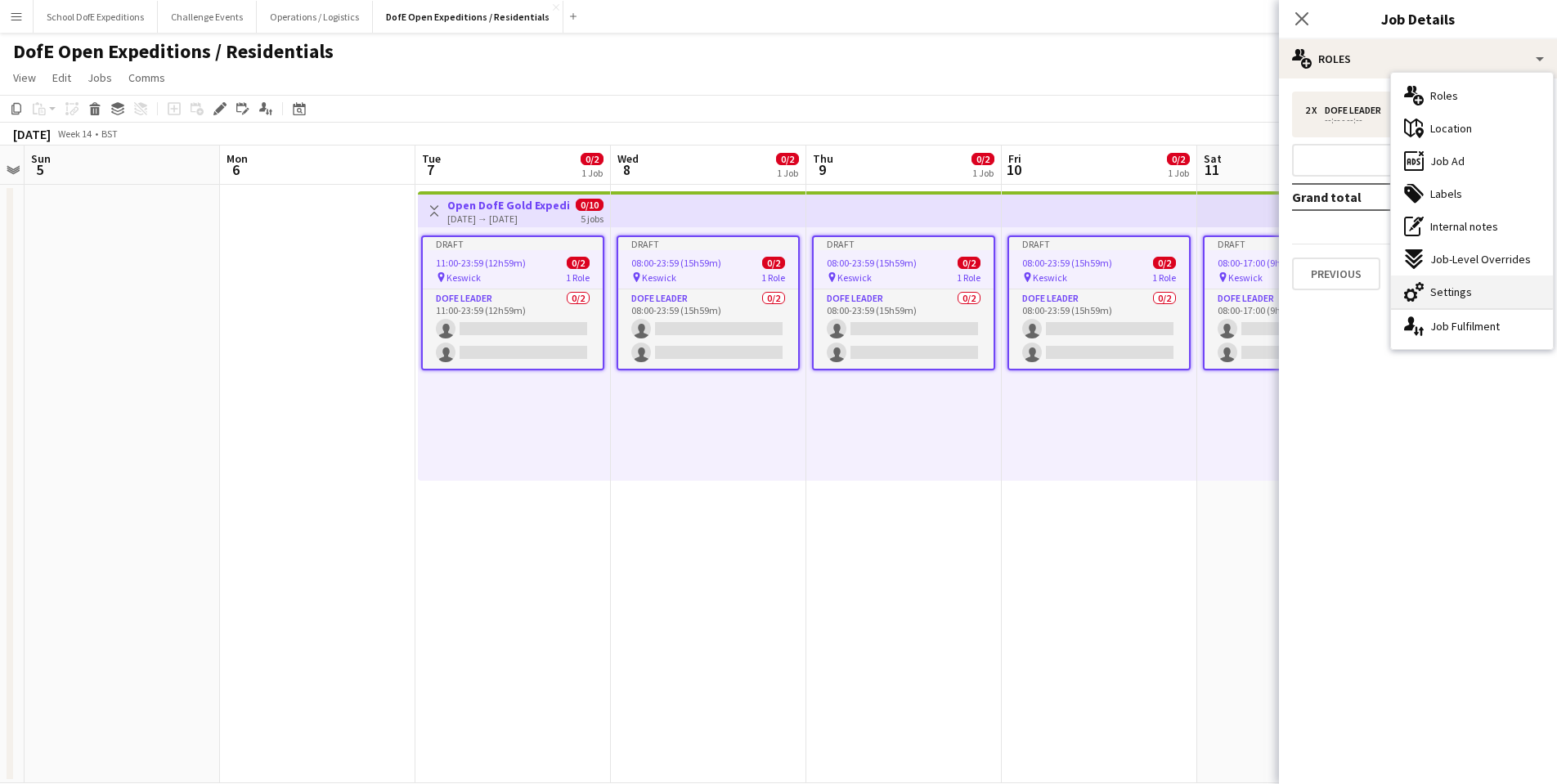
click at [1454, 284] on div "cog-double-3 Settings" at bounding box center [1471, 292] width 162 height 33
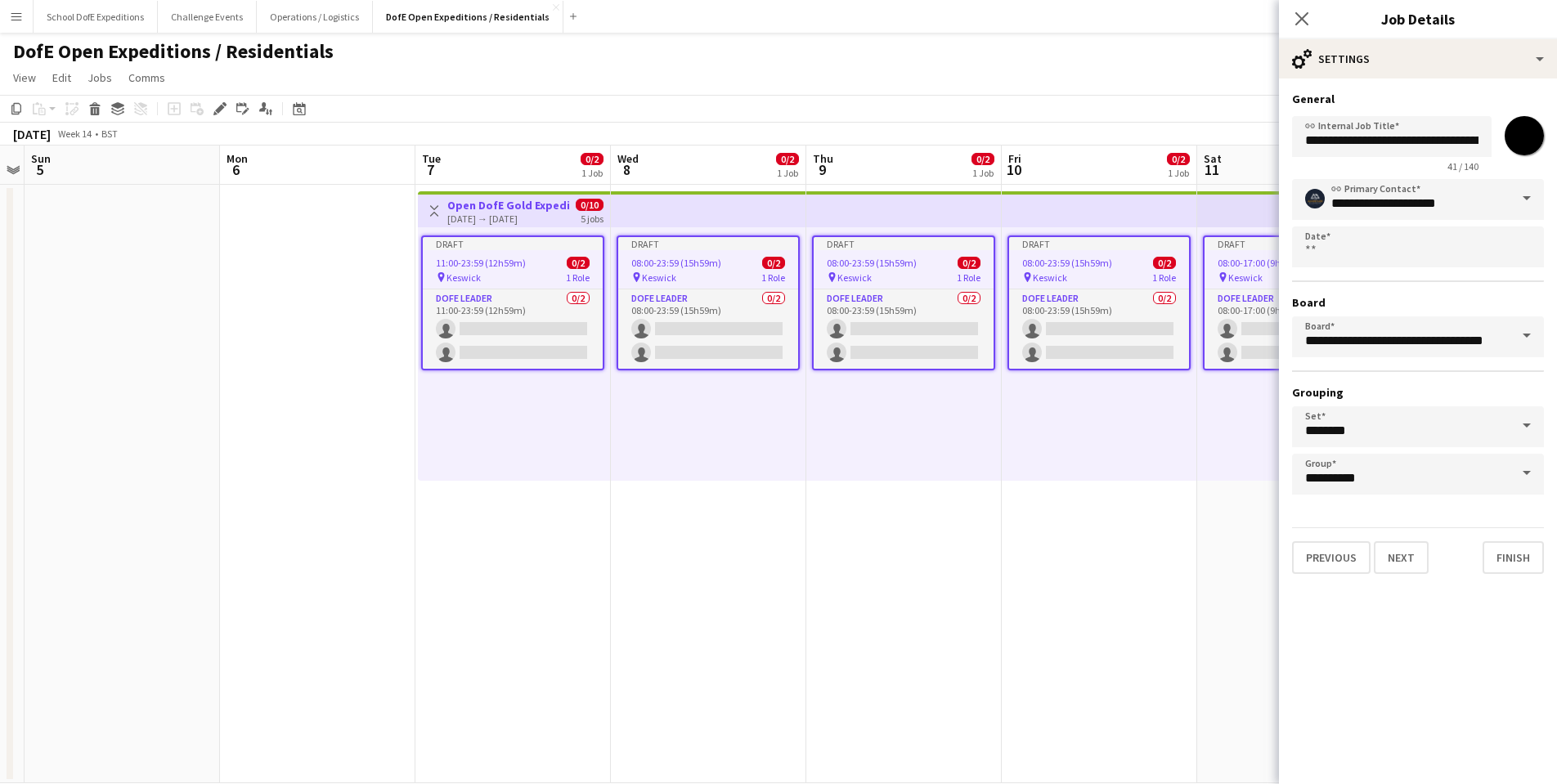
click at [1531, 141] on input "*******" at bounding box center [1524, 135] width 59 height 59
type input "*******"
click at [674, 562] on app-date-cell "Draft 08:00-23:59 (15h59m) 0/2 pin Keswick 1 Role DofE Leader 0/2 08:00-23:59 (…" at bounding box center [708, 483] width 195 height 598
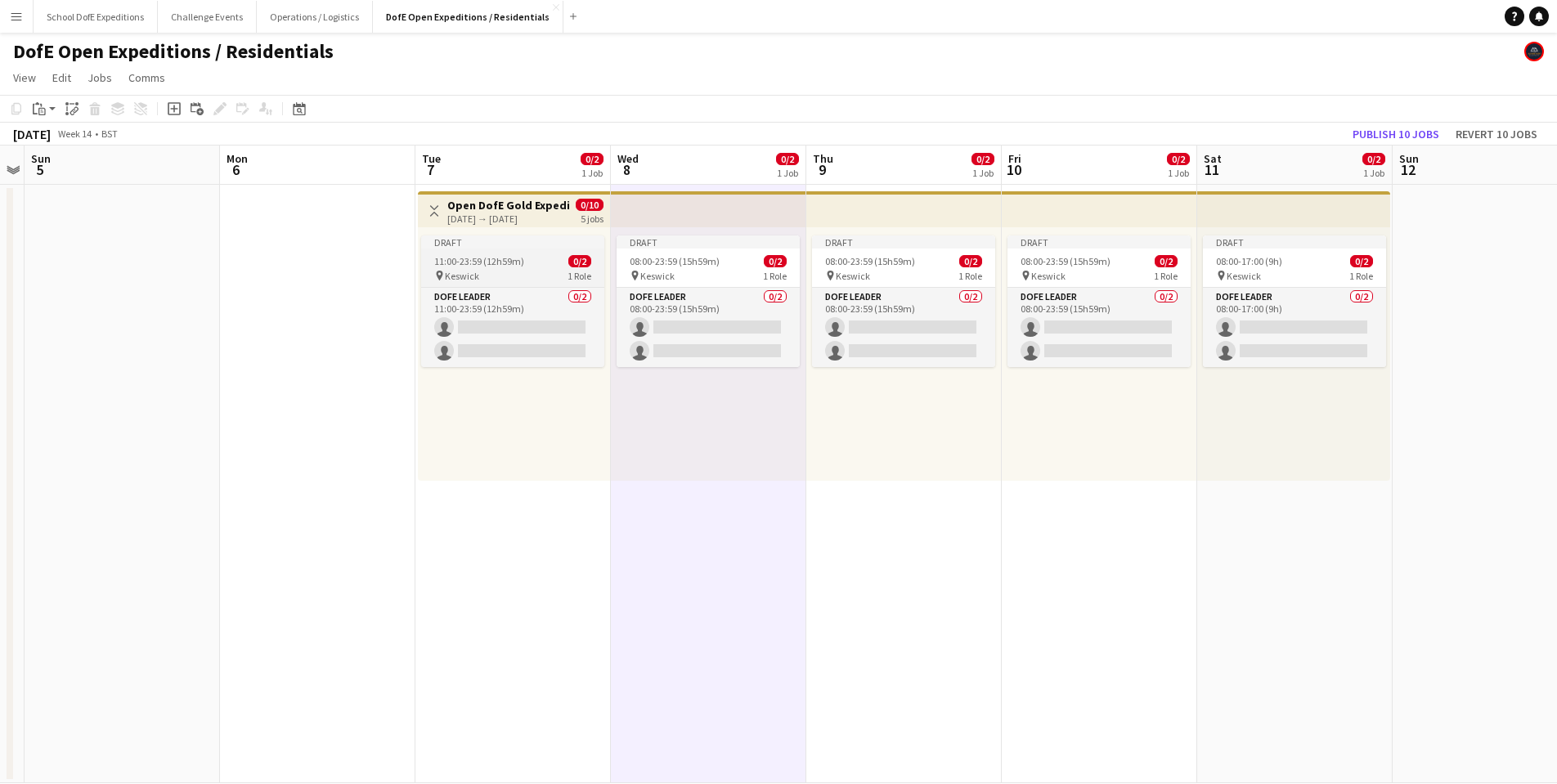
click at [495, 235] on div "Draft" at bounding box center [512, 241] width 183 height 13
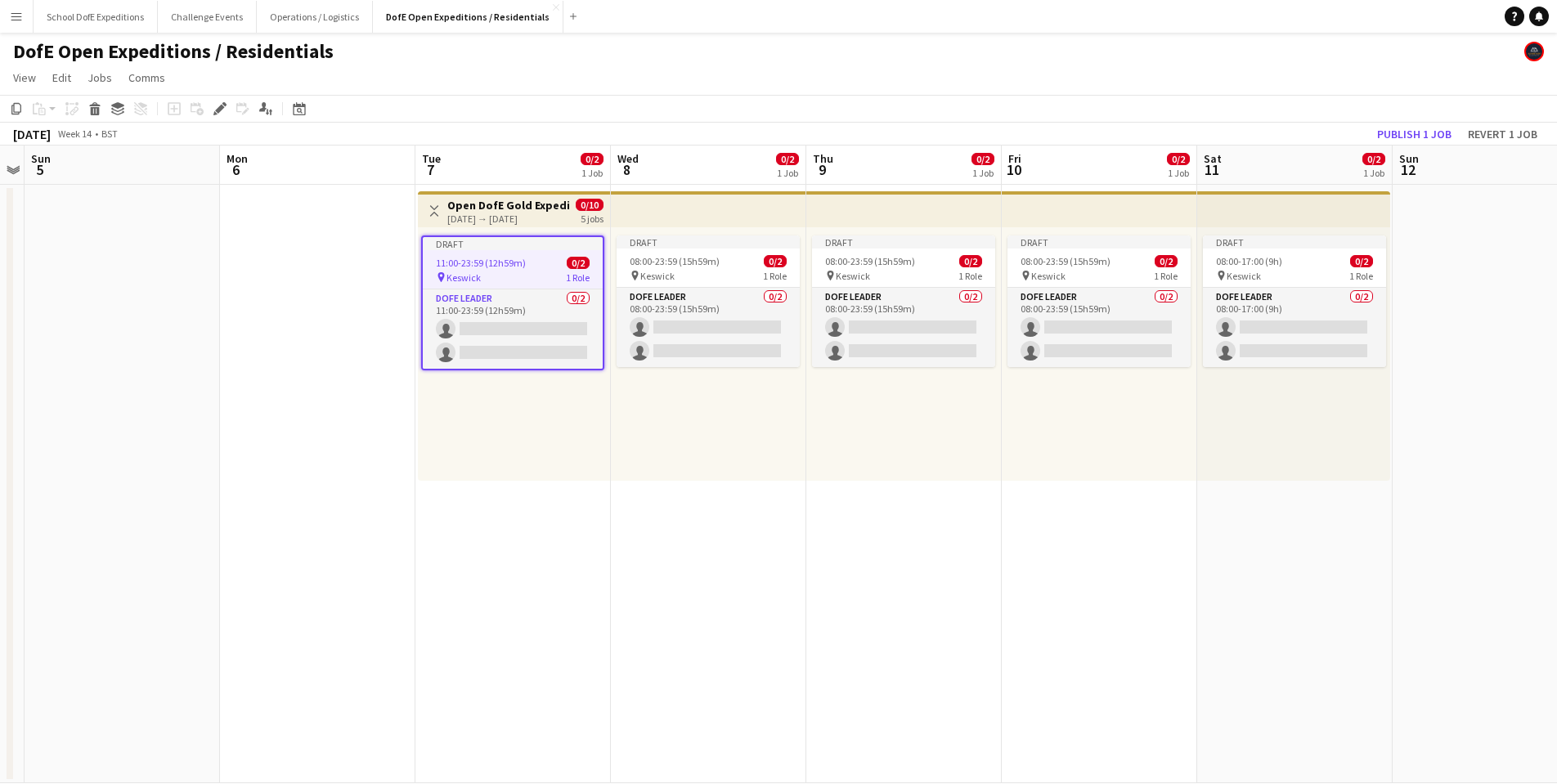
click at [491, 216] on div "[DATE] → [DATE]" at bounding box center [508, 218] width 122 height 12
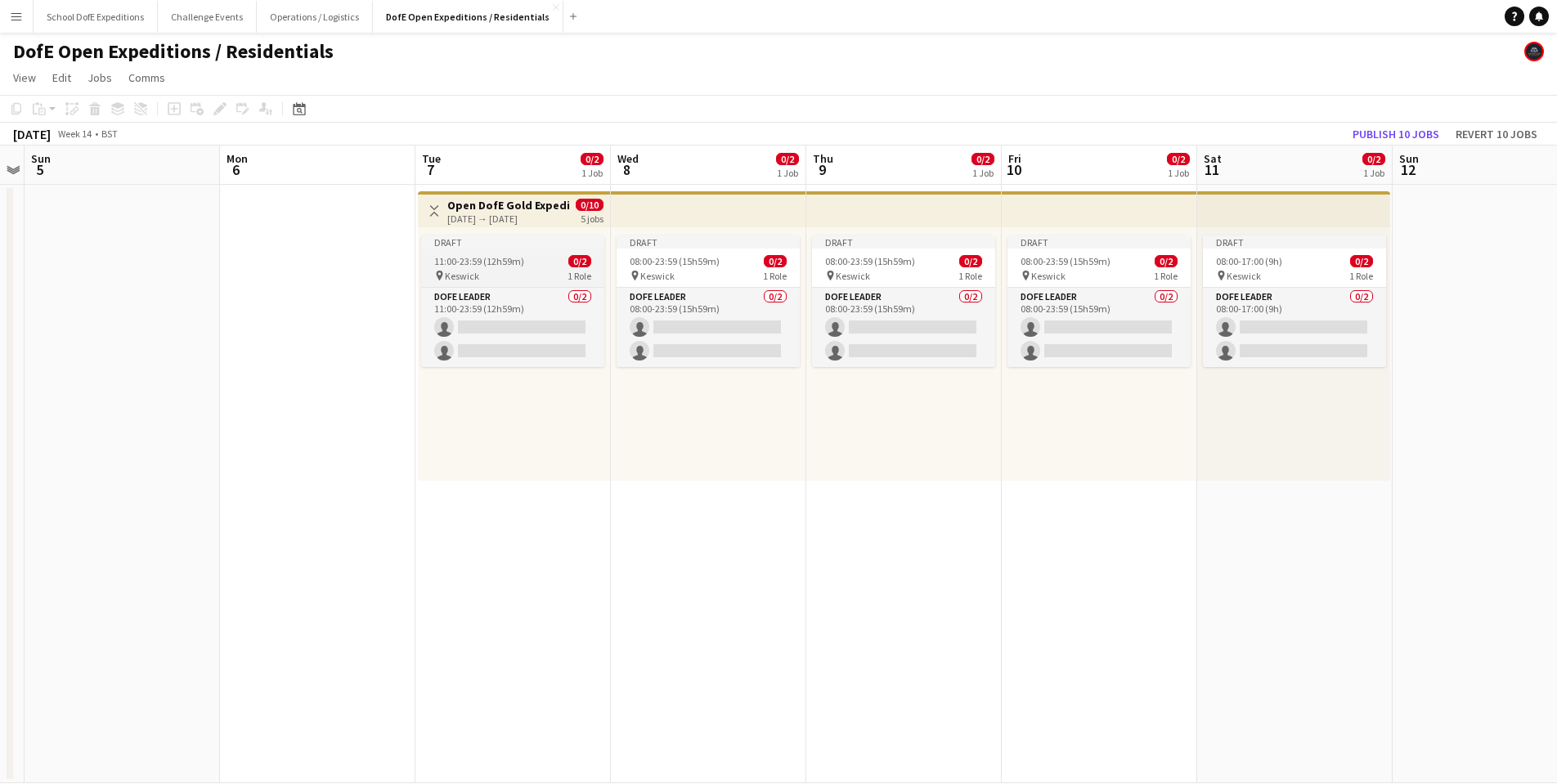
click at [513, 238] on div "Draft" at bounding box center [512, 241] width 183 height 13
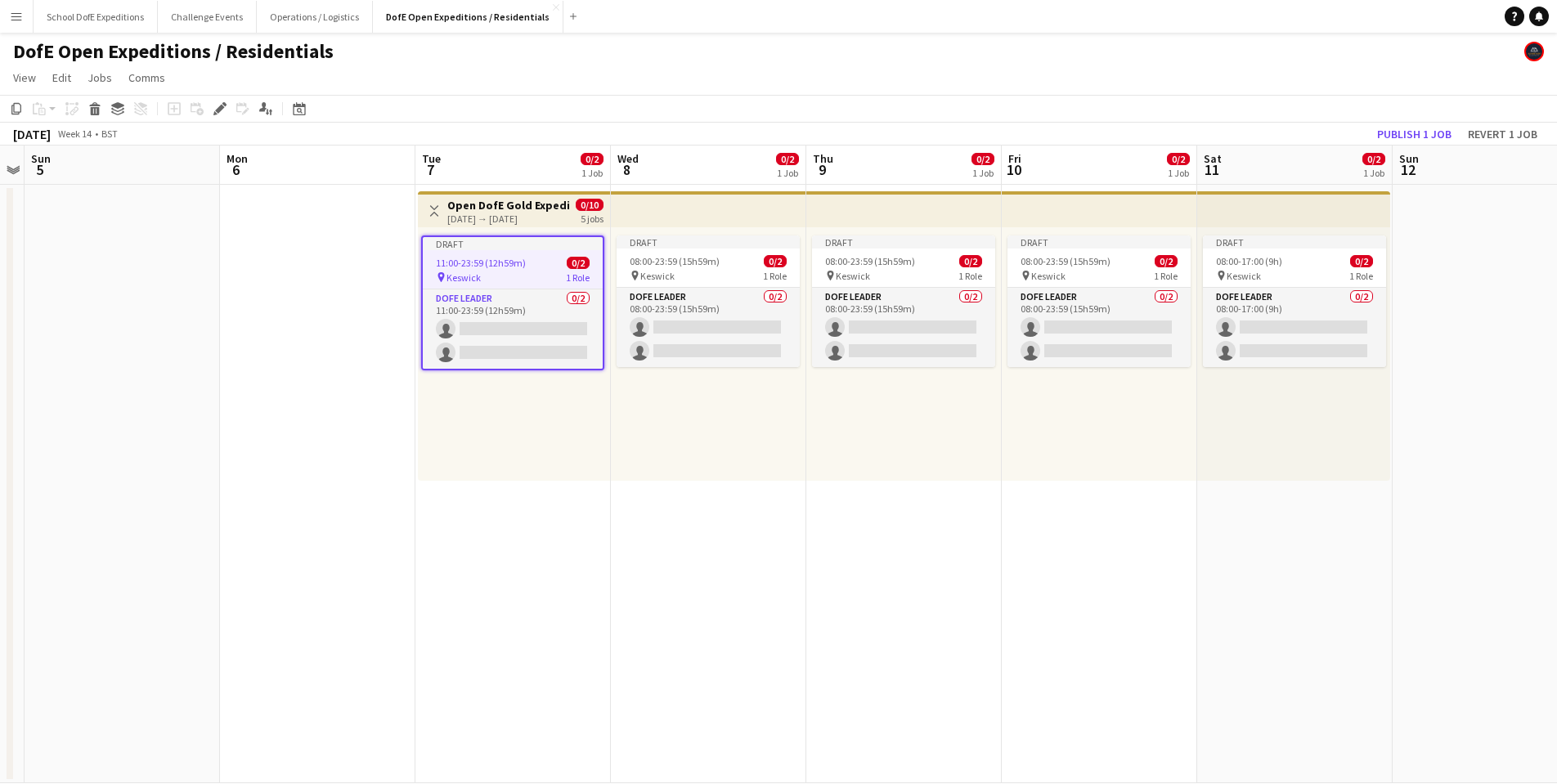
click at [485, 202] on h3 "Open DofE Gold Expedition - [GEOGRAPHIC_DATA]" at bounding box center [508, 205] width 122 height 15
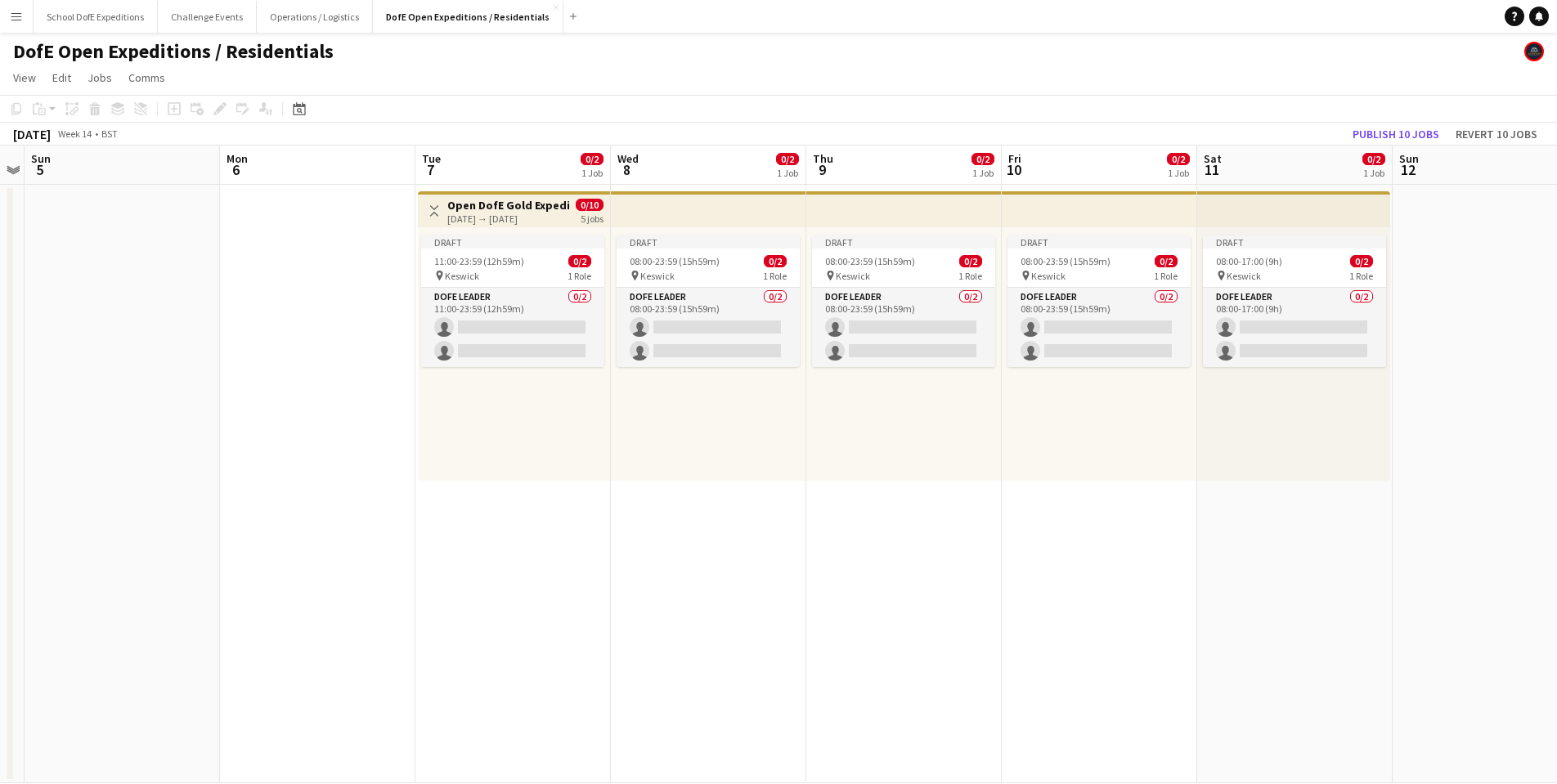
click at [485, 202] on h3 "Open DofE Gold Expedition - [GEOGRAPHIC_DATA]" at bounding box center [508, 205] width 122 height 15
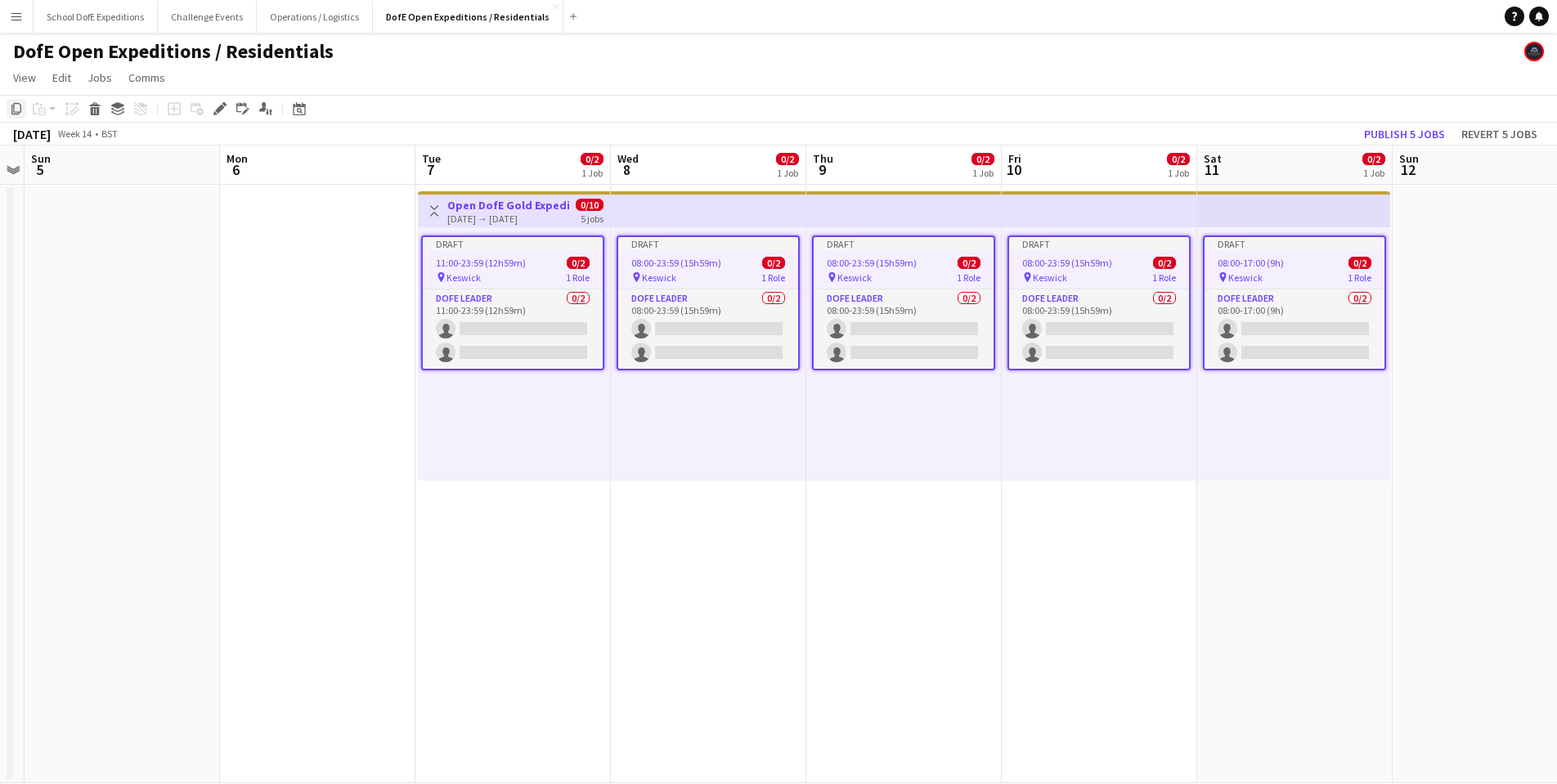
click at [13, 110] on icon "Copy" at bounding box center [16, 109] width 13 height 13
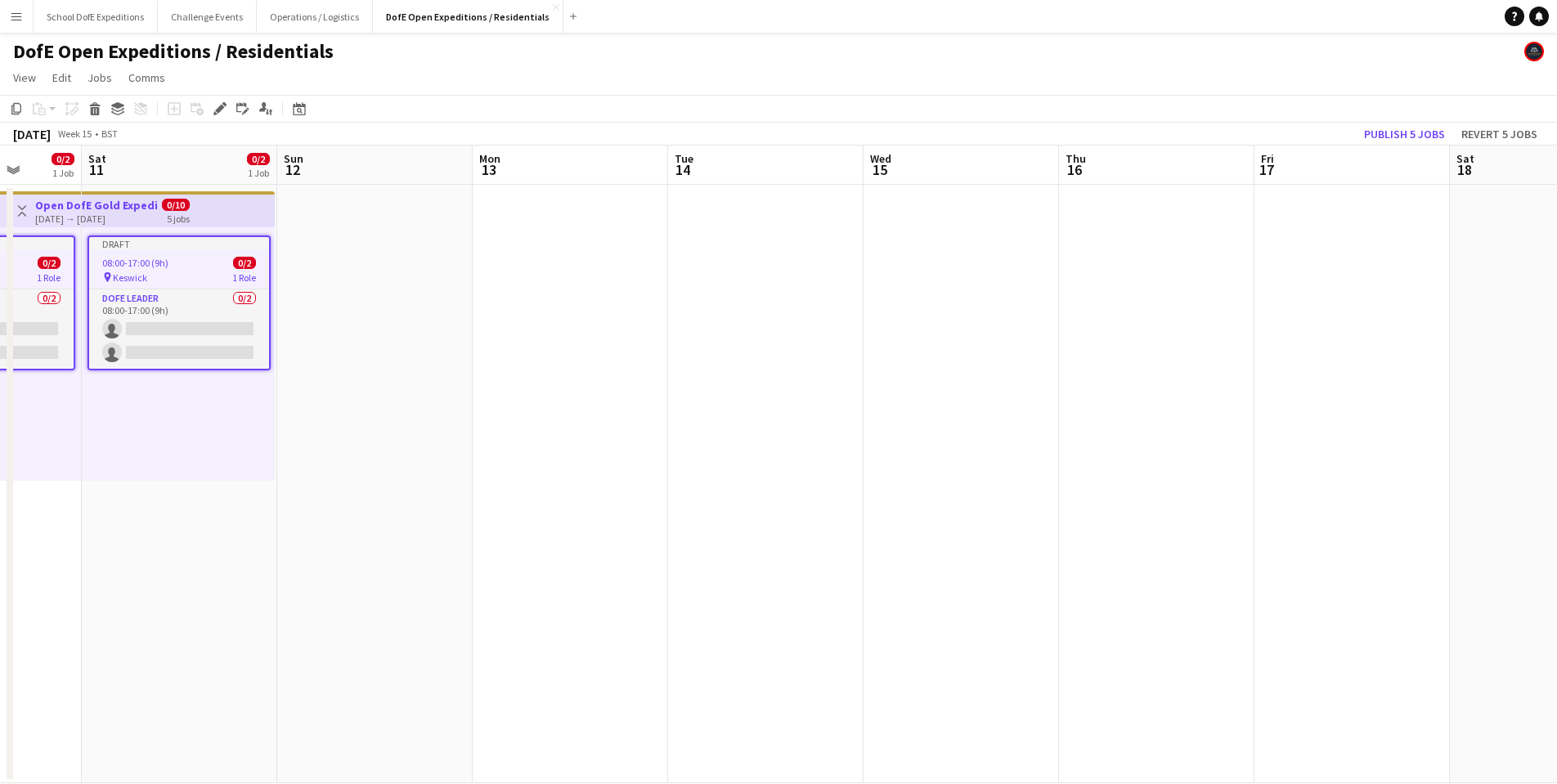
scroll to position [0, 534]
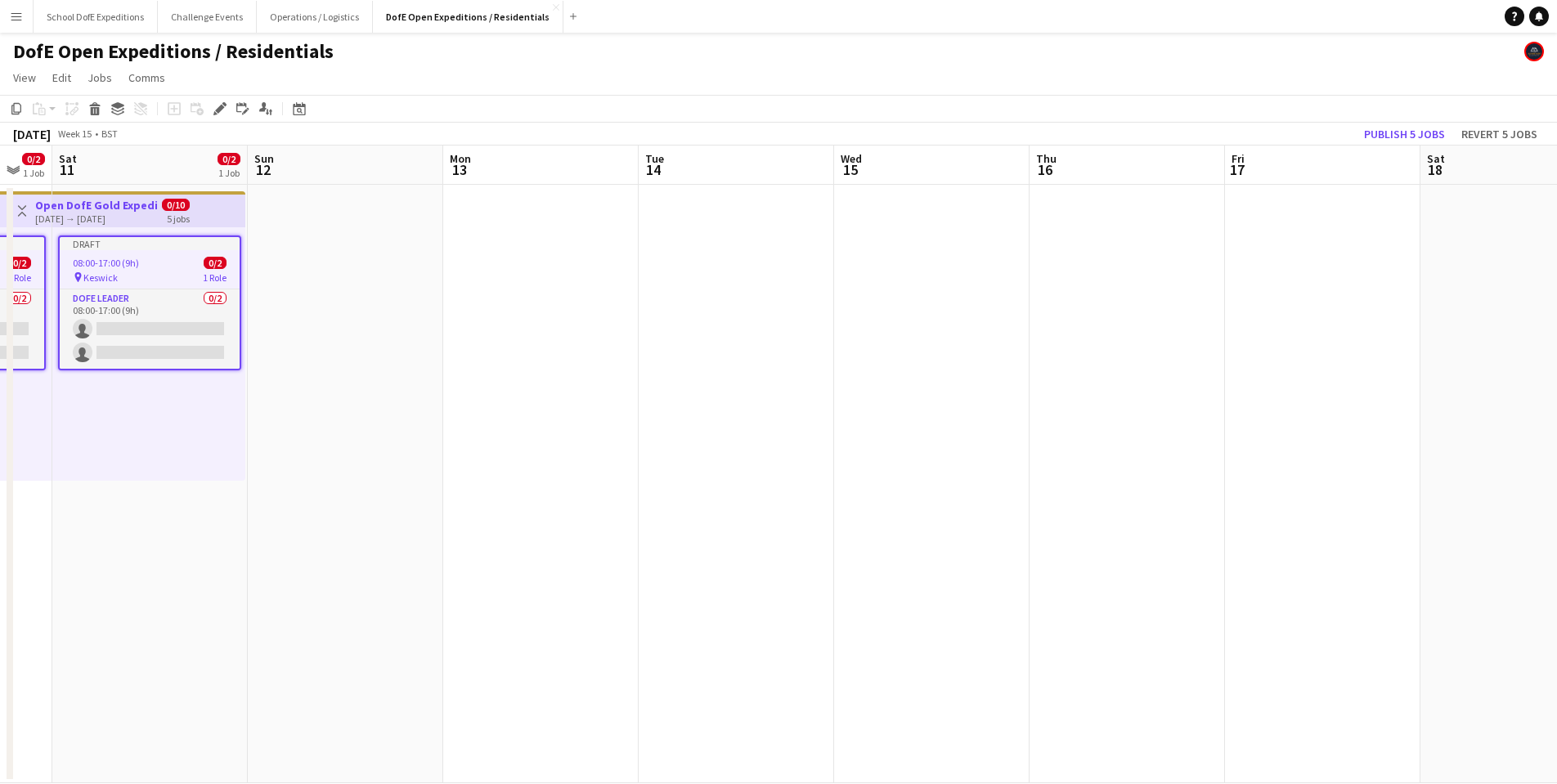
click at [515, 274] on app-date-cell at bounding box center [540, 483] width 195 height 598
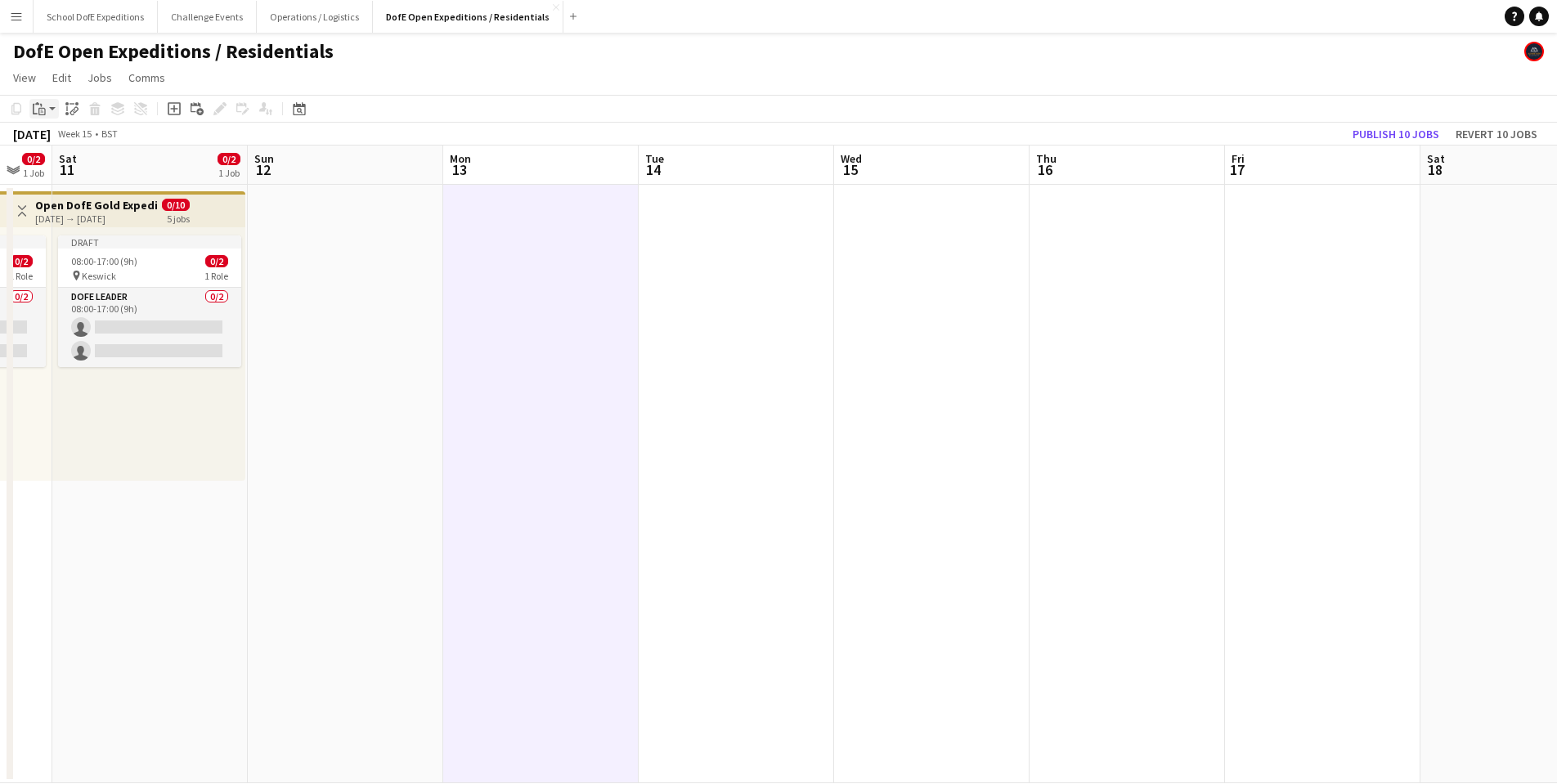
click at [50, 110] on app-action-btn "Paste" at bounding box center [43, 109] width 29 height 19
click at [59, 140] on link "Paste Command V" at bounding box center [108, 140] width 129 height 15
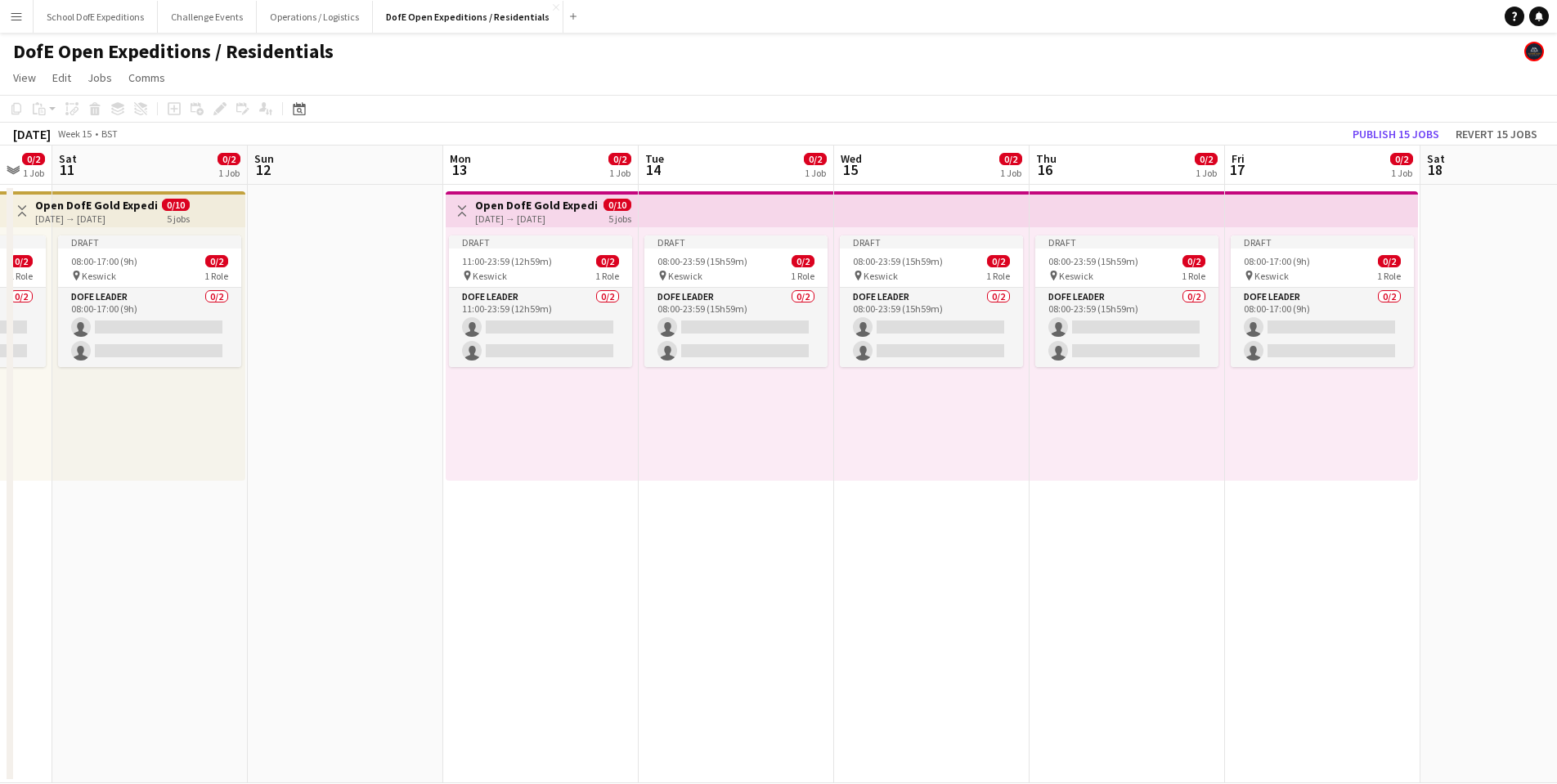
click at [523, 213] on div "[DATE] → [DATE]" at bounding box center [536, 218] width 122 height 12
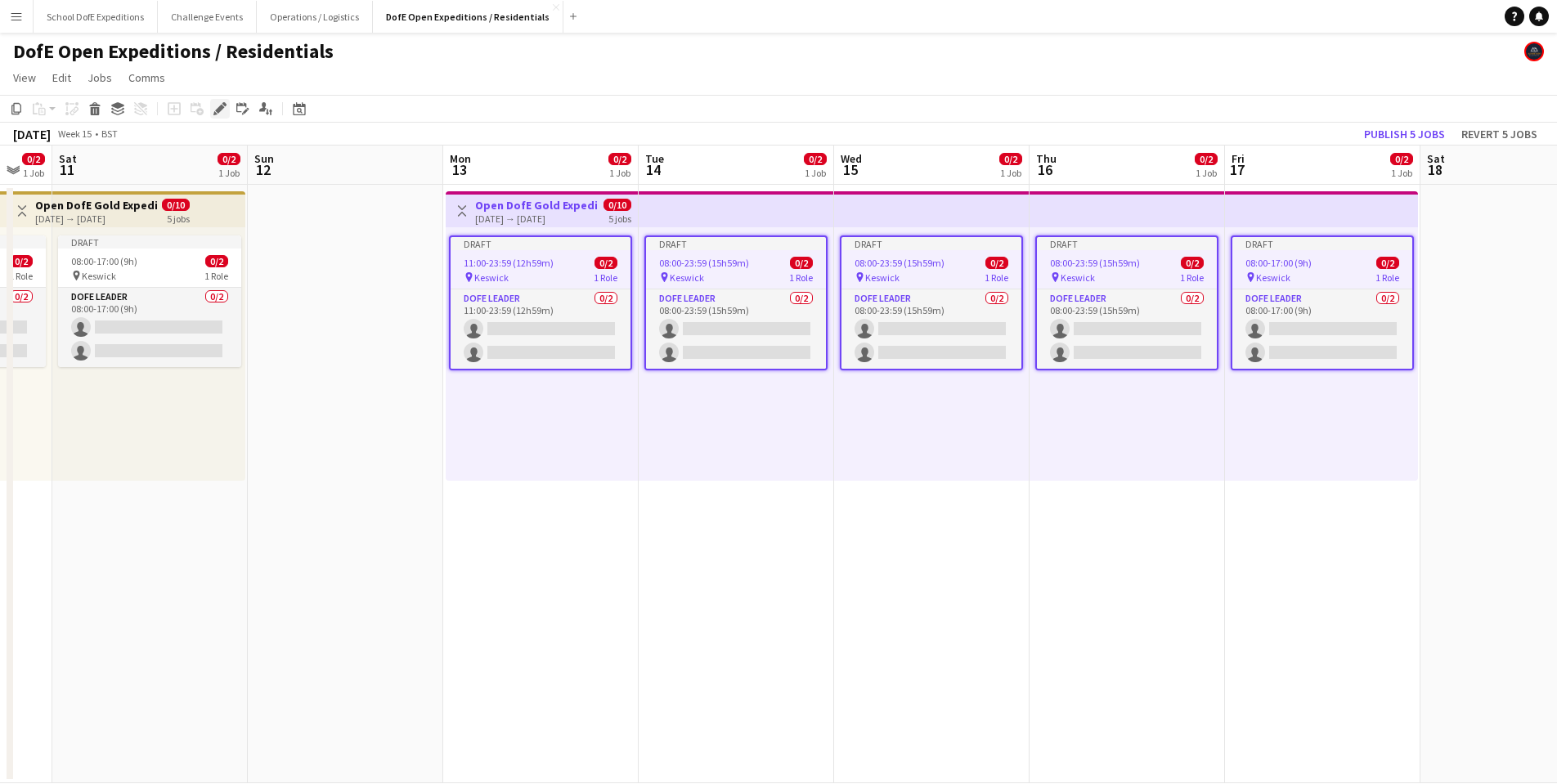
click at [220, 104] on icon "Edit" at bounding box center [219, 109] width 13 height 13
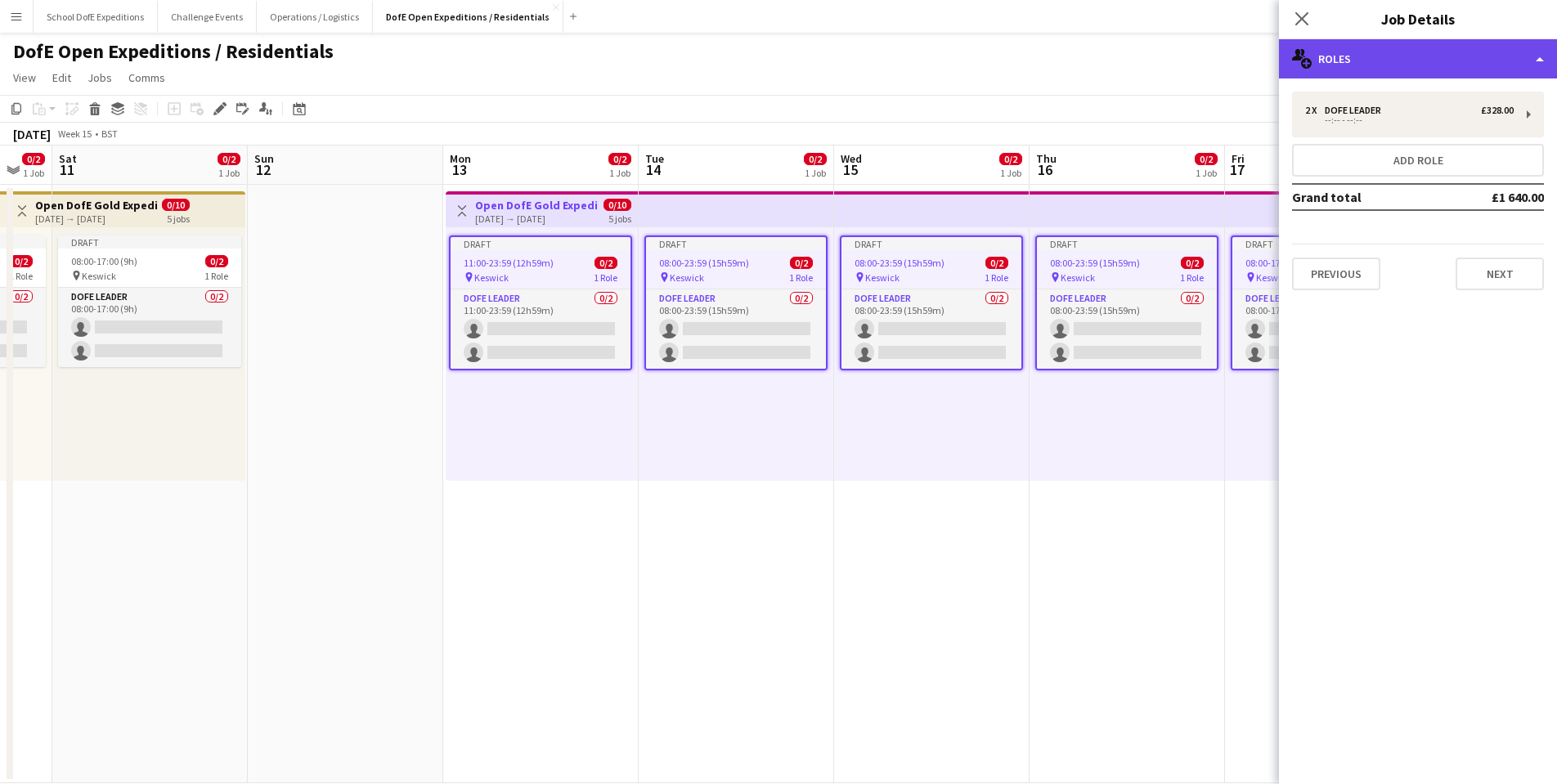
click at [1396, 60] on div "multiple-users-add Roles" at bounding box center [1418, 58] width 278 height 39
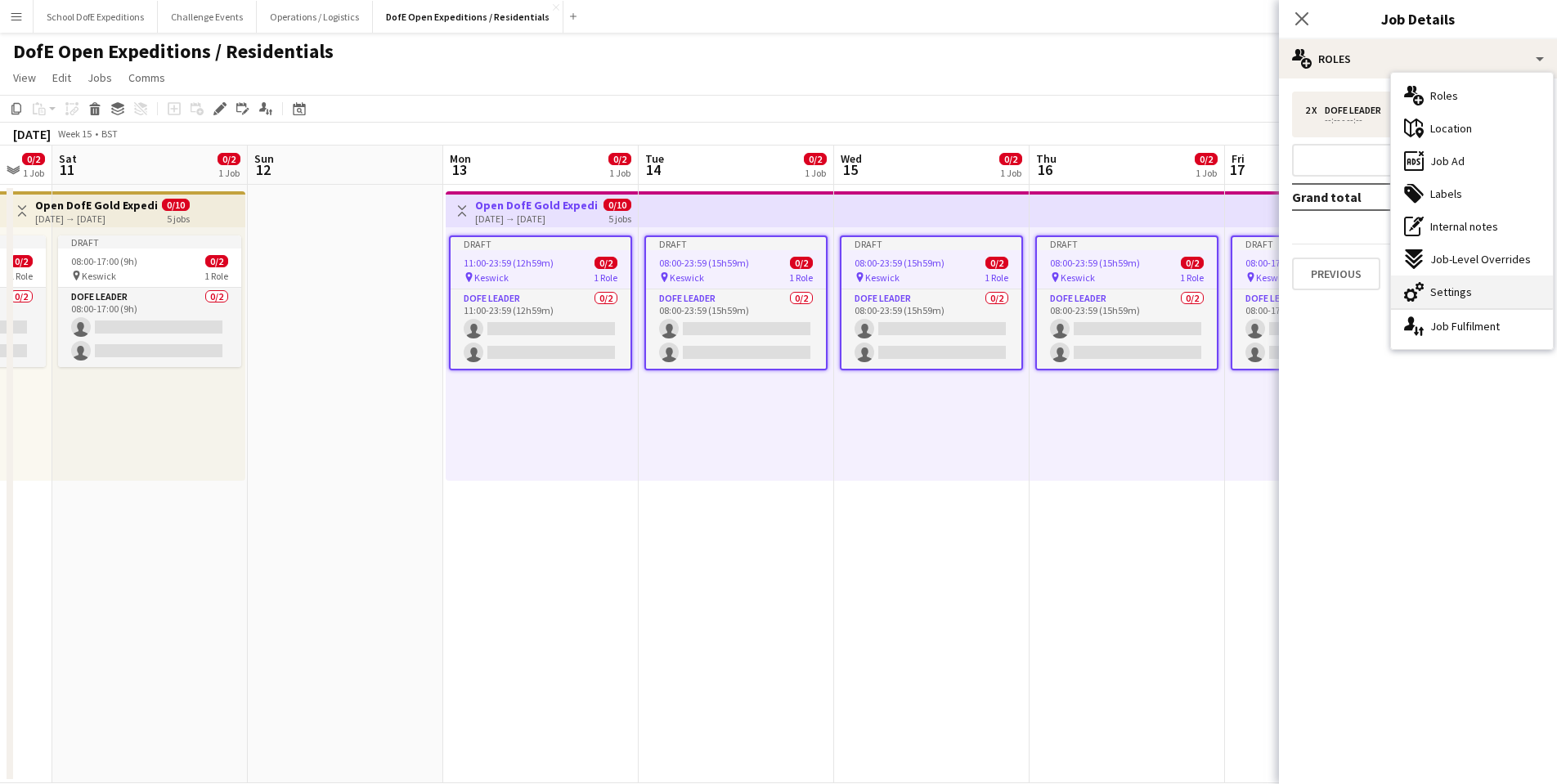
click at [1454, 287] on span "Settings" at bounding box center [1451, 292] width 42 height 15
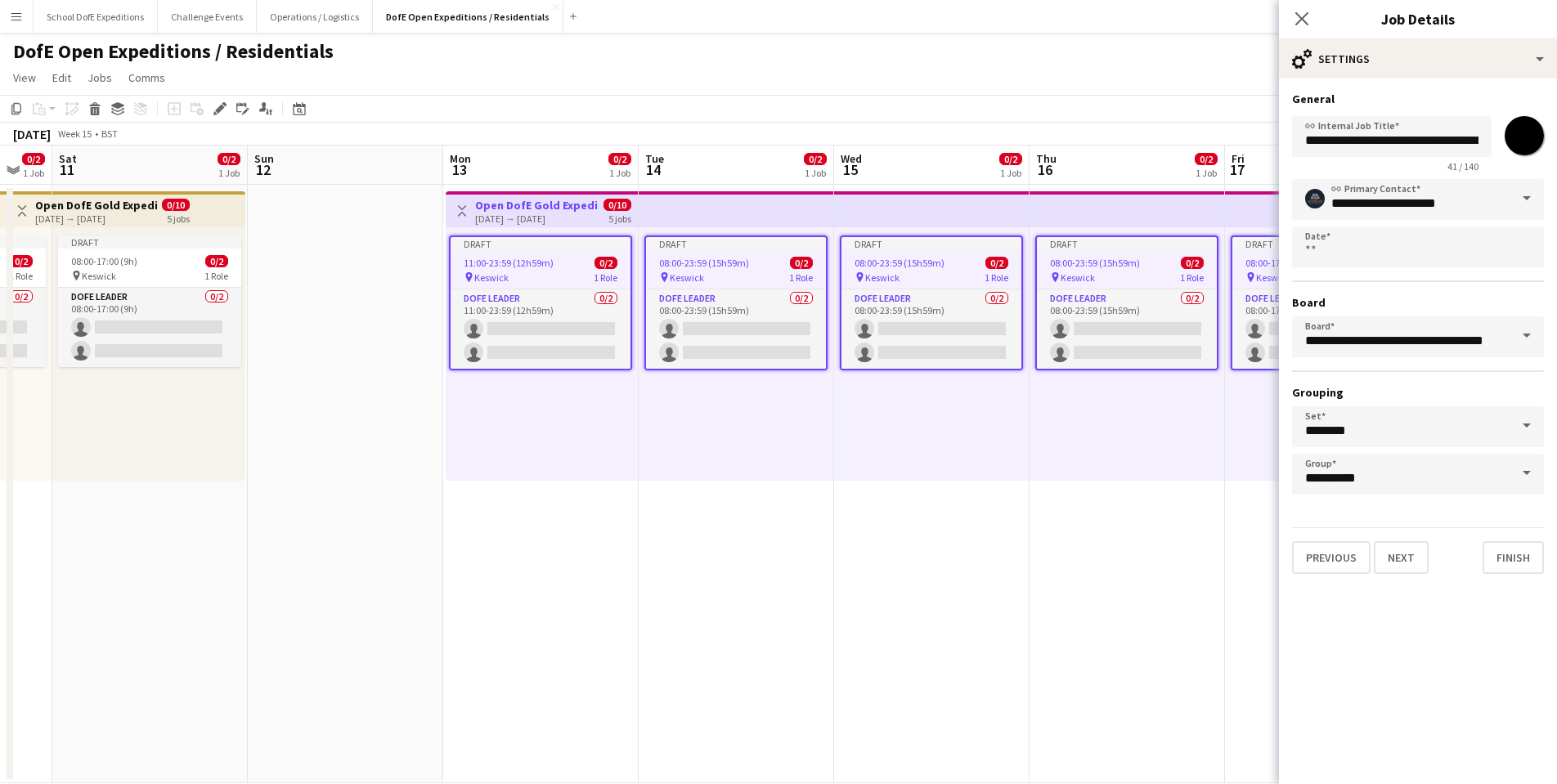
click at [1536, 134] on input "*******" at bounding box center [1524, 135] width 59 height 59
type input "*******"
click at [630, 534] on app-date-cell "Toggle View Open DofE Gold Expedition - [GEOGRAPHIC_DATA] [DATE] → [DATE] 0/10 …" at bounding box center [540, 483] width 195 height 598
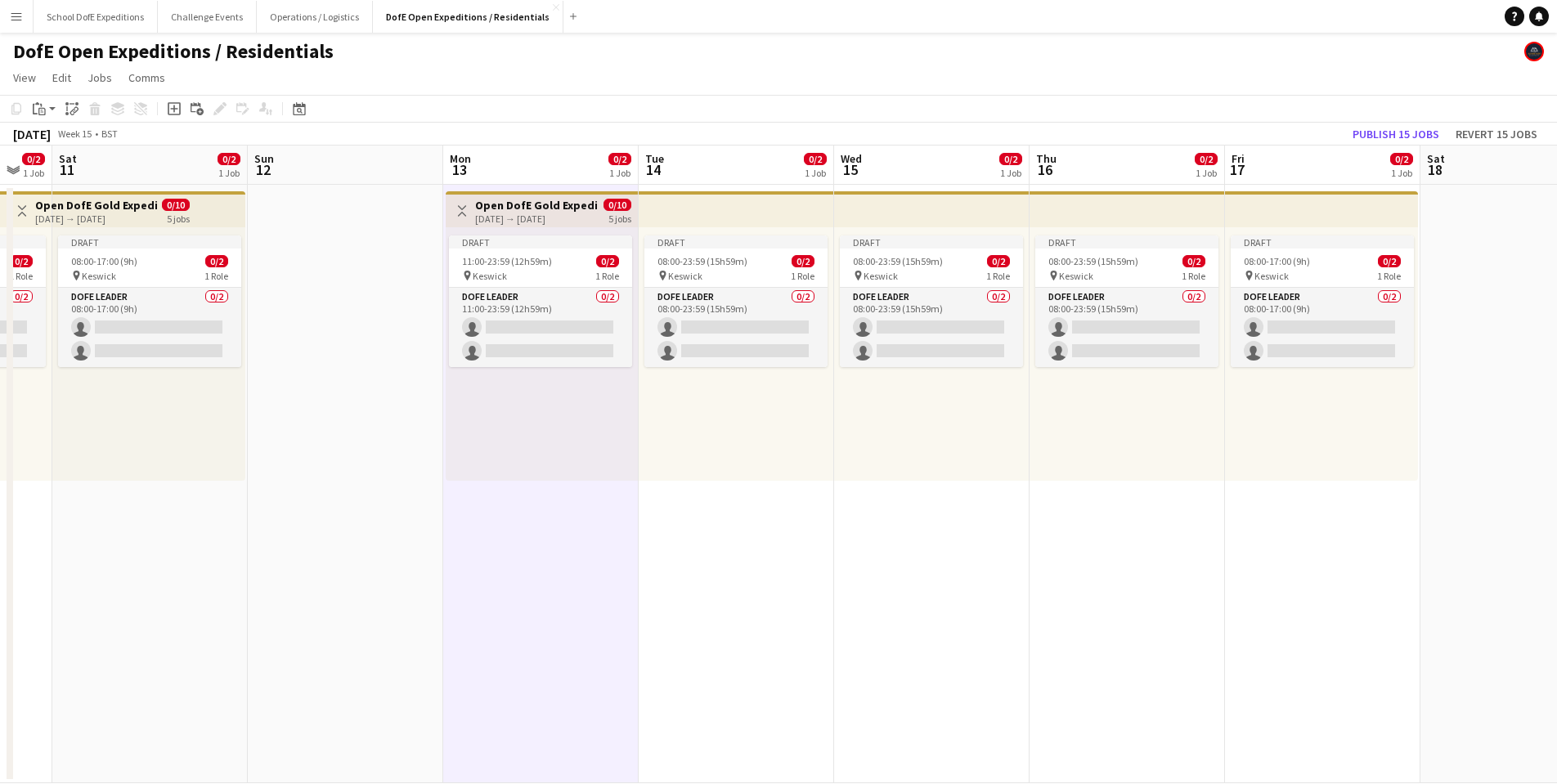
click at [498, 209] on h3 "Open DofE Gold Expedition - [GEOGRAPHIC_DATA]" at bounding box center [536, 205] width 122 height 15
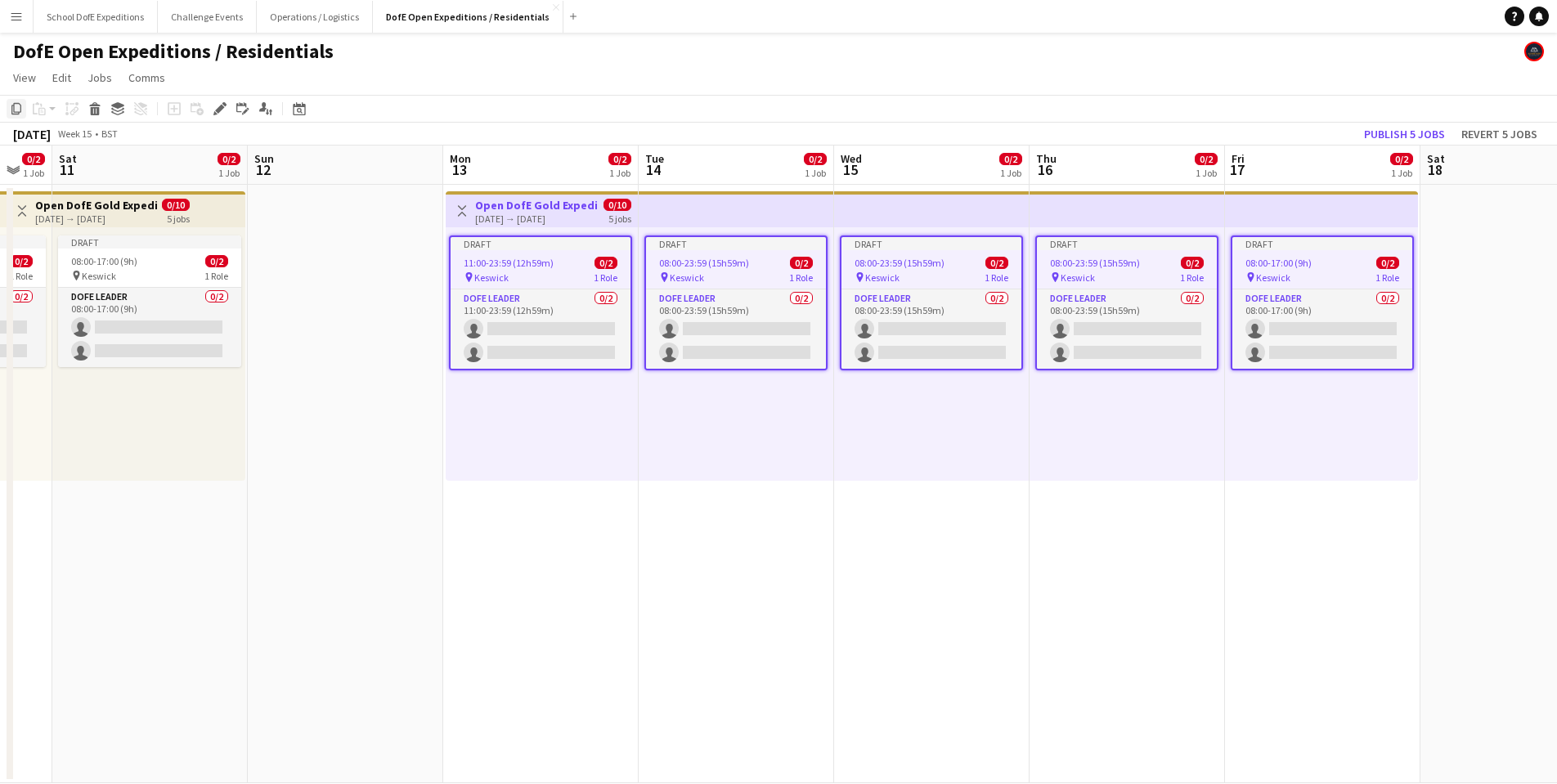
click at [16, 107] on icon "Copy" at bounding box center [16, 109] width 13 height 13
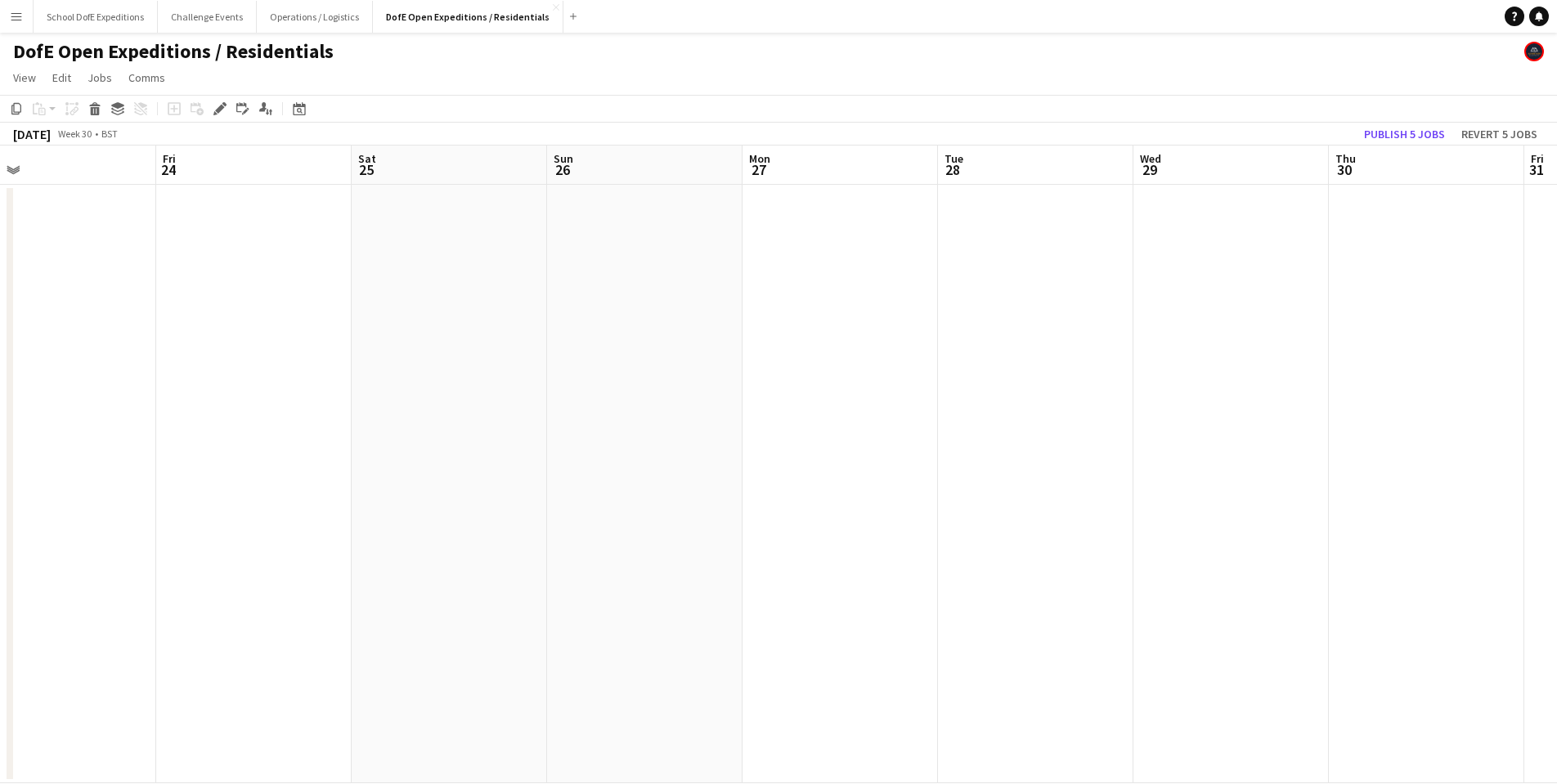
scroll to position [0, 524]
click at [527, 295] on app-date-cell at bounding box center [550, 483] width 195 height 598
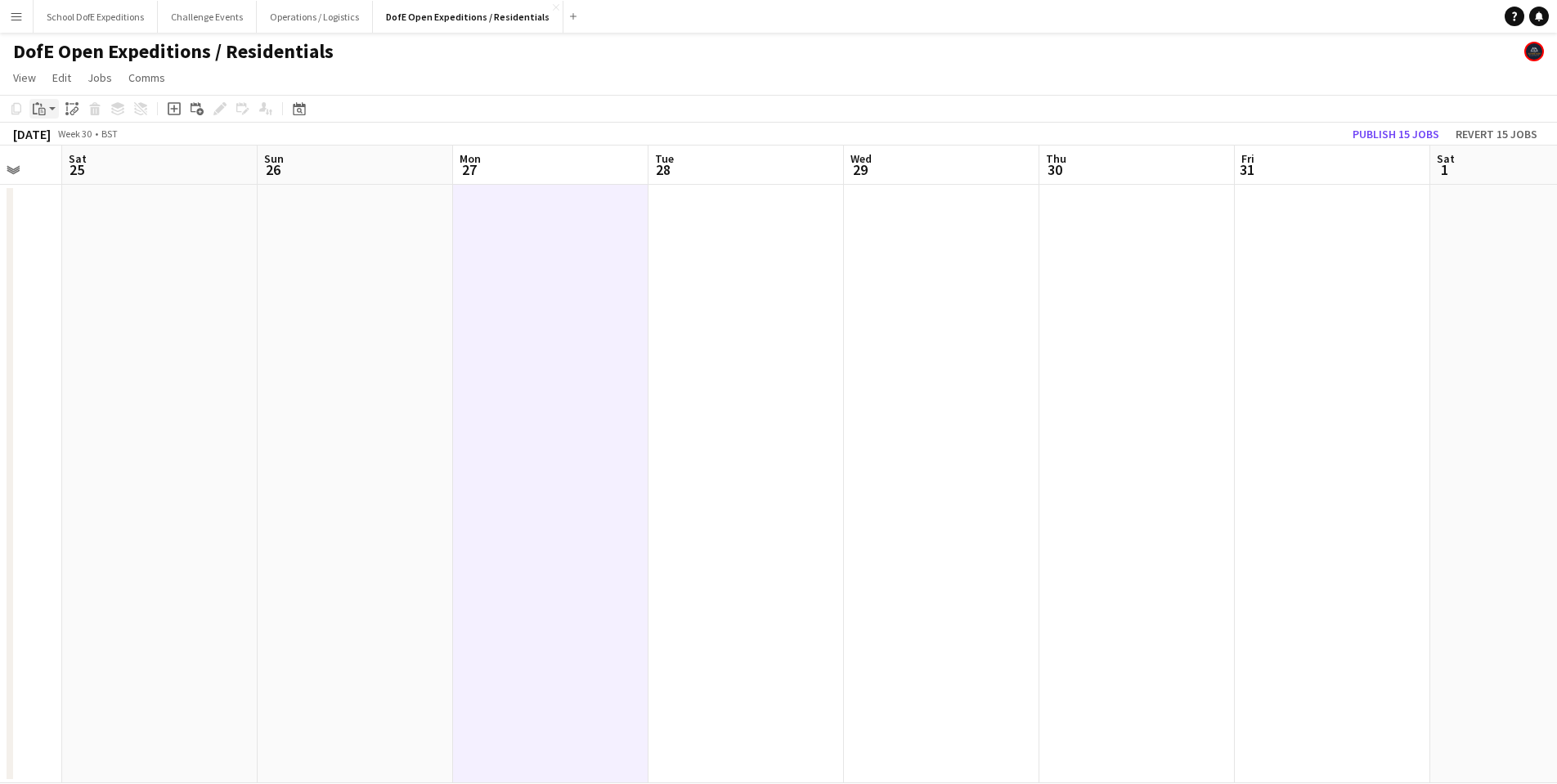
click at [53, 105] on app-action-btn "Paste" at bounding box center [43, 109] width 29 height 19
click at [56, 136] on link "Paste Command V" at bounding box center [108, 140] width 129 height 15
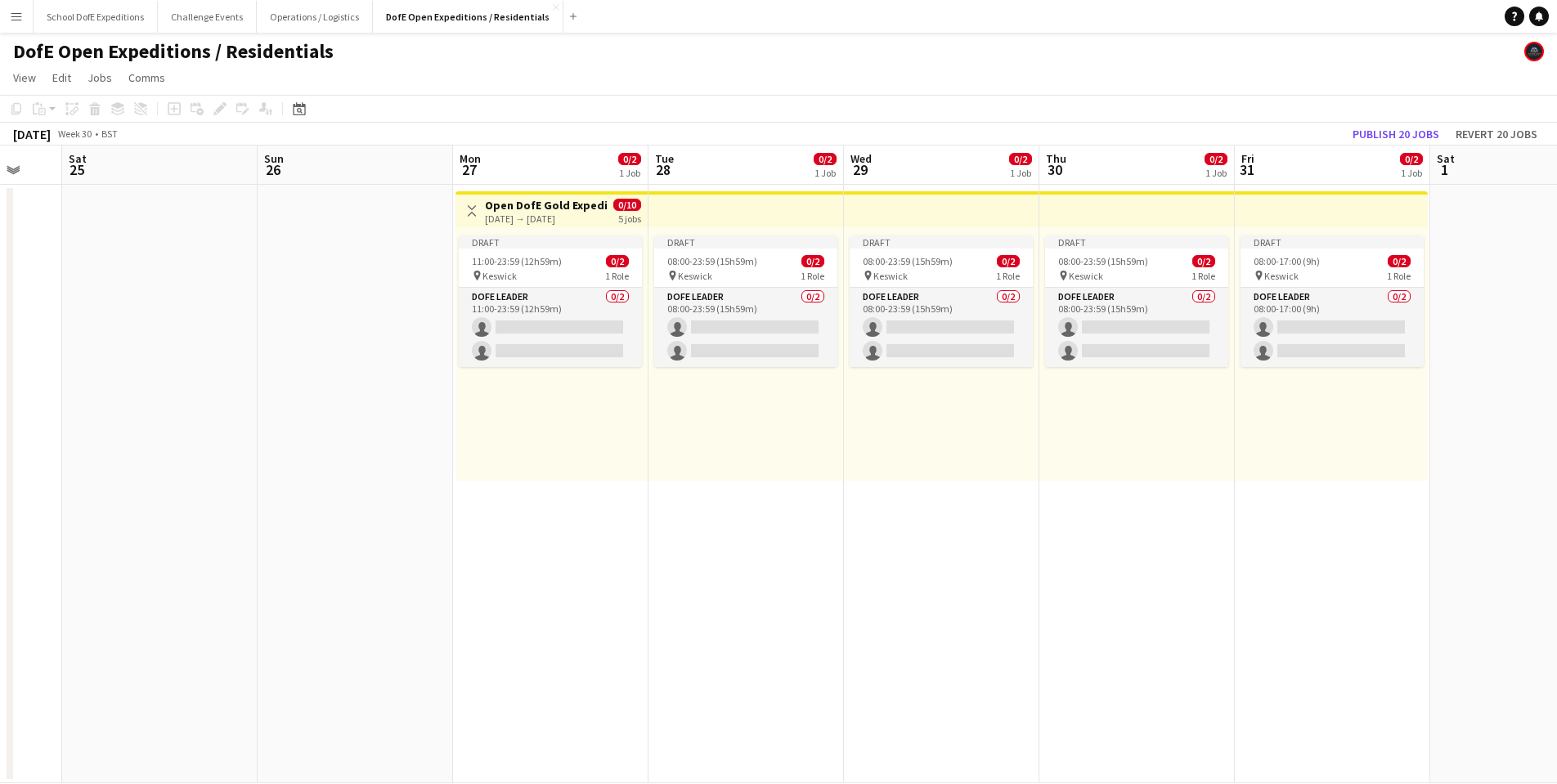
click at [508, 206] on h3 "Open DofE Gold Expedition - [GEOGRAPHIC_DATA]" at bounding box center [546, 205] width 122 height 15
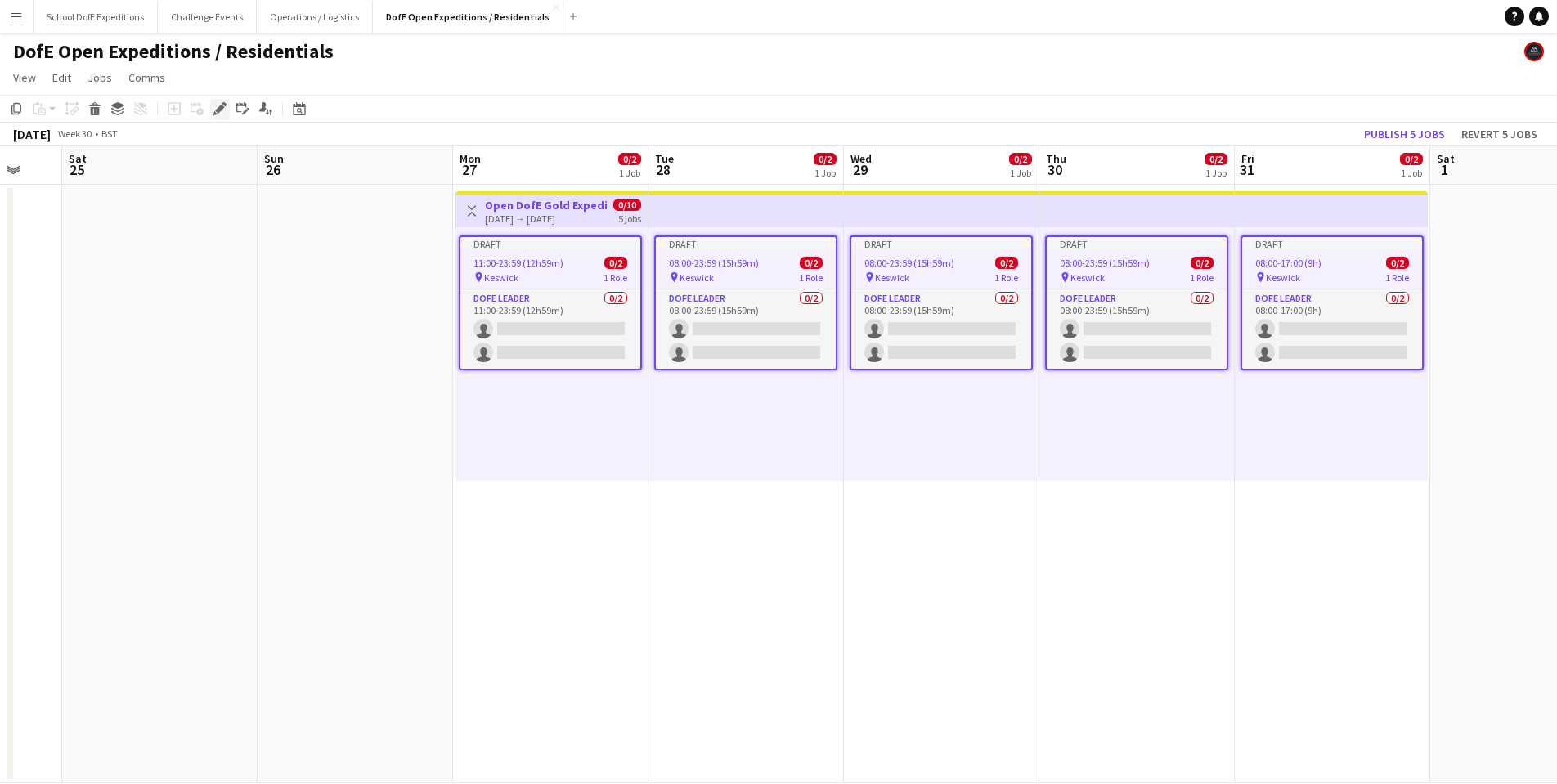
click at [221, 110] on icon at bounding box center [219, 109] width 9 height 9
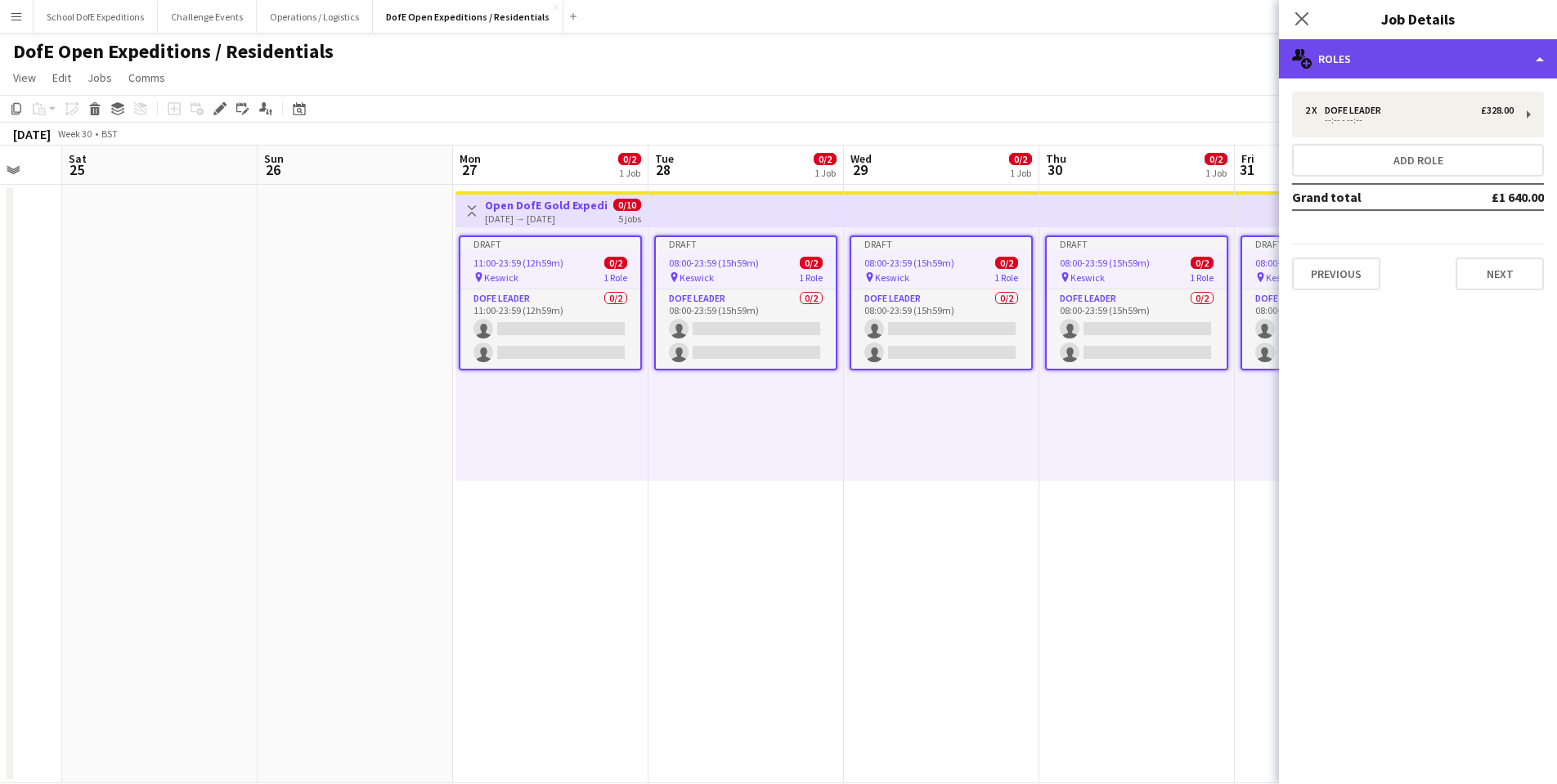
click at [1388, 60] on div "multiple-users-add Roles" at bounding box center [1418, 58] width 278 height 39
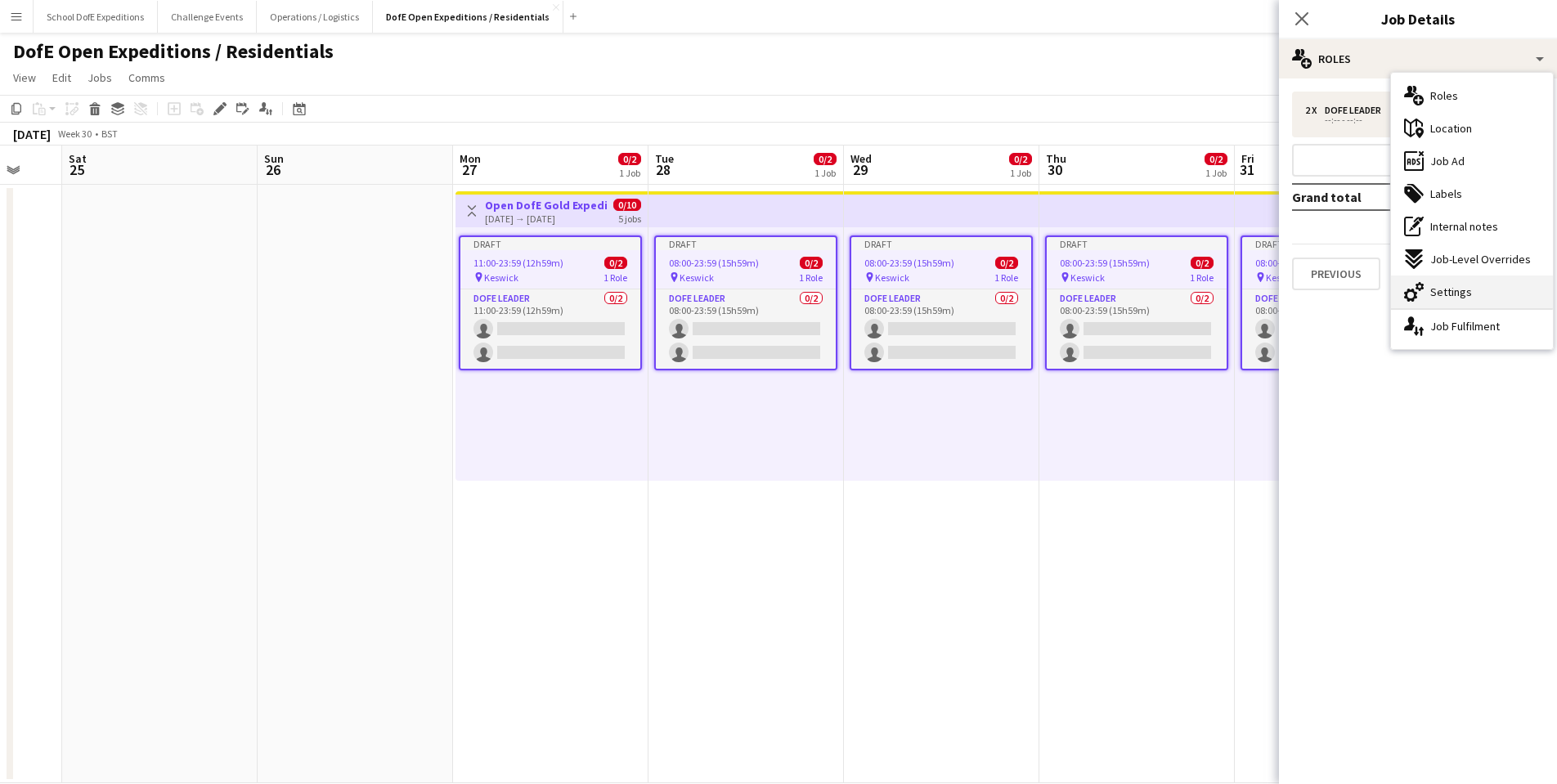
click at [1466, 293] on span "Settings" at bounding box center [1451, 292] width 42 height 15
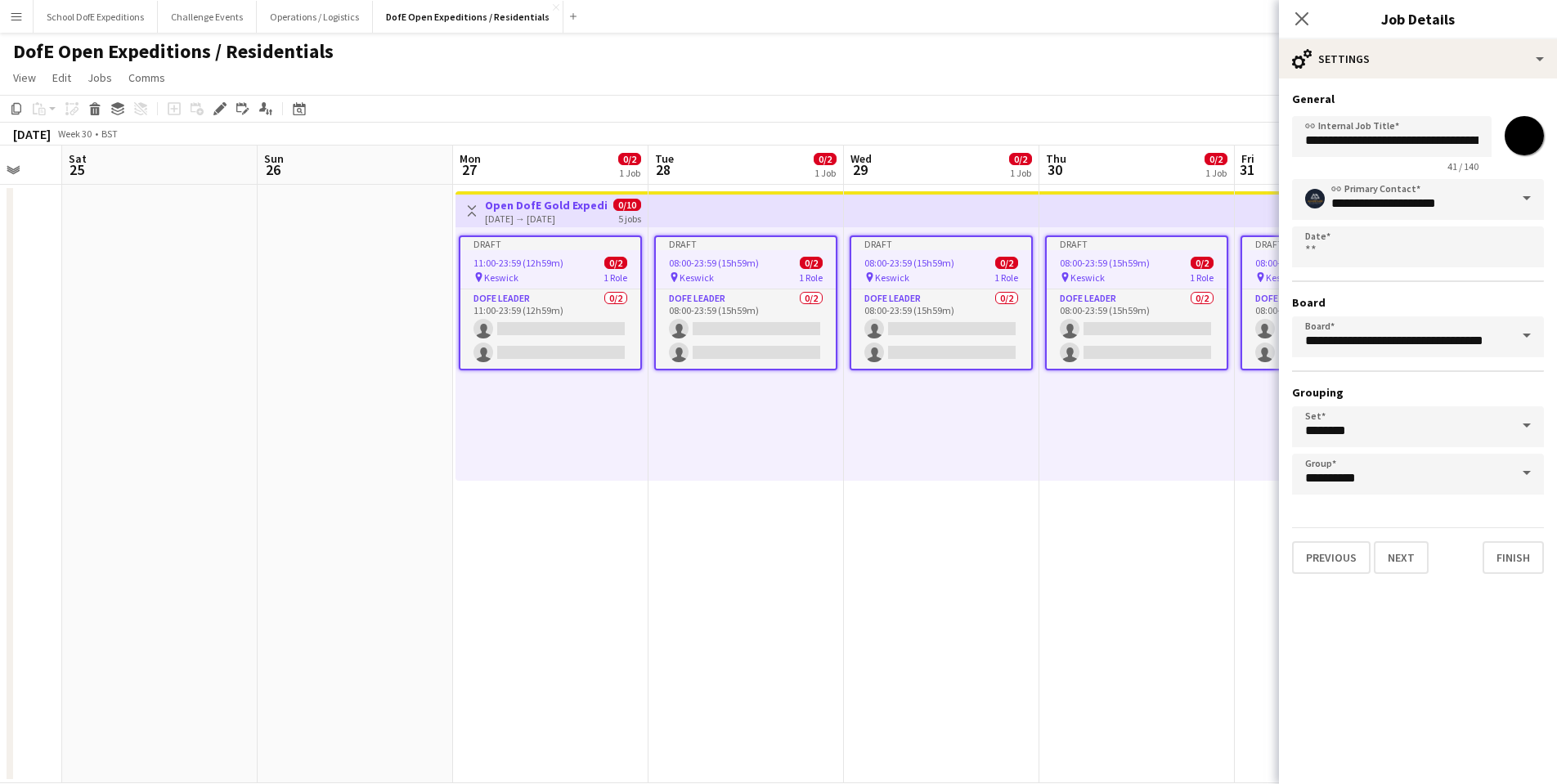
click at [1521, 137] on input "*******" at bounding box center [1524, 135] width 59 height 59
type input "*******"
click at [854, 515] on app-date-cell "Draft 08:00-23:59 (15h59m) 0/2 pin Keswick 1 Role DofE Leader 0/2 08:00-23:59 (…" at bounding box center [941, 483] width 195 height 598
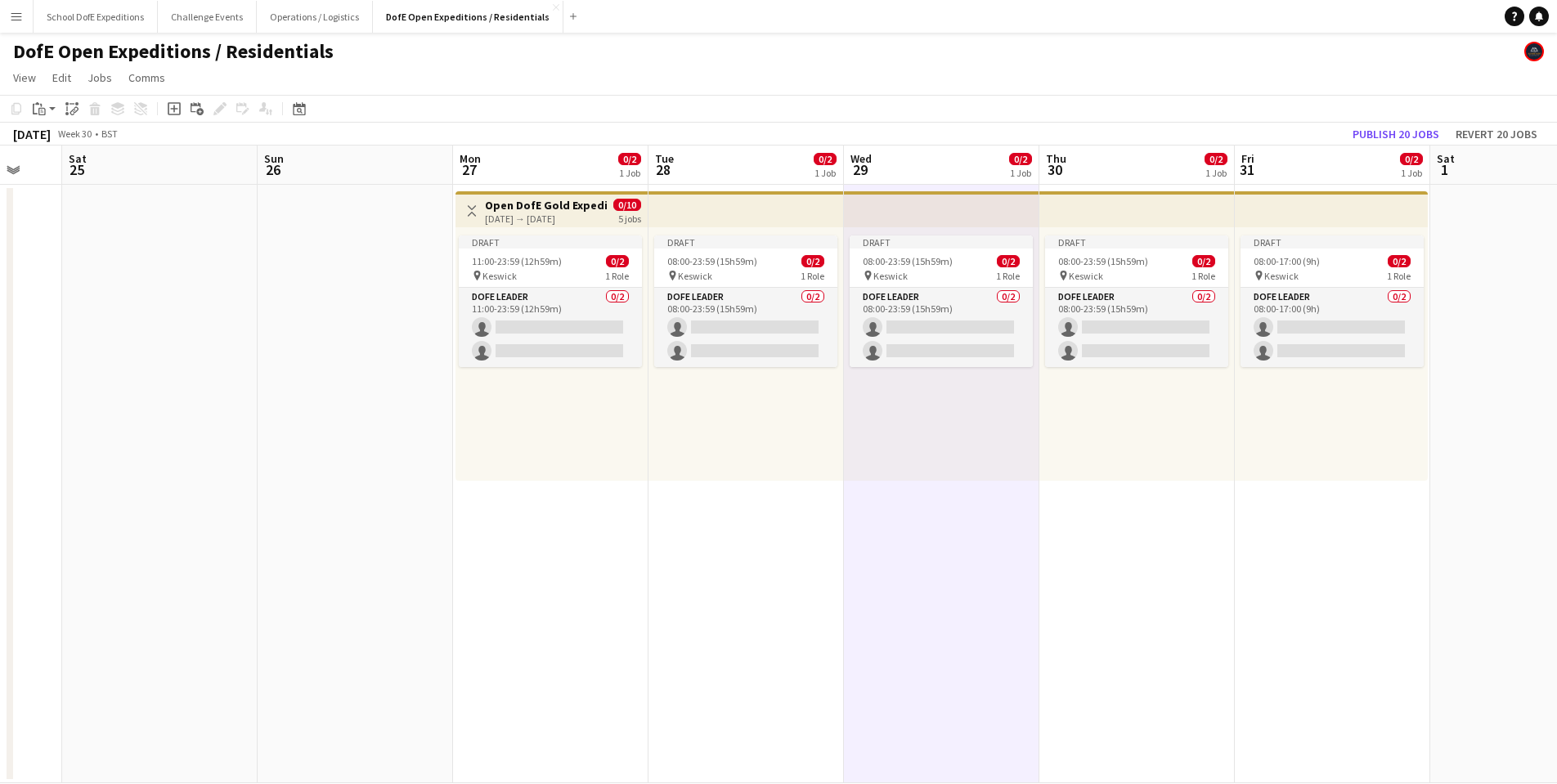
click at [523, 202] on h3 "Open DofE Gold Expedition - [GEOGRAPHIC_DATA]" at bounding box center [546, 205] width 122 height 15
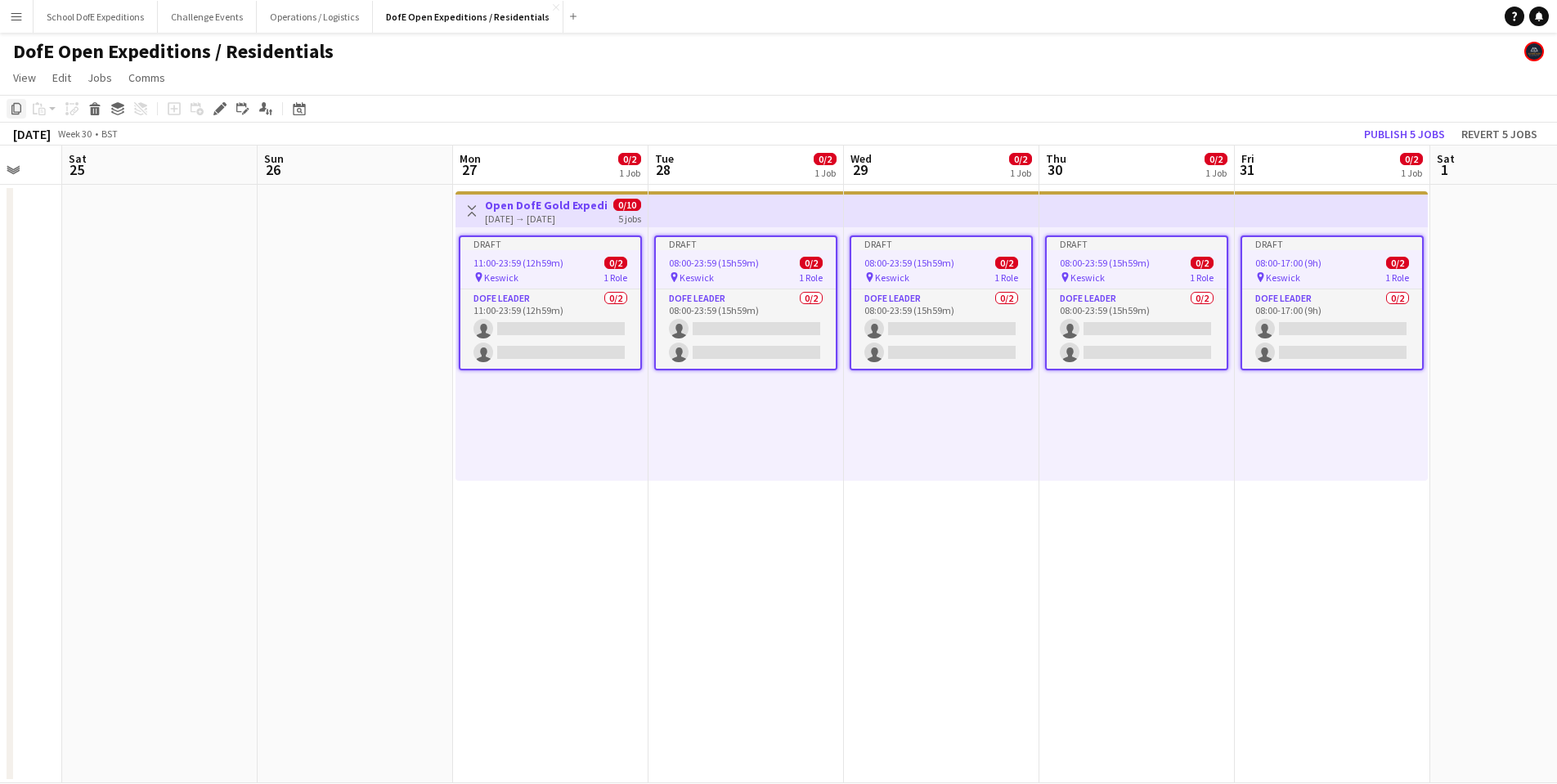
click at [17, 108] on icon "Copy" at bounding box center [16, 109] width 13 height 13
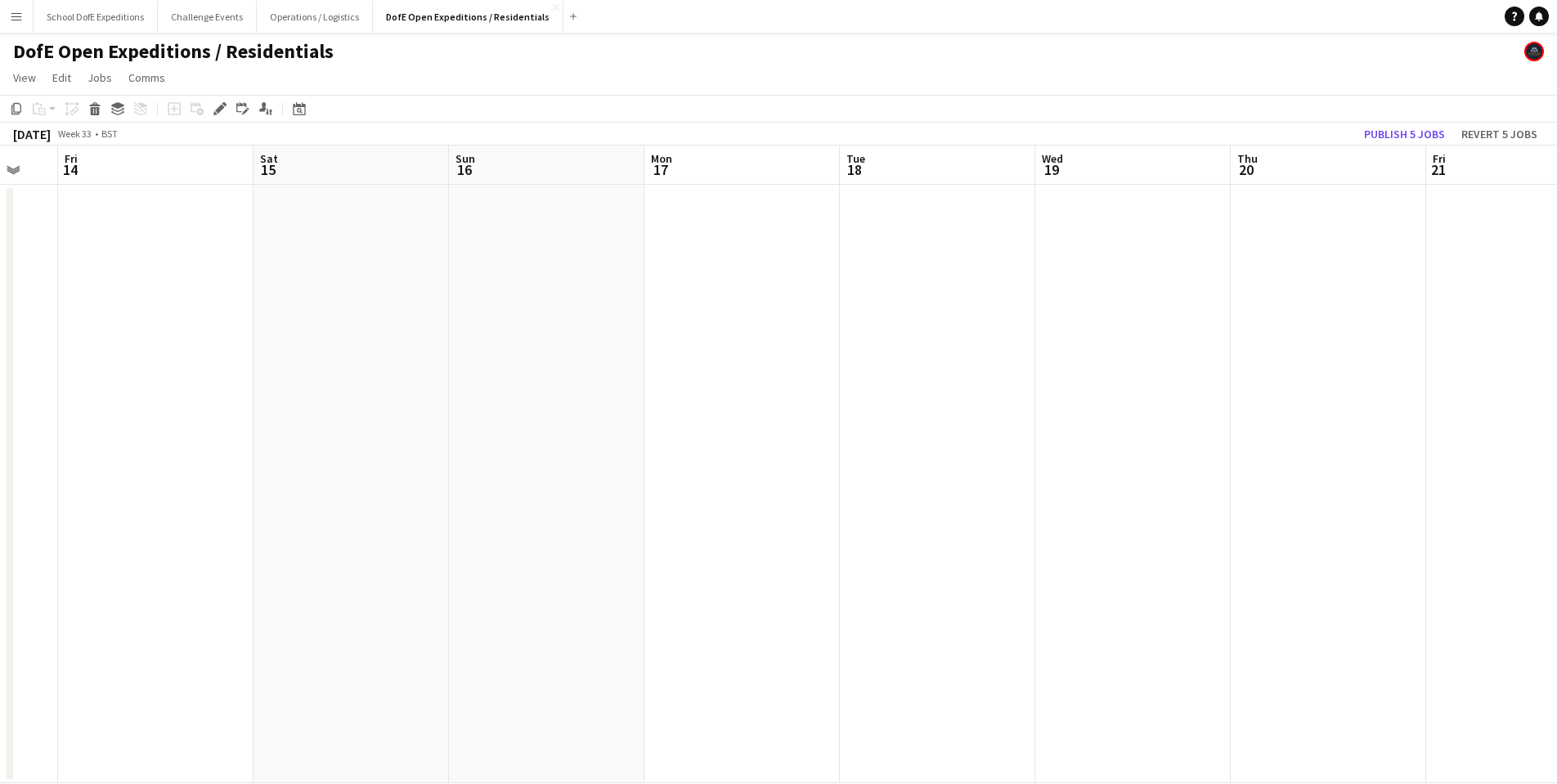
scroll to position [0, 529]
click at [723, 310] on app-date-cell at bounding box center [741, 483] width 195 height 598
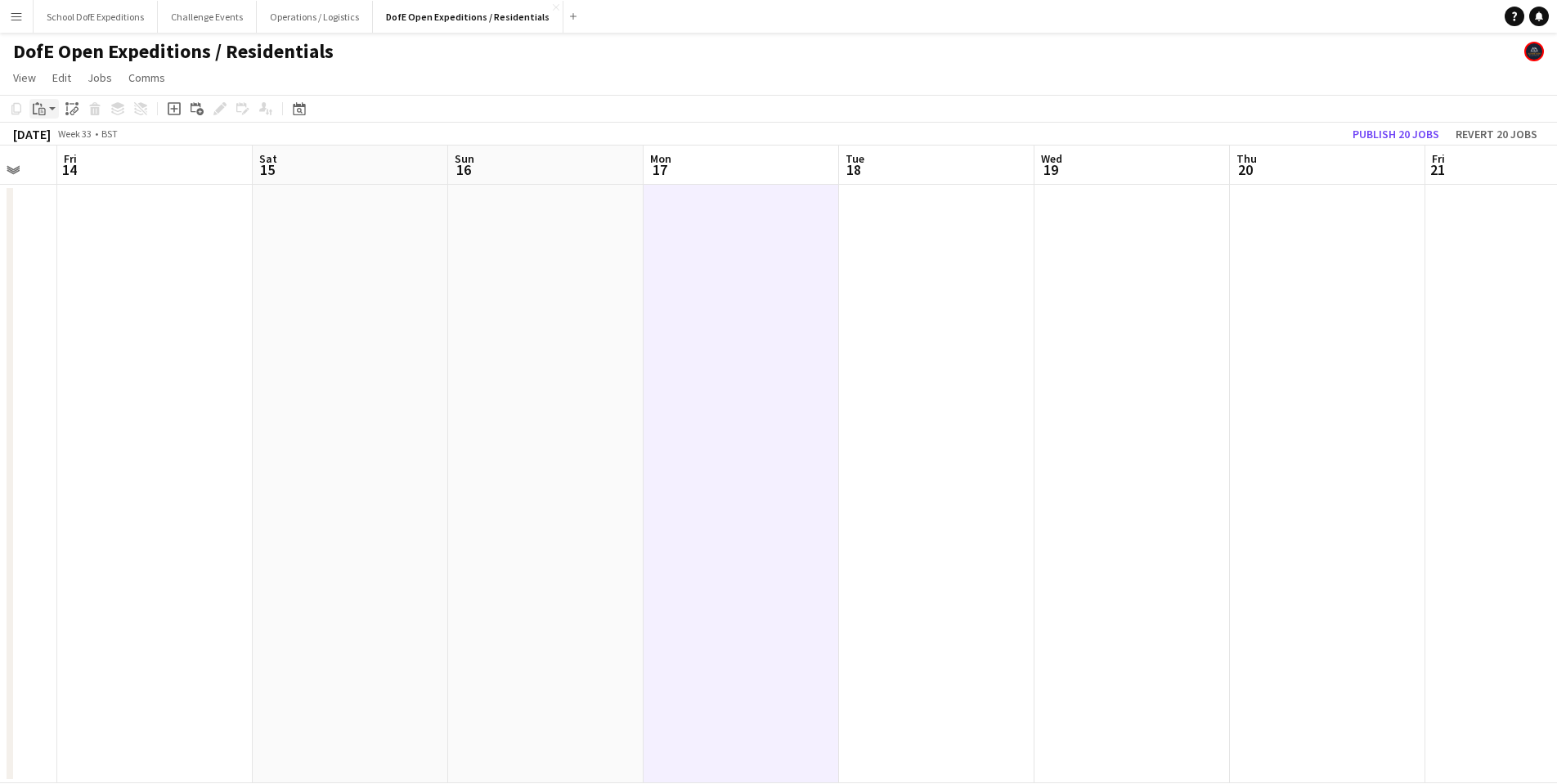
click at [52, 109] on app-action-btn "Paste" at bounding box center [43, 109] width 29 height 19
click at [60, 140] on link "Paste Command V" at bounding box center [108, 140] width 129 height 15
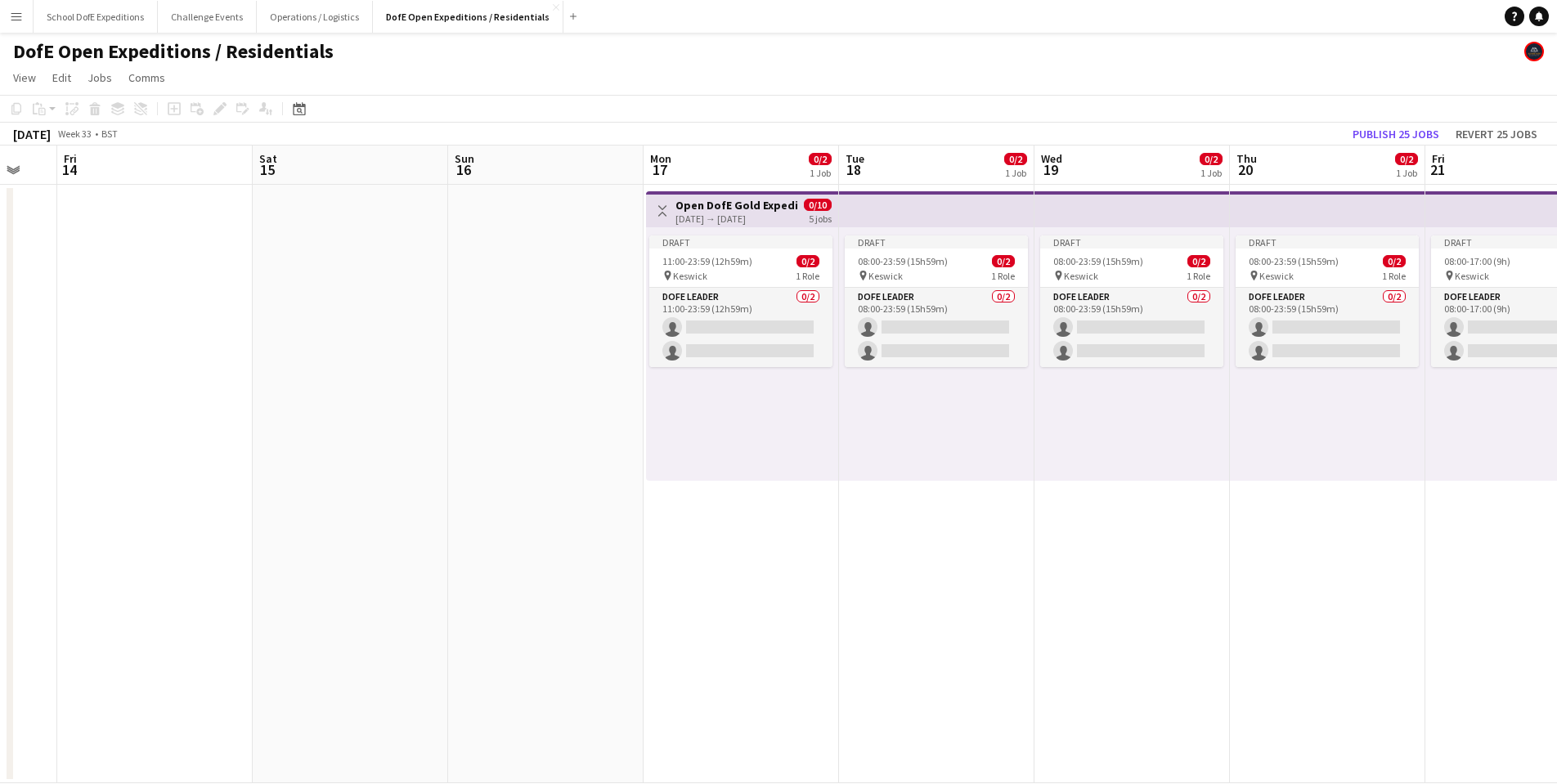
scroll to position [0, 530]
click at [702, 209] on h3 "Open DofE Gold Expedition - [GEOGRAPHIC_DATA]" at bounding box center [736, 205] width 122 height 15
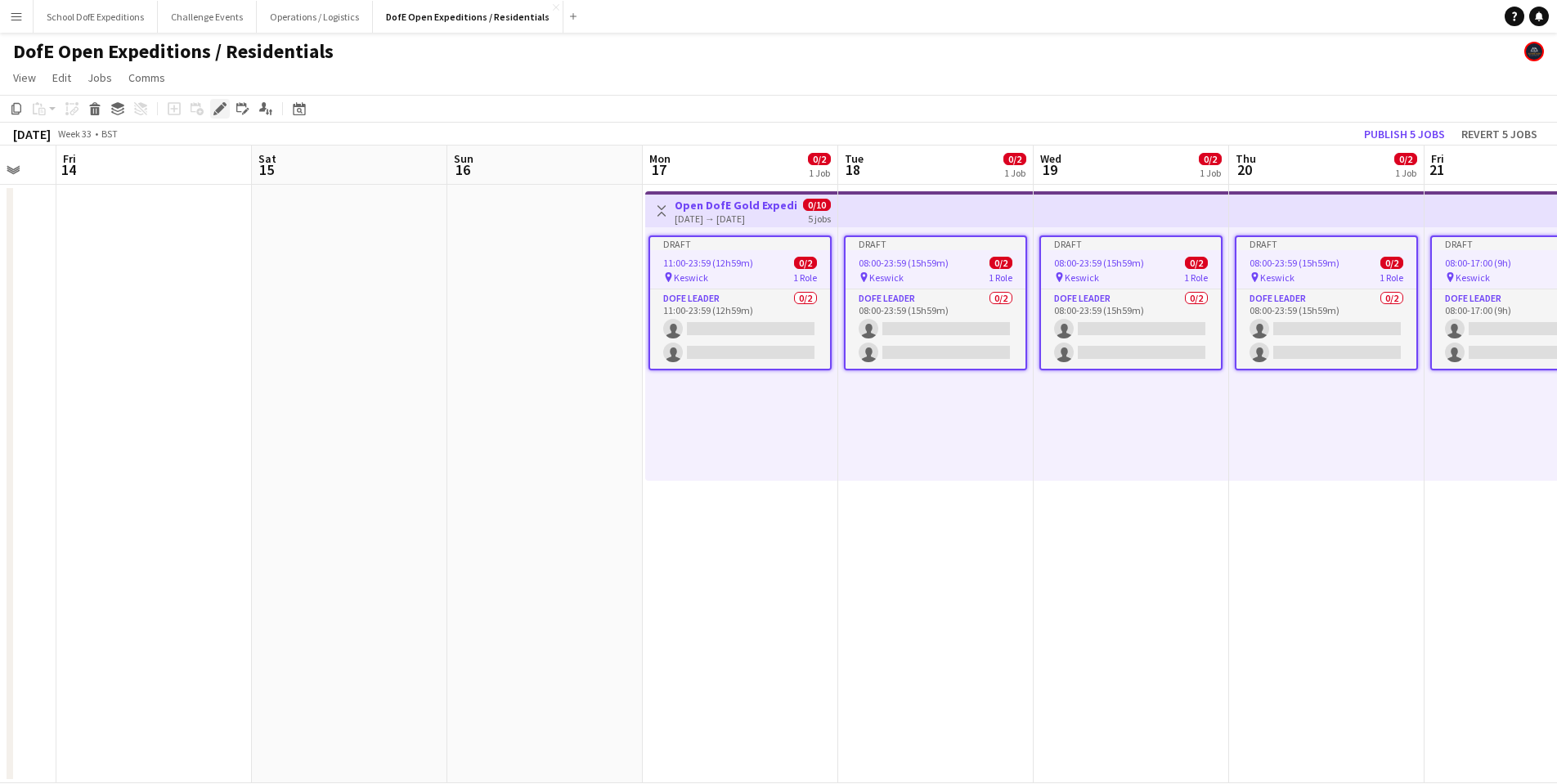
click at [220, 107] on icon at bounding box center [219, 109] width 9 height 9
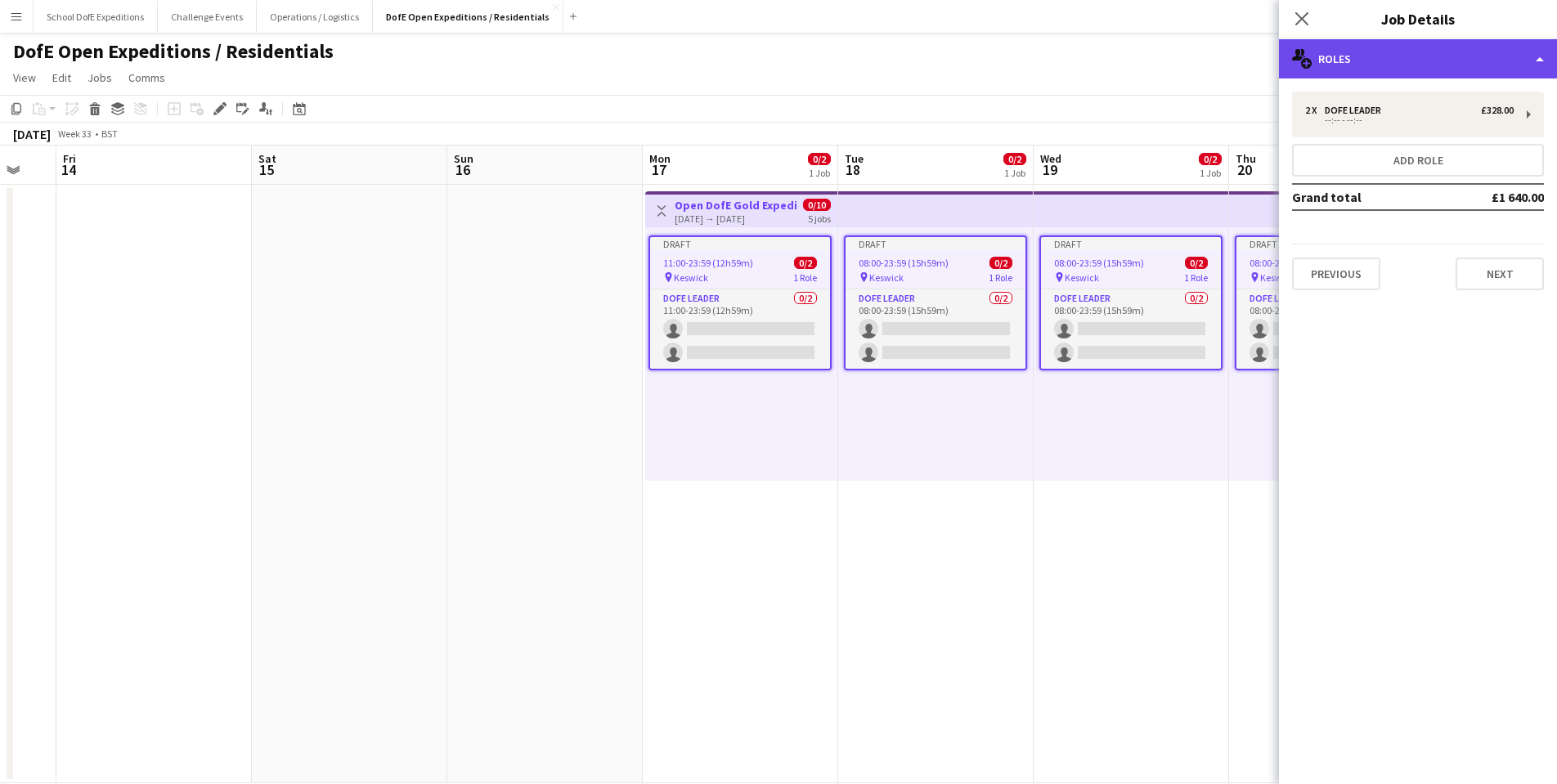
click at [1374, 61] on div "multiple-users-add Roles" at bounding box center [1418, 58] width 278 height 39
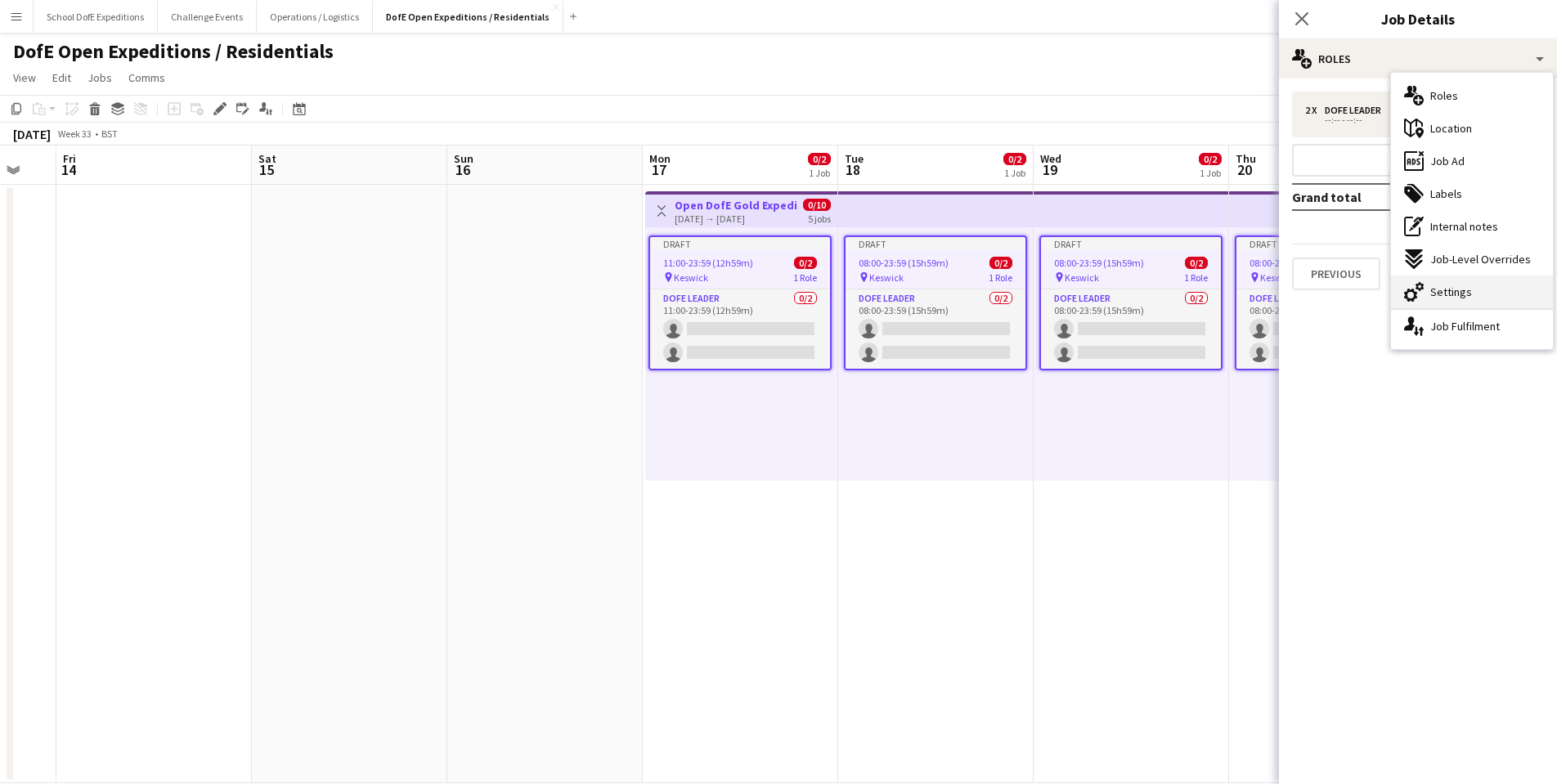
click at [1433, 286] on span "Settings" at bounding box center [1451, 292] width 42 height 15
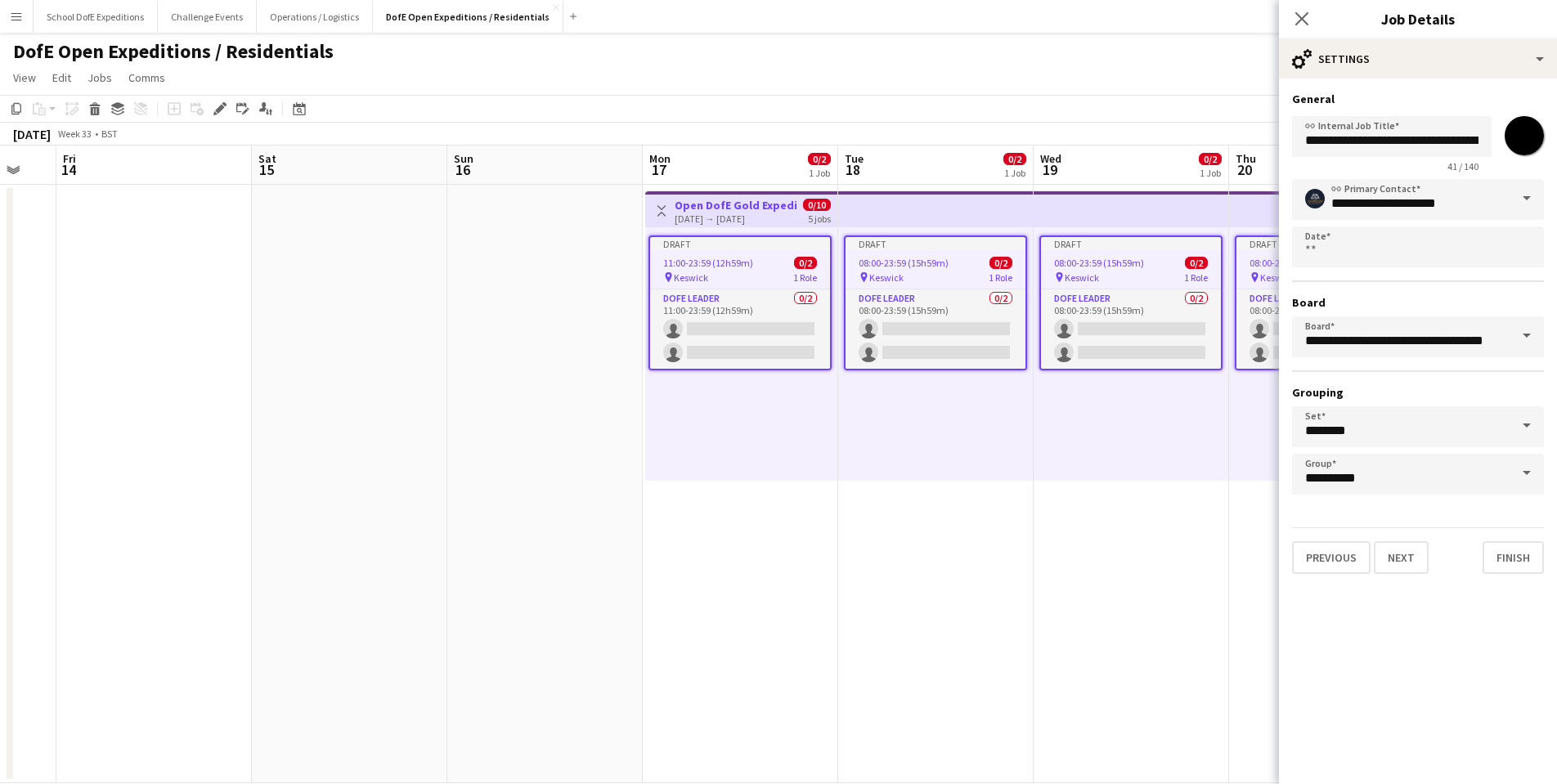
click at [1530, 137] on input "*******" at bounding box center [1524, 135] width 59 height 59
type input "*******"
click at [706, 595] on app-date-cell "Toggle View Open DofE Gold Expedition - [GEOGRAPHIC_DATA] [DATE] → [DATE] 0/10 …" at bounding box center [740, 483] width 195 height 598
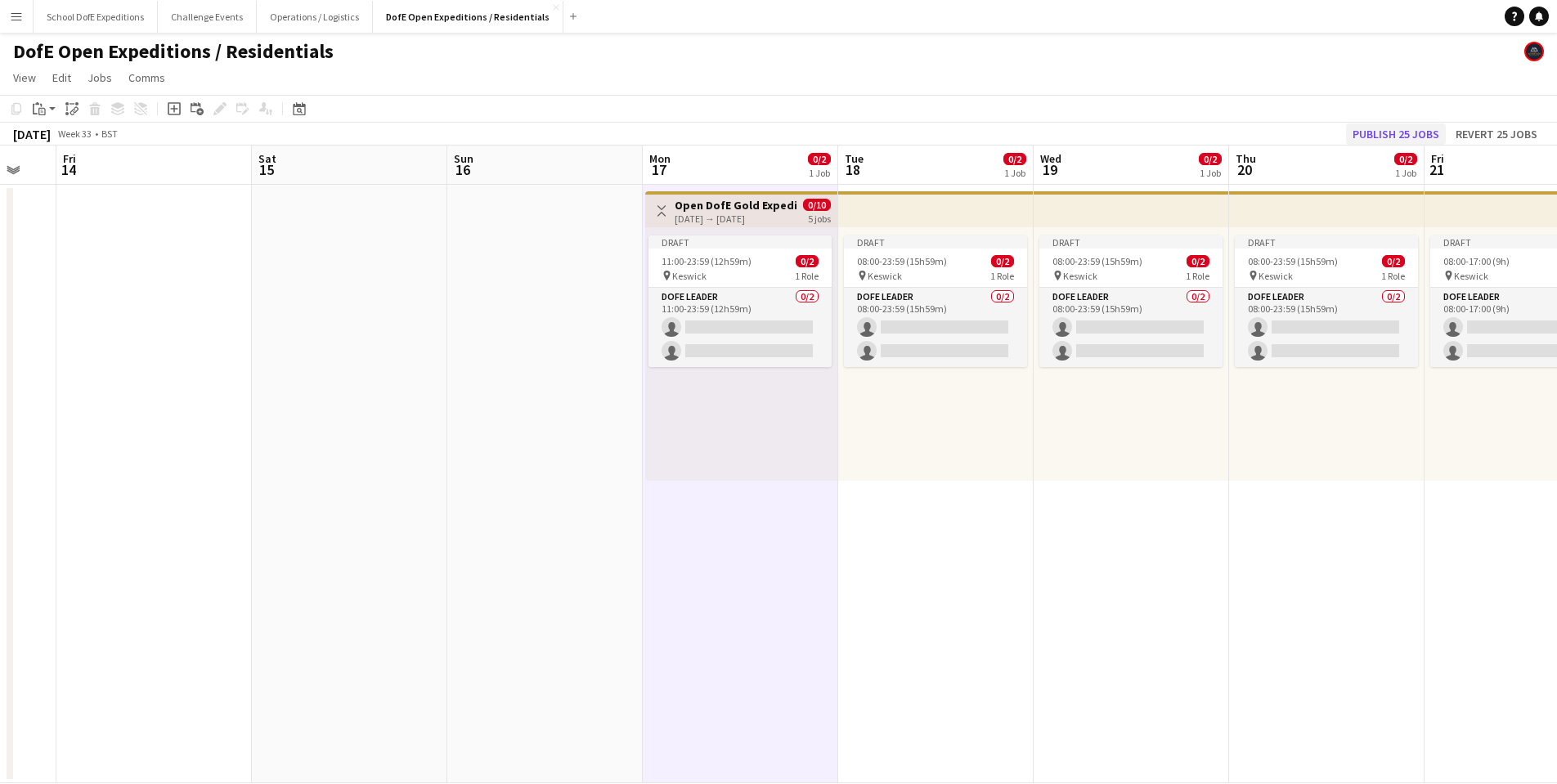
click at [1364, 133] on button "Publish 25 jobs" at bounding box center [1395, 134] width 100 height 21
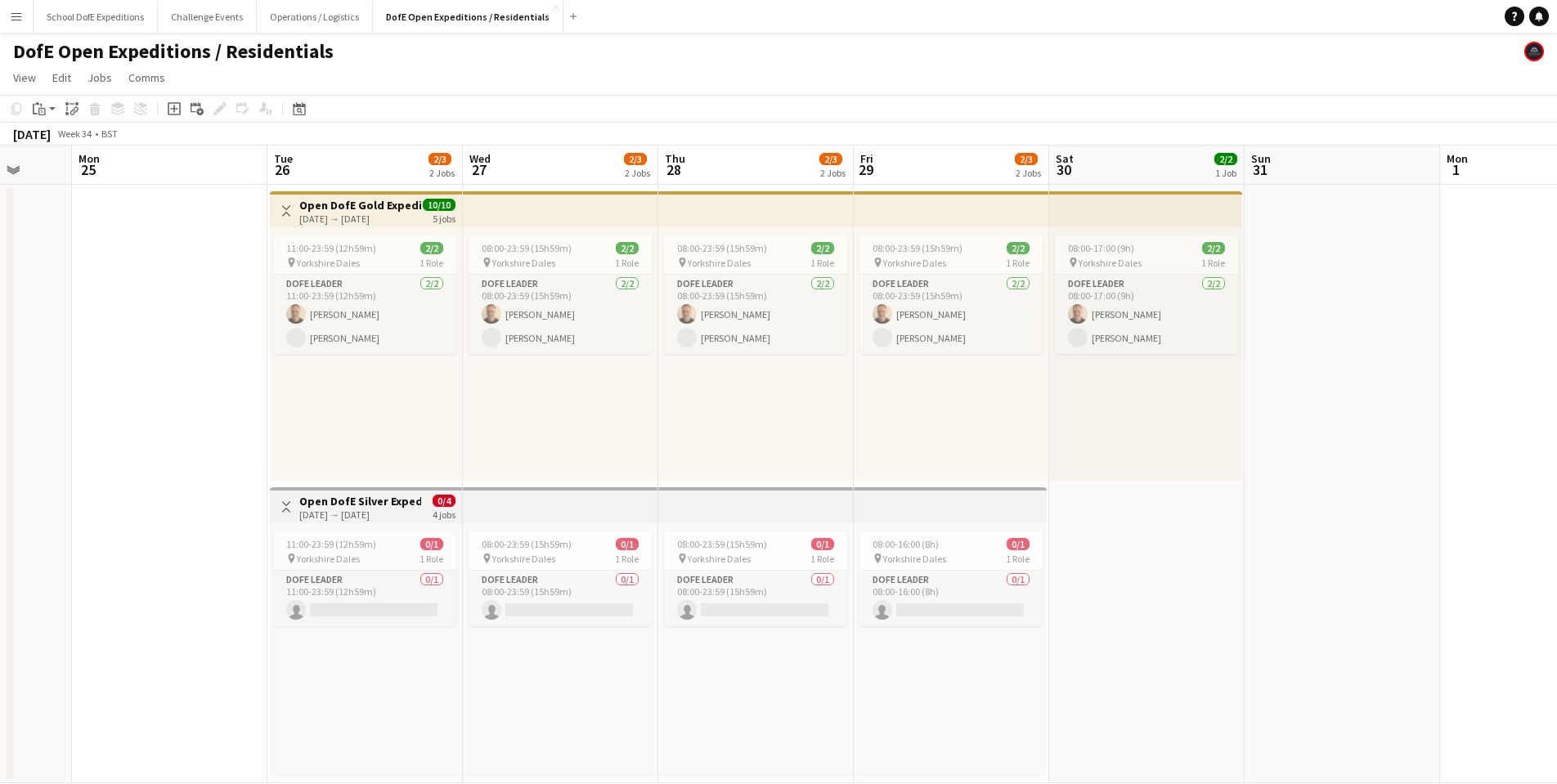
scroll to position [0, 517]
click at [316, 216] on div "[DATE] → [DATE]" at bounding box center [358, 218] width 122 height 12
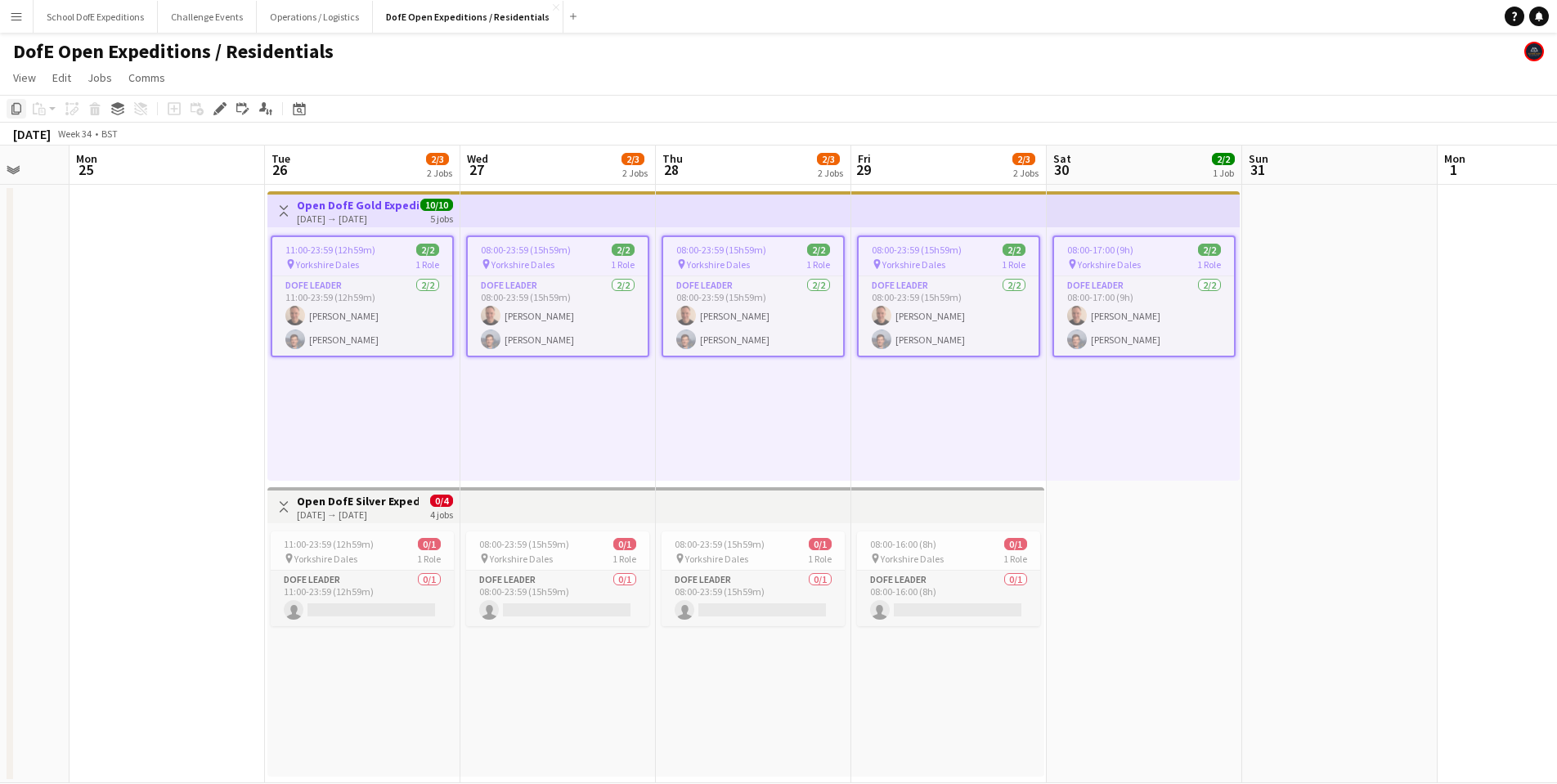
click at [16, 110] on icon "Copy" at bounding box center [16, 109] width 13 height 13
click at [299, 104] on icon at bounding box center [299, 109] width 12 height 13
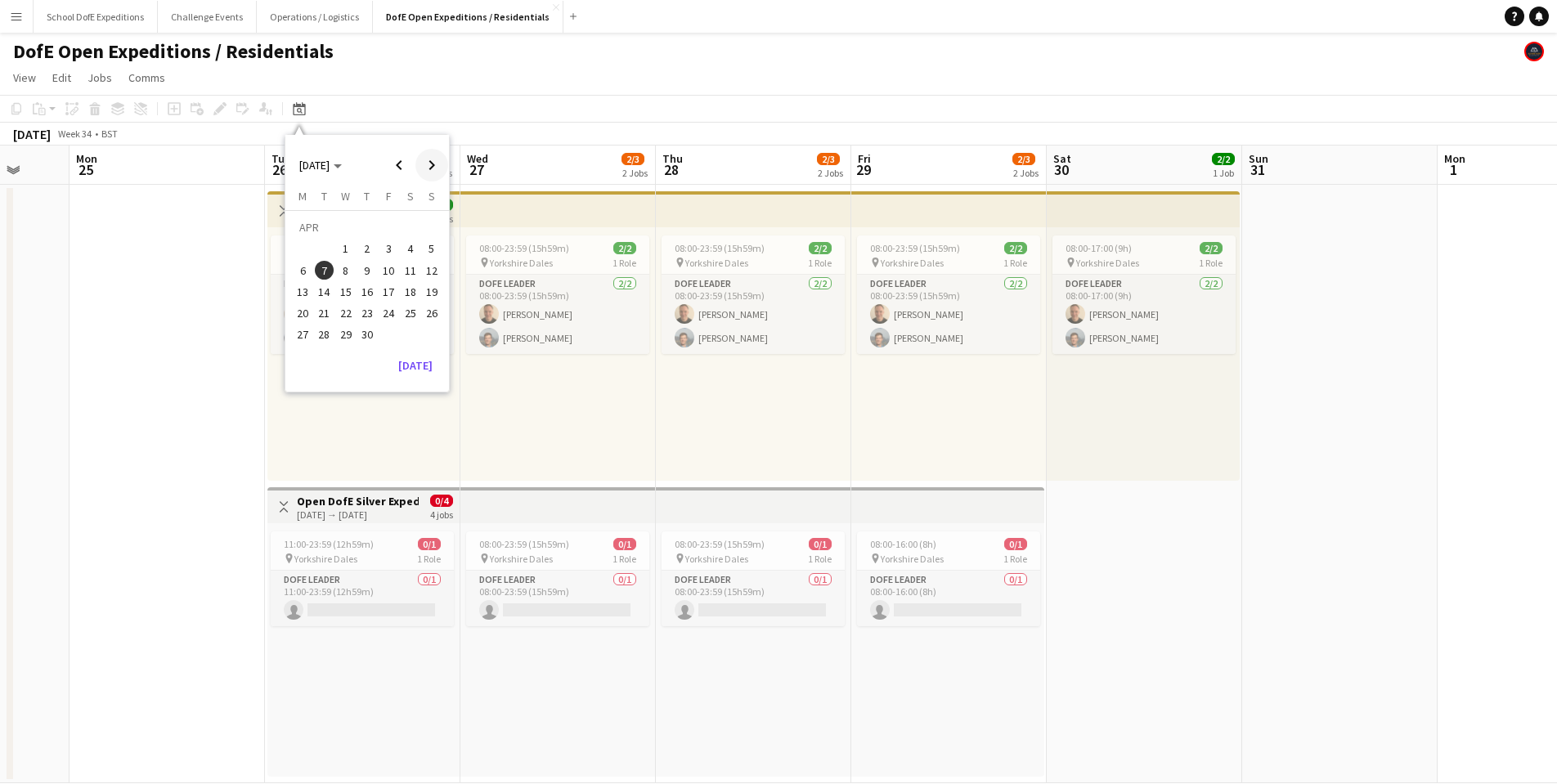
click at [429, 164] on span "Next month" at bounding box center [431, 164] width 33 height 33
click at [325, 312] on span "26" at bounding box center [324, 317] width 19 height 19
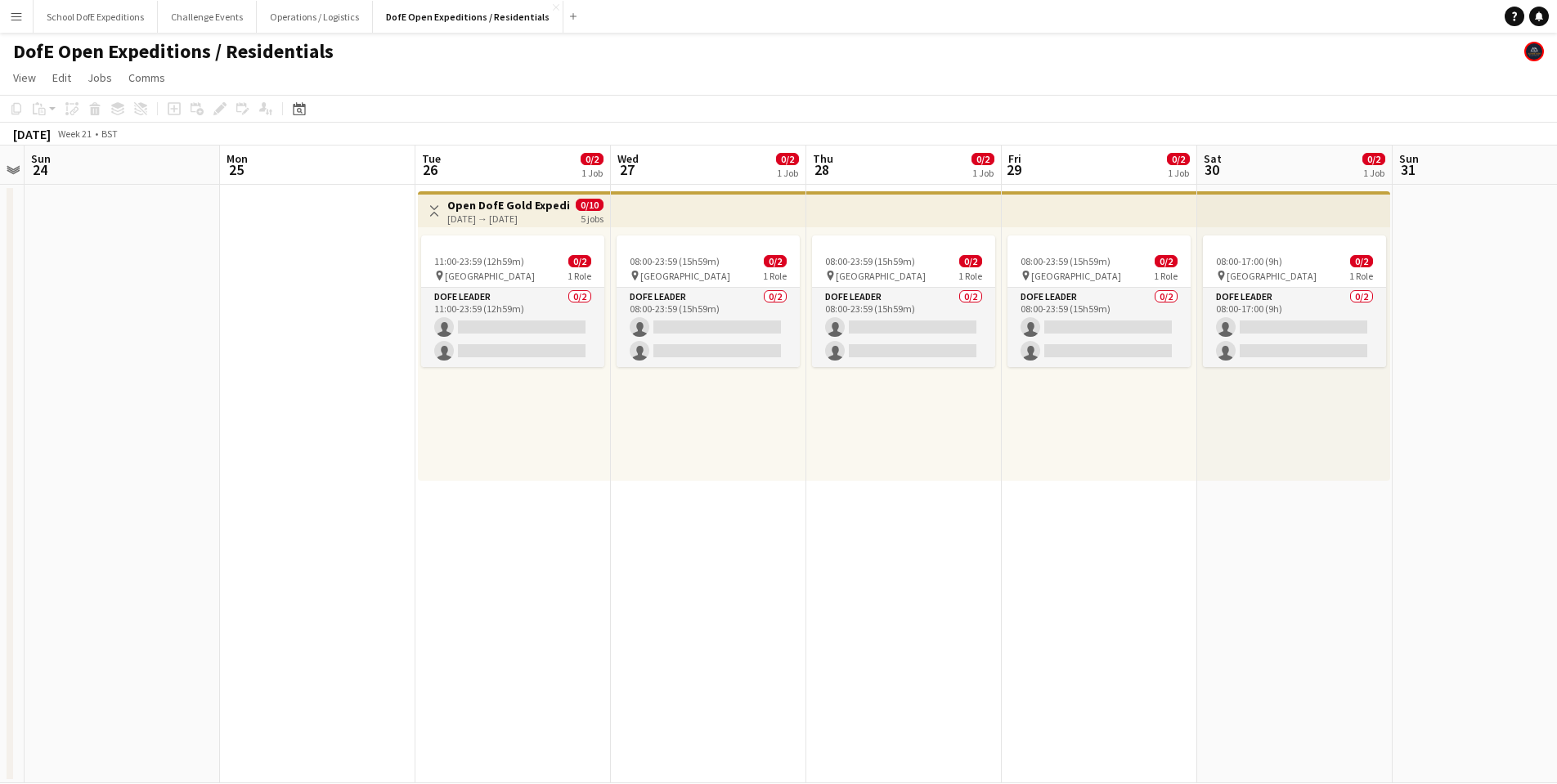
click at [483, 521] on app-date-cell "Toggle View Open DofE Gold Expedition - [GEOGRAPHIC_DATA] [DATE] → [DATE] 0/10 …" at bounding box center [513, 483] width 195 height 598
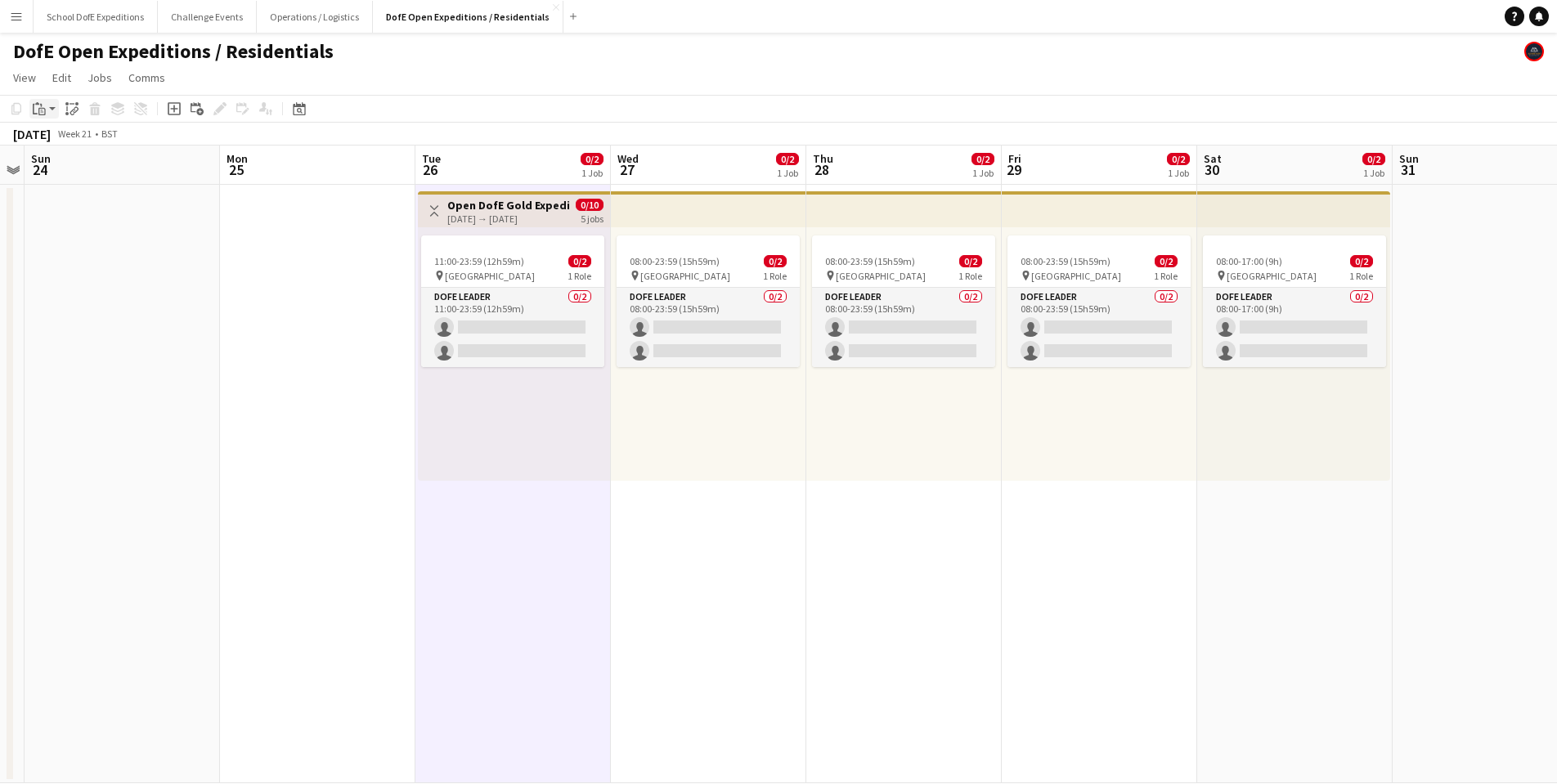
click at [53, 103] on app-action-btn "Paste" at bounding box center [43, 109] width 29 height 19
click at [53, 136] on link "Paste Command V" at bounding box center [108, 140] width 129 height 15
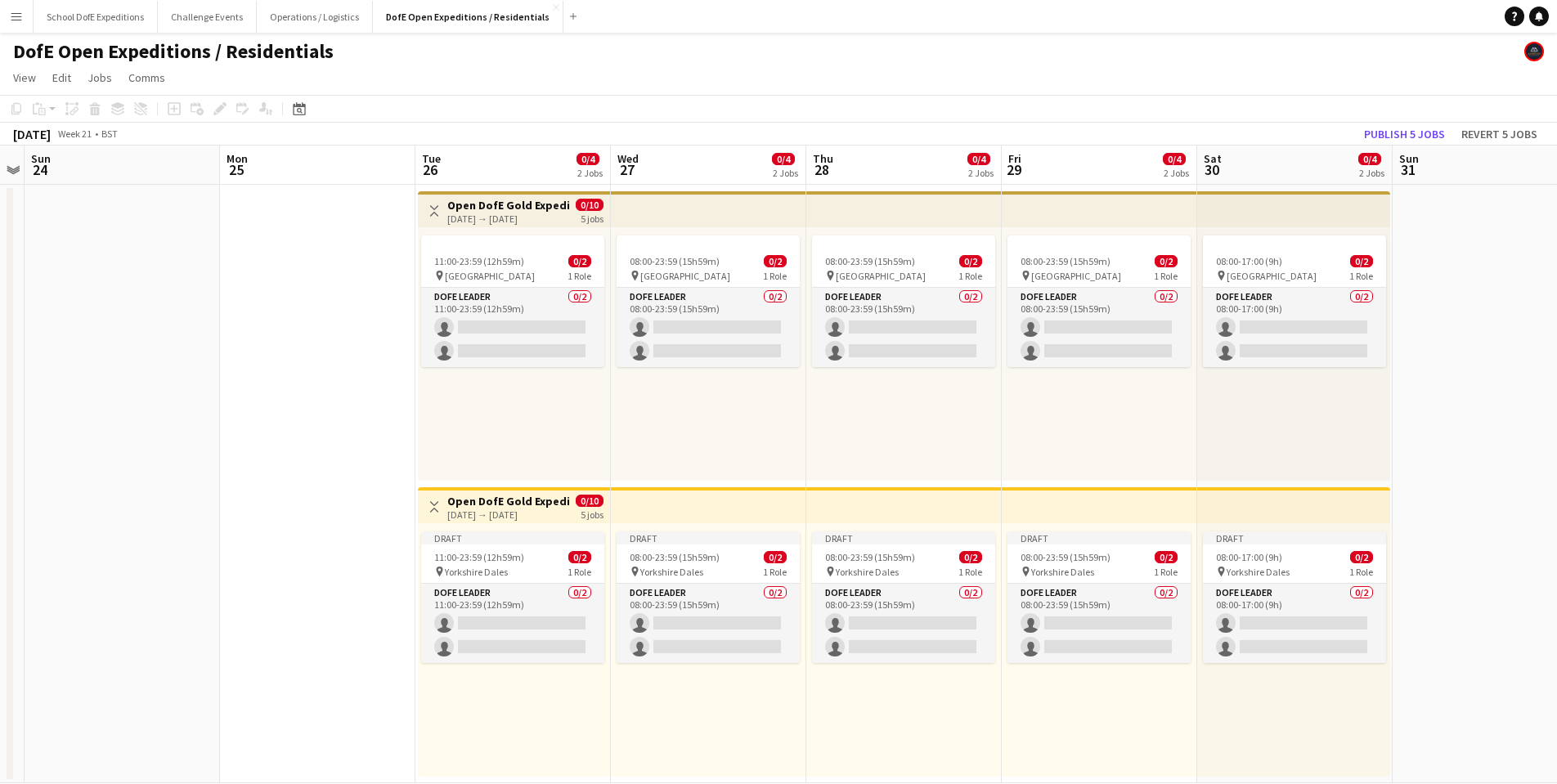
click at [495, 517] on div "[DATE] → [DATE]" at bounding box center [508, 514] width 122 height 12
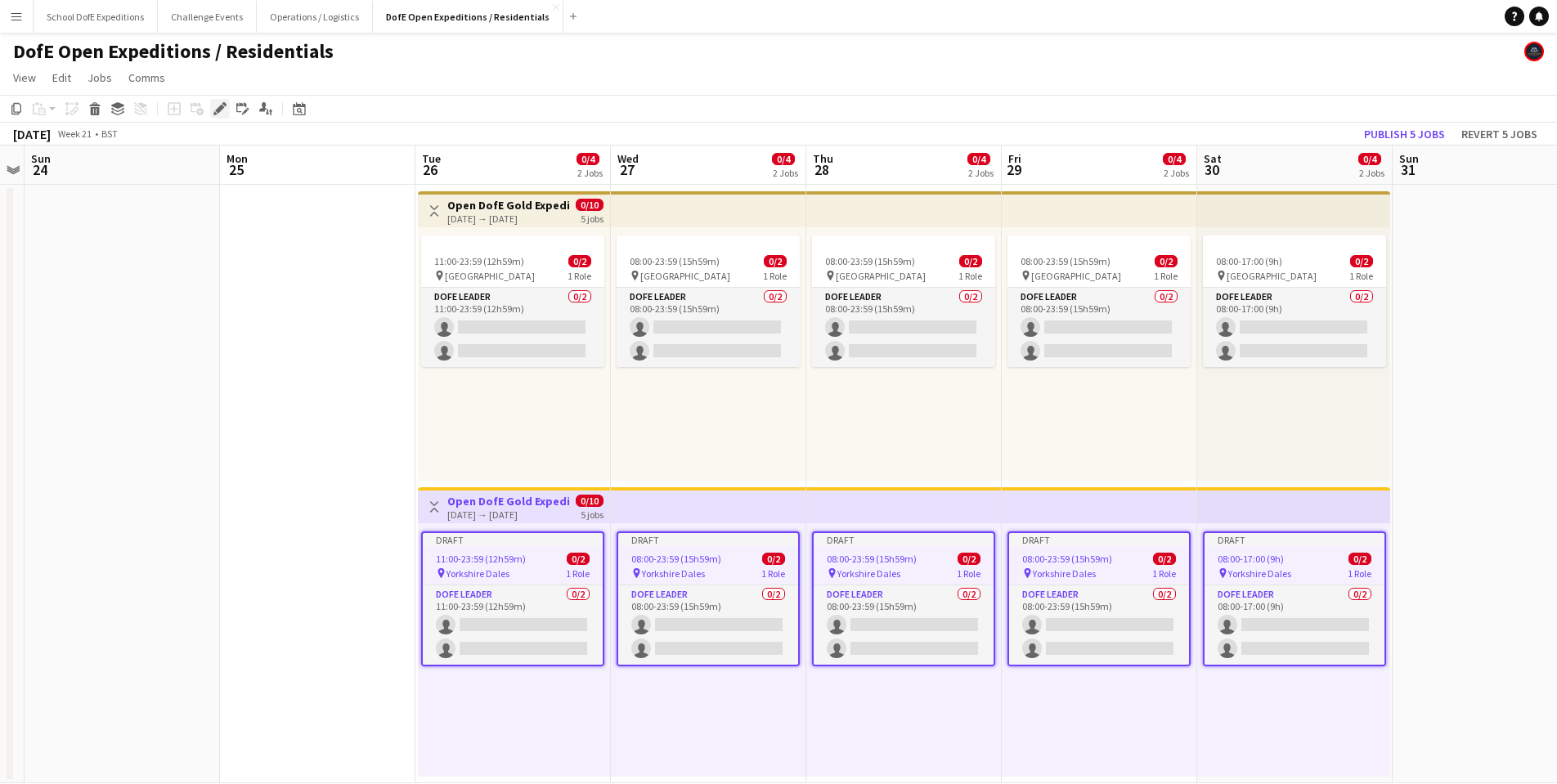
click at [218, 110] on icon at bounding box center [219, 109] width 9 height 9
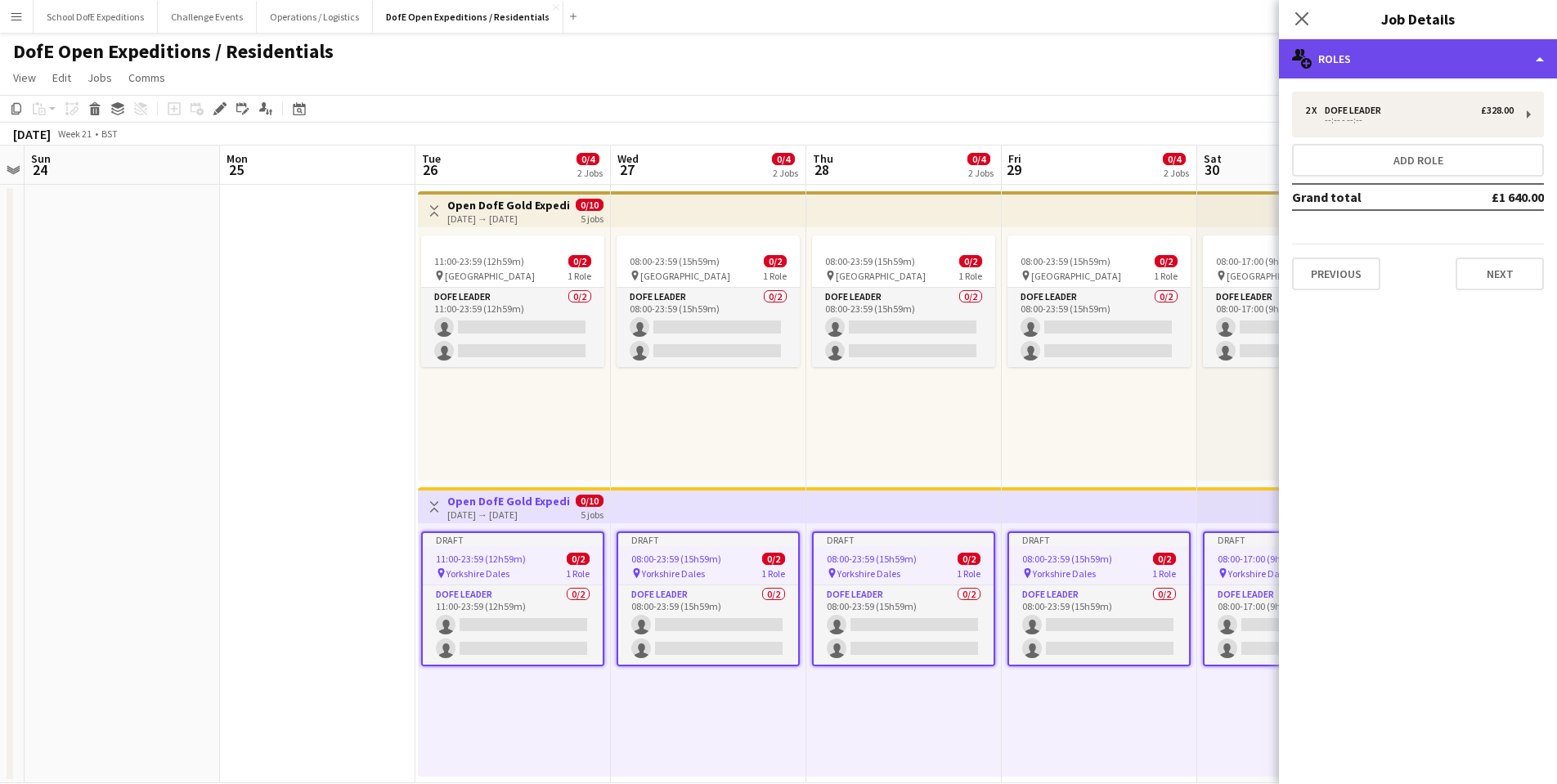
click at [1401, 61] on div "multiple-users-add Roles" at bounding box center [1418, 58] width 278 height 39
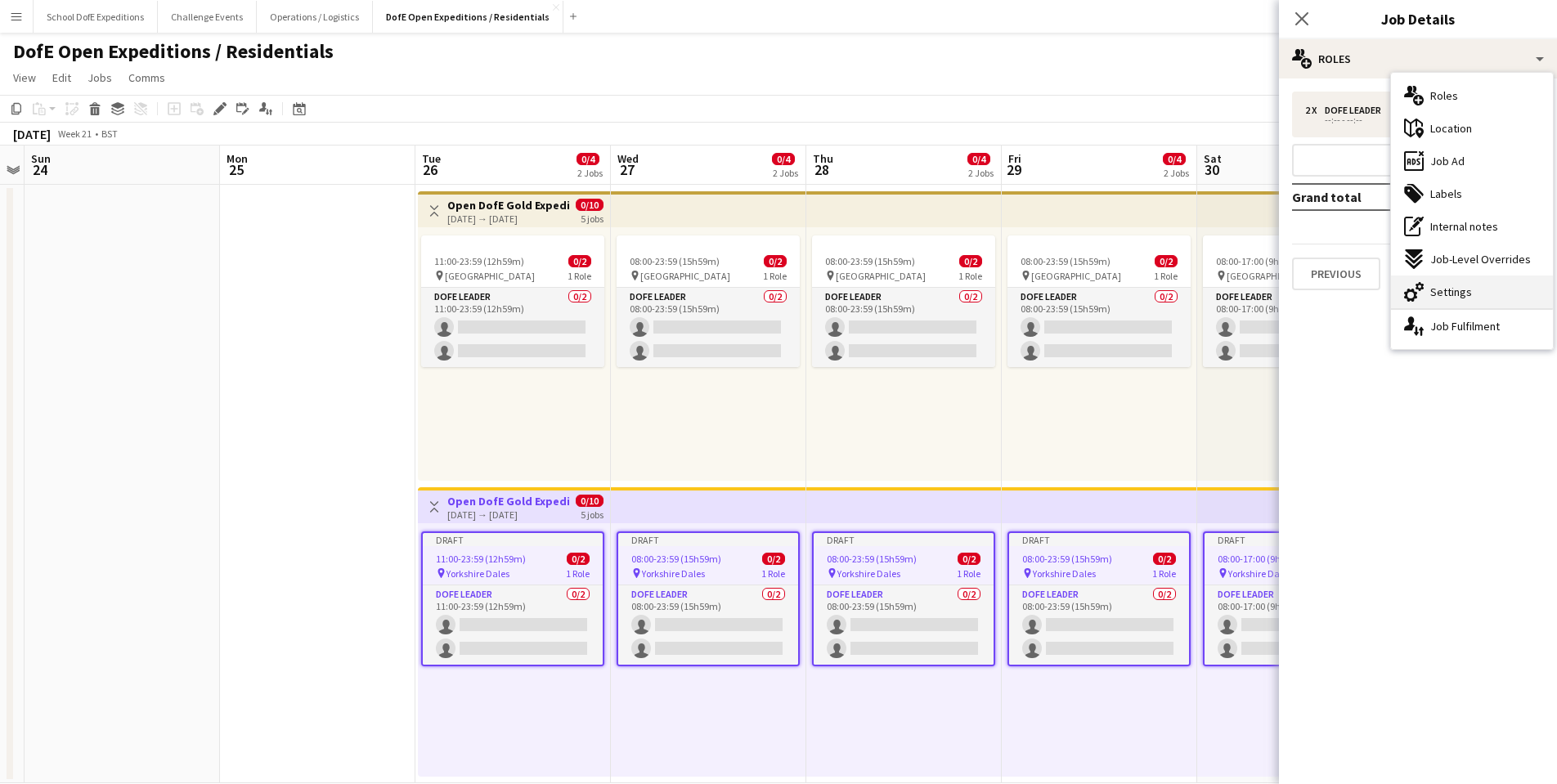
click at [1481, 291] on div "cog-double-3 Settings" at bounding box center [1471, 292] width 162 height 33
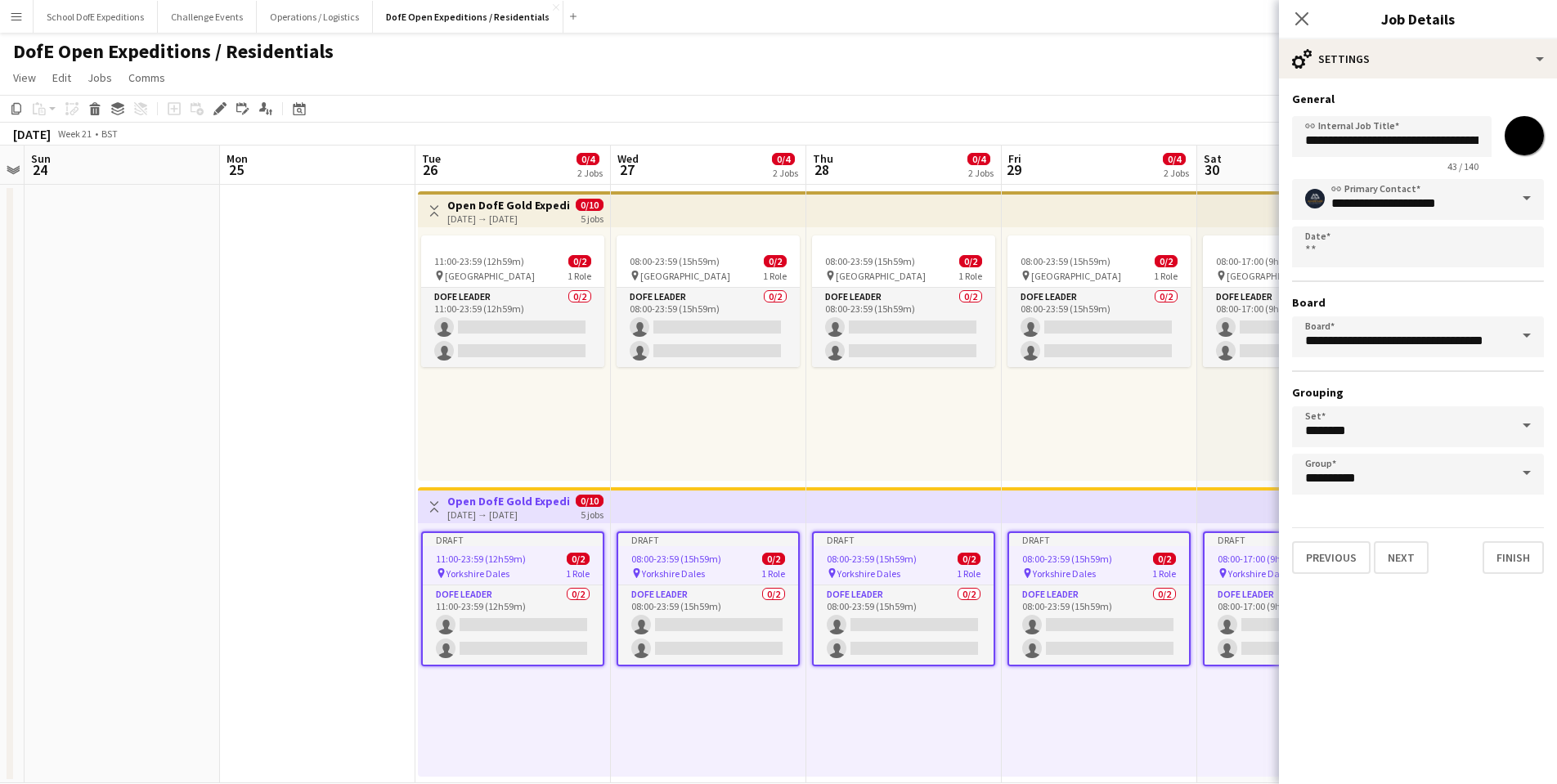
click at [1528, 137] on input "*******" at bounding box center [1524, 135] width 59 height 59
type input "*******"
click at [365, 636] on app-date-cell at bounding box center [317, 483] width 195 height 598
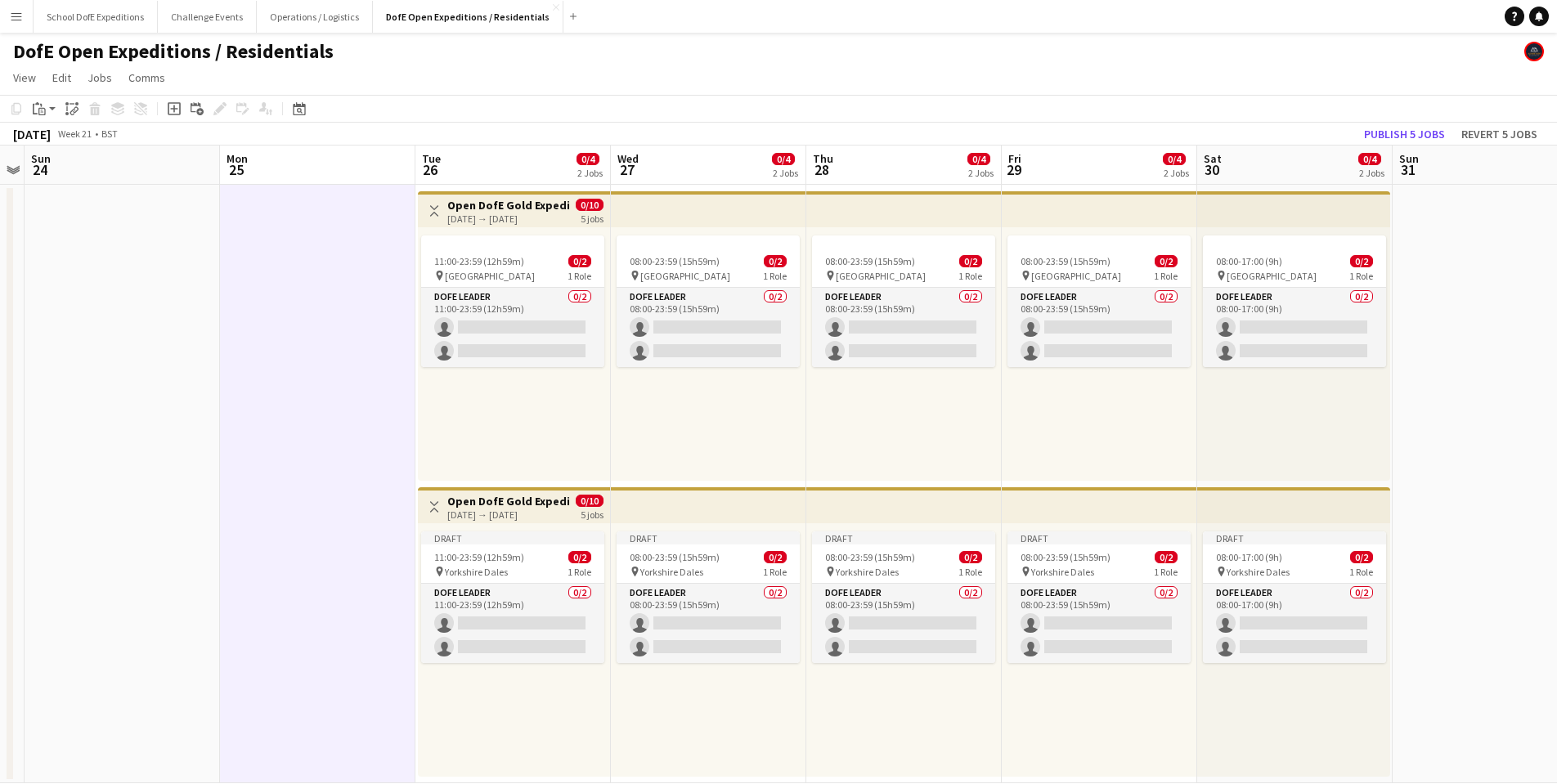
click at [494, 501] on h3 "Open DofE Gold Expedition - [GEOGRAPHIC_DATA]" at bounding box center [508, 501] width 122 height 15
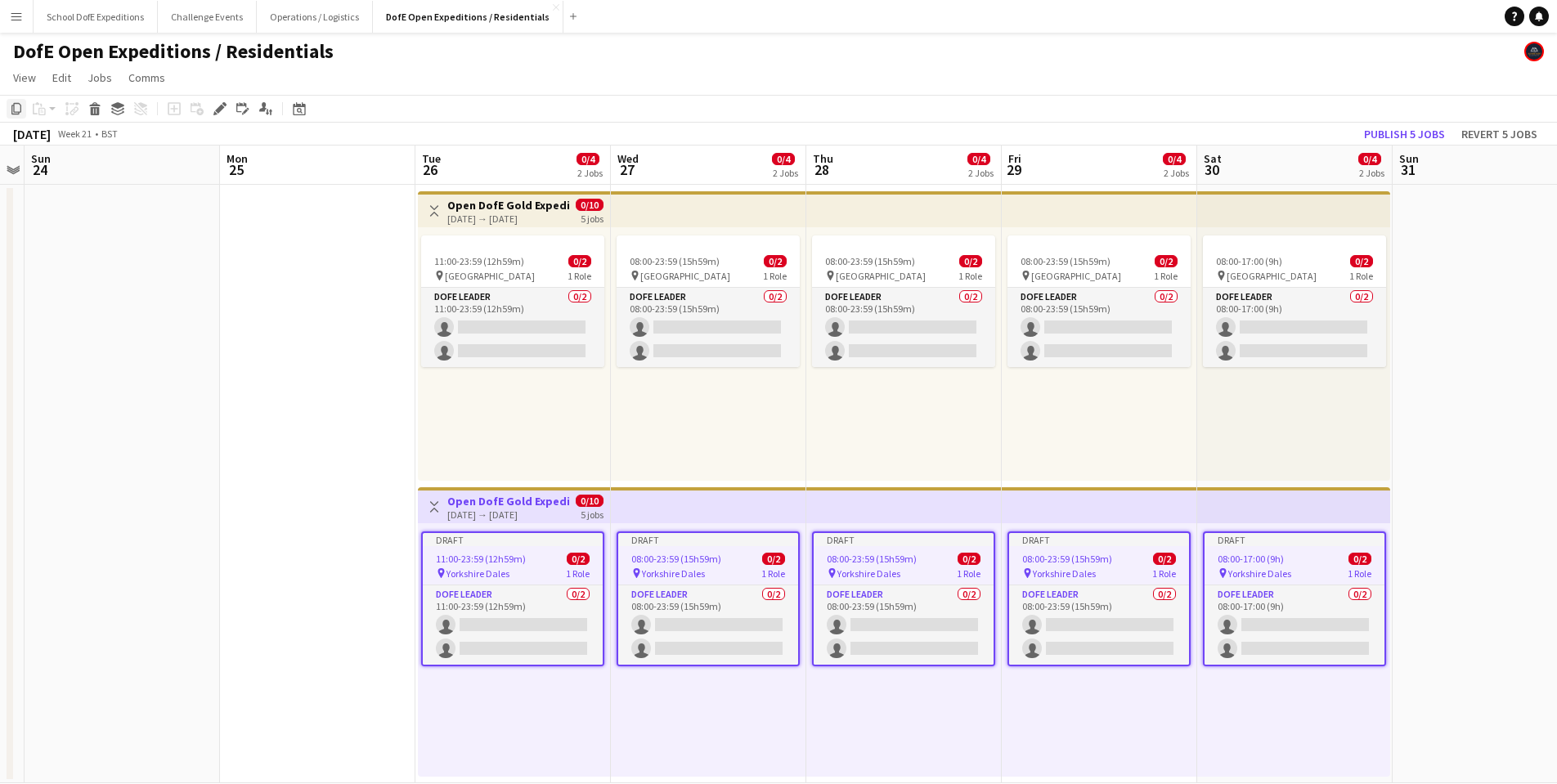
click at [18, 107] on icon "Copy" at bounding box center [16, 109] width 13 height 13
click at [304, 109] on icon "Date picker" at bounding box center [299, 109] width 13 height 13
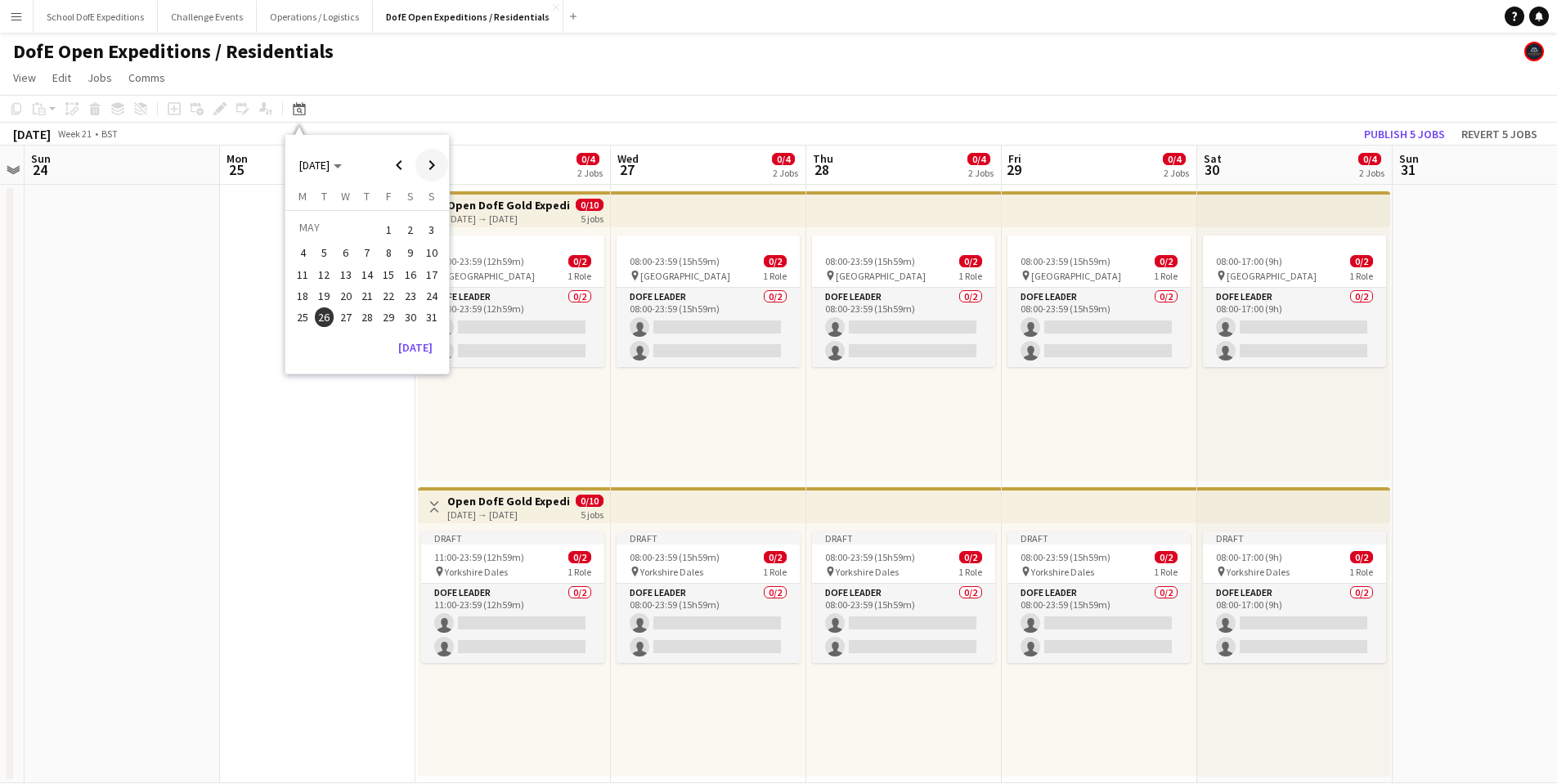
click at [432, 166] on span "Next month" at bounding box center [431, 164] width 33 height 33
click at [304, 270] on span "10" at bounding box center [302, 275] width 19 height 19
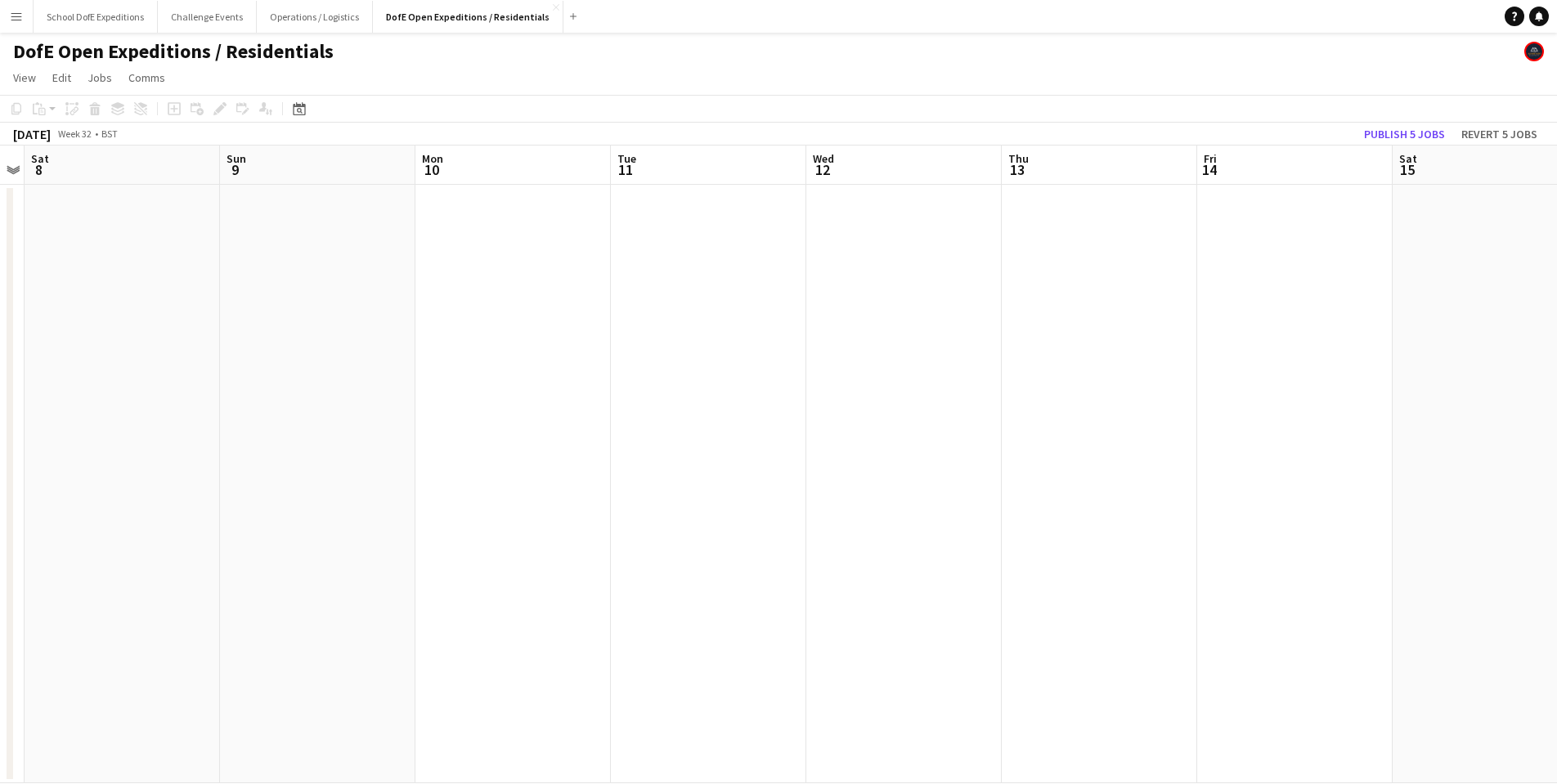
click at [490, 223] on app-date-cell at bounding box center [513, 483] width 195 height 598
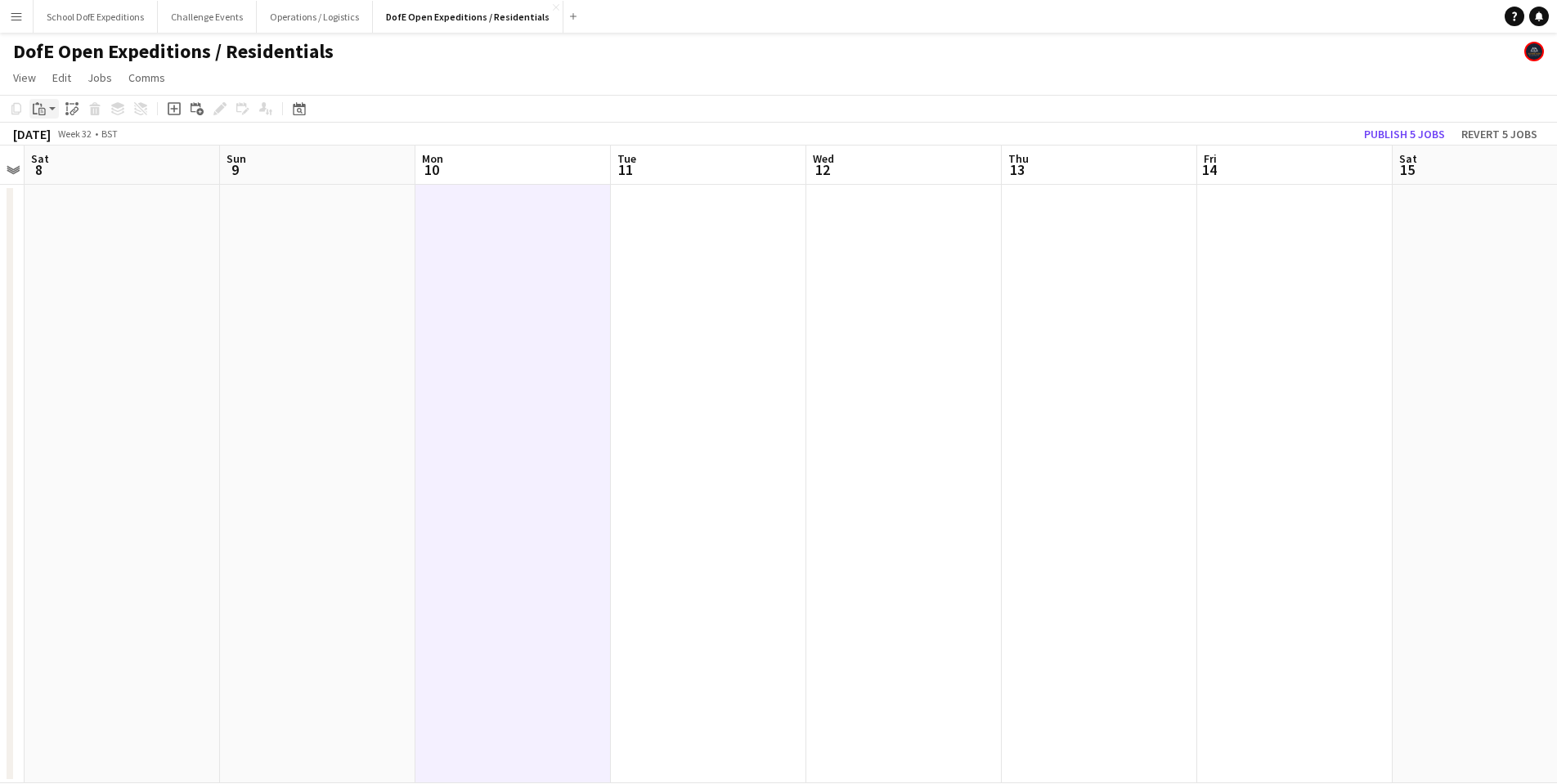
click at [50, 110] on app-action-btn "Paste" at bounding box center [43, 109] width 29 height 19
click at [60, 136] on link "Paste Command V" at bounding box center [108, 140] width 129 height 15
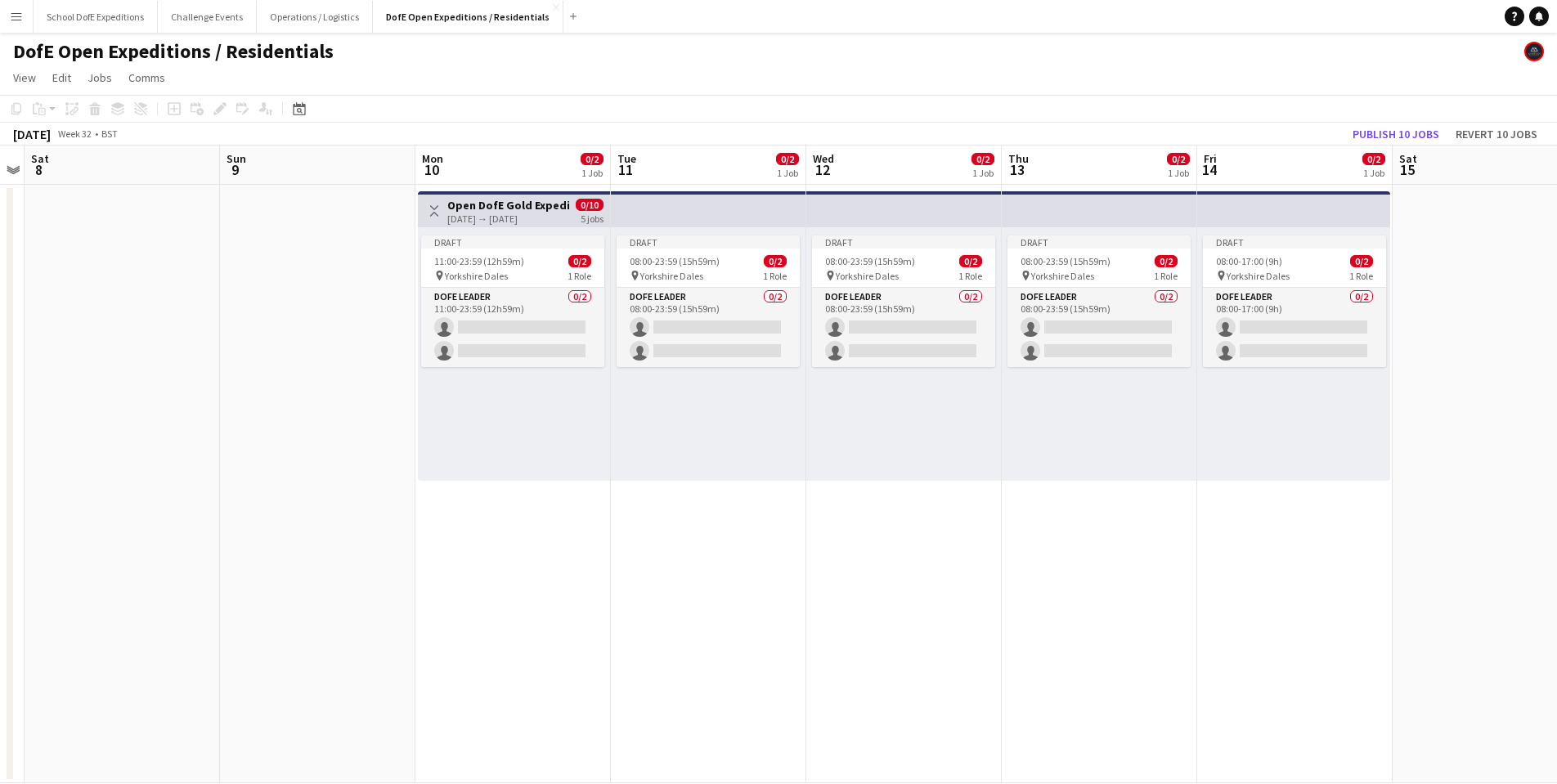
click at [462, 211] on h3 "Open DofE Gold Expedition - [GEOGRAPHIC_DATA]" at bounding box center [508, 205] width 122 height 15
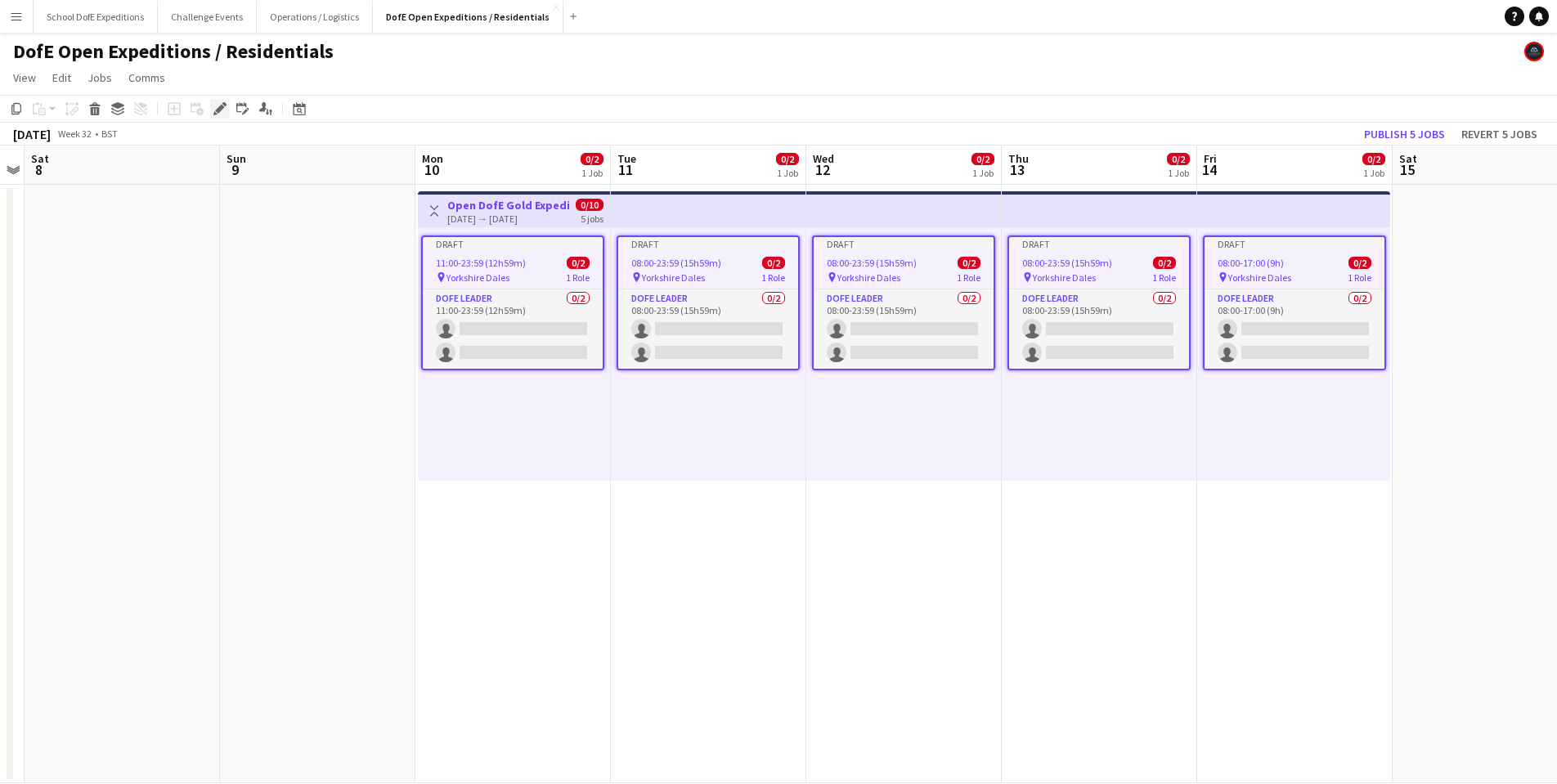
click at [220, 110] on icon at bounding box center [219, 109] width 9 height 9
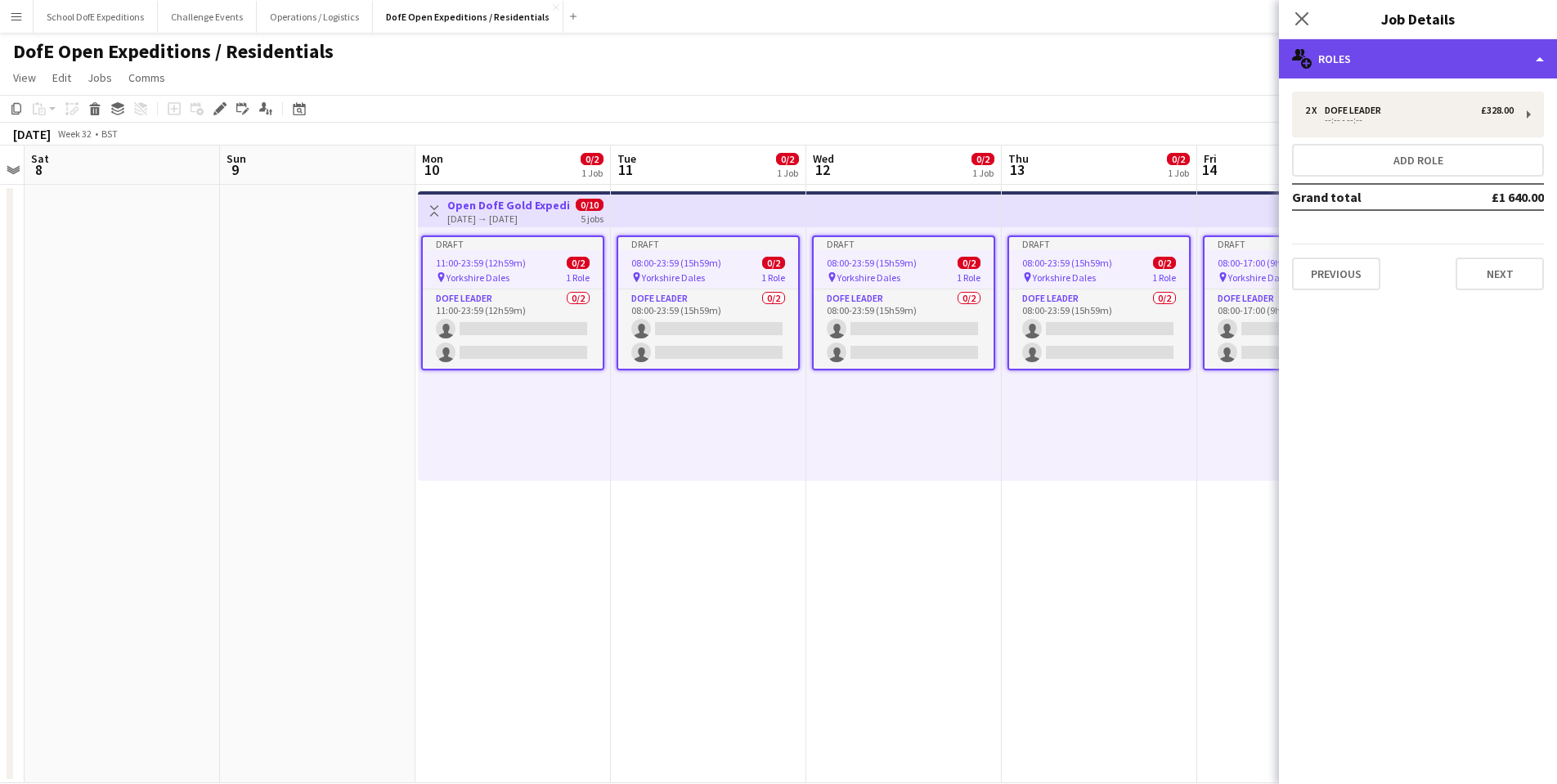
click at [1411, 58] on div "multiple-users-add Roles" at bounding box center [1418, 58] width 278 height 39
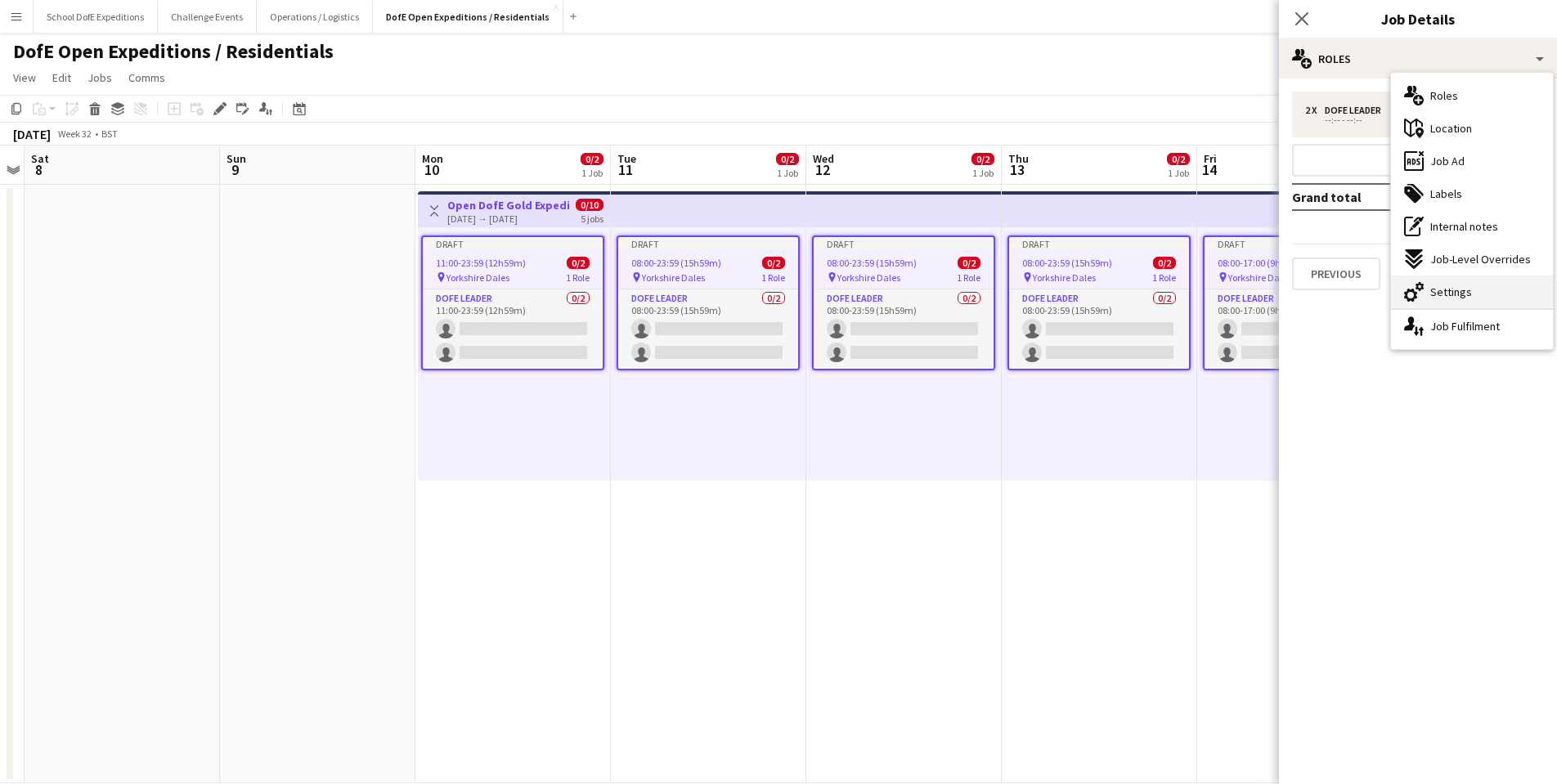
click at [1450, 290] on span "Settings" at bounding box center [1451, 292] width 42 height 15
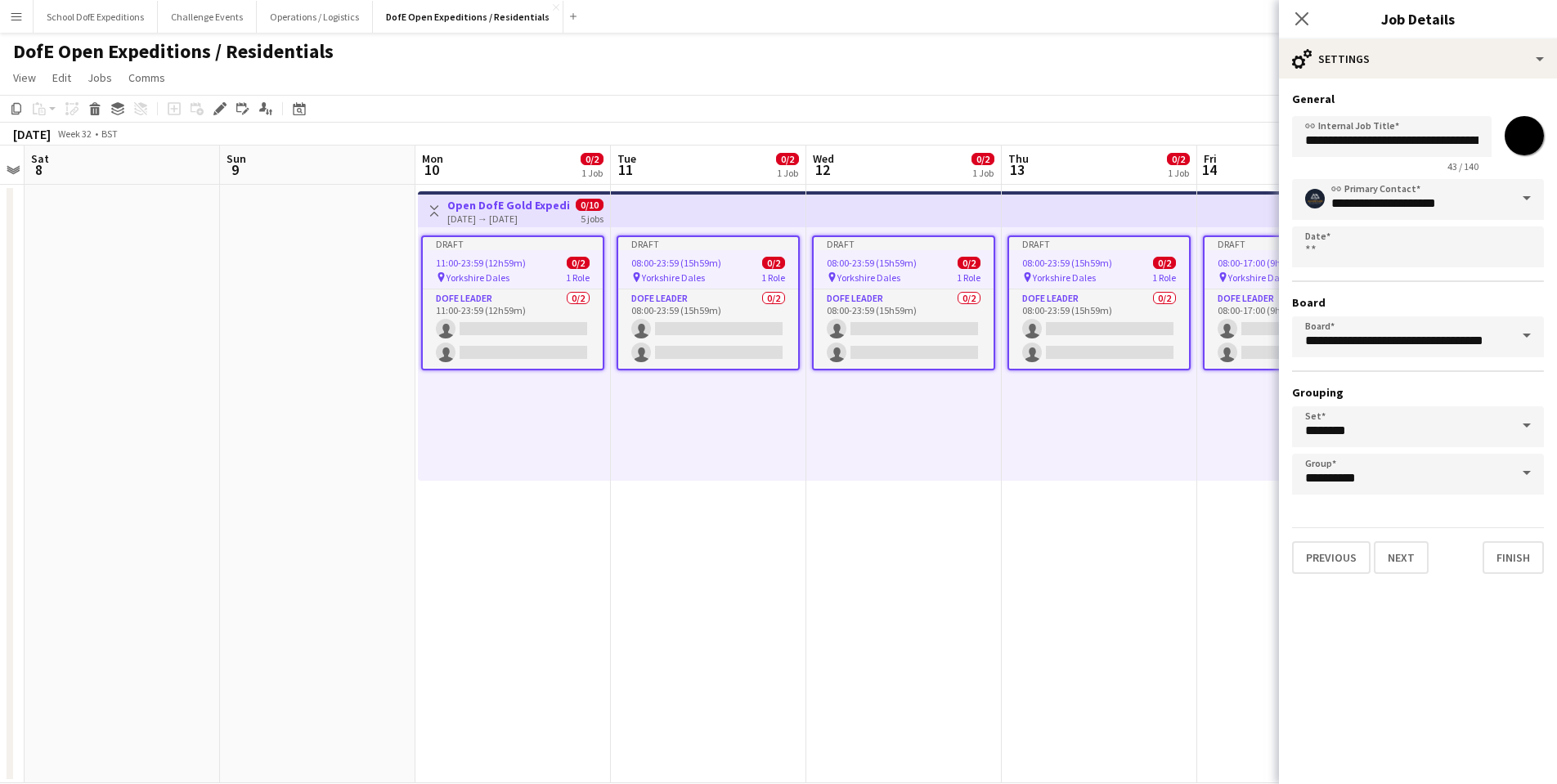
click at [1515, 137] on input "*******" at bounding box center [1524, 135] width 59 height 59
type input "*******"
click at [527, 584] on app-date-cell "Toggle View Open DofE Gold Expedition - [GEOGRAPHIC_DATA] [DATE] → [DATE] 0/10 …" at bounding box center [513, 483] width 195 height 598
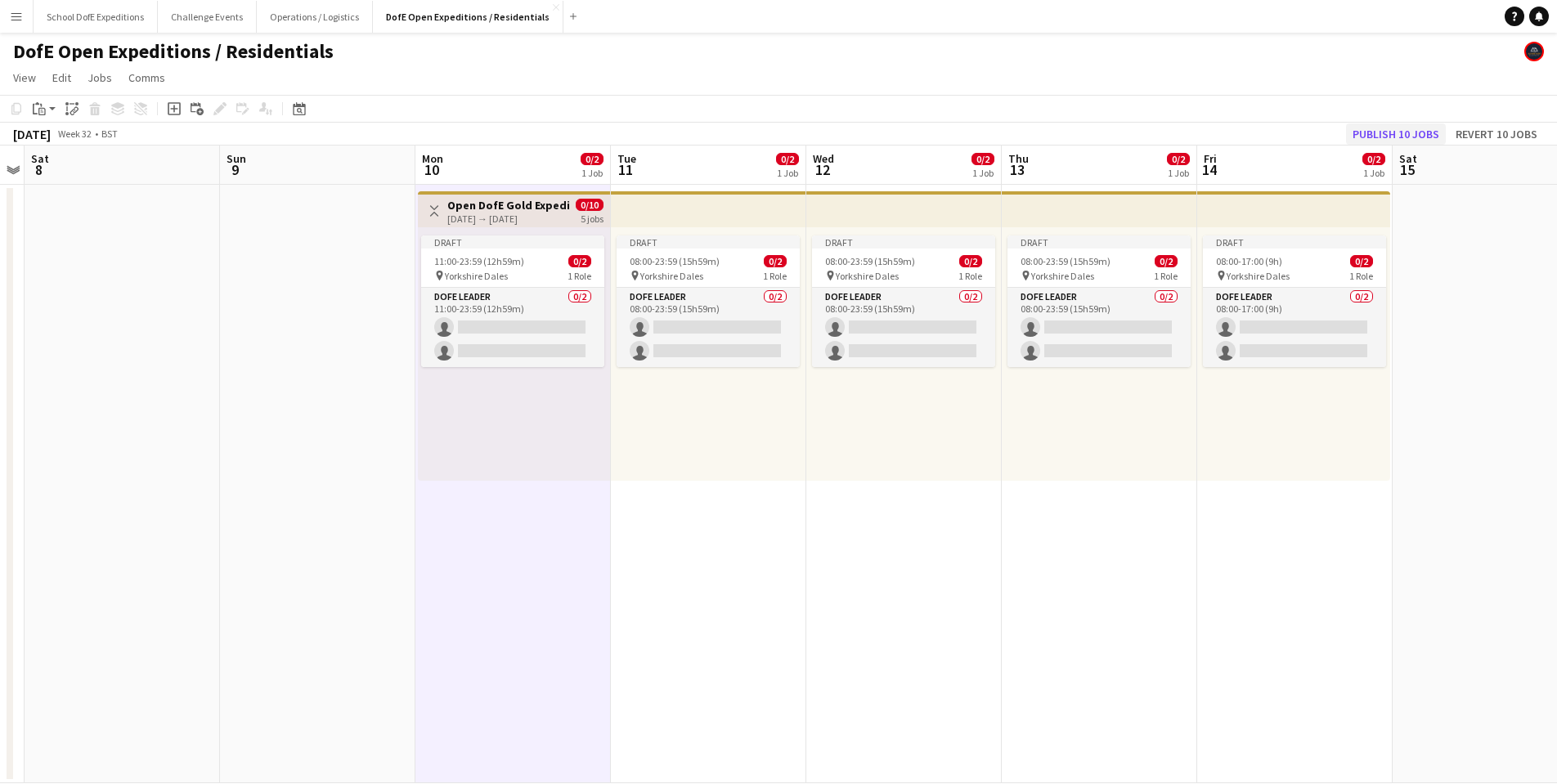
click at [1380, 130] on button "Publish 10 jobs" at bounding box center [1395, 134] width 100 height 21
